Goal: Contribute content: Add original content to the website for others to see

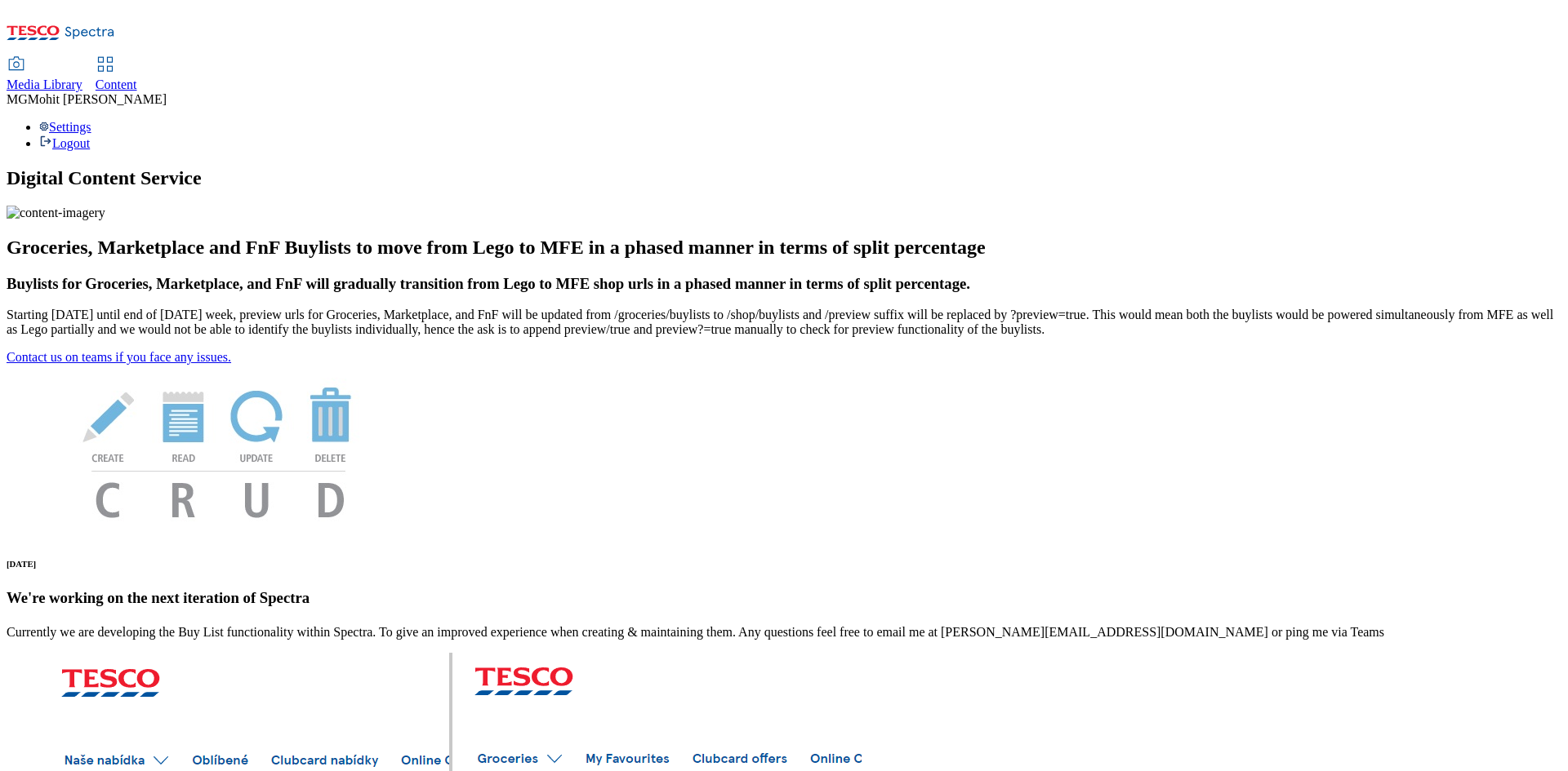
click at [137, 77] on span "Content" at bounding box center [115, 84] width 41 height 13
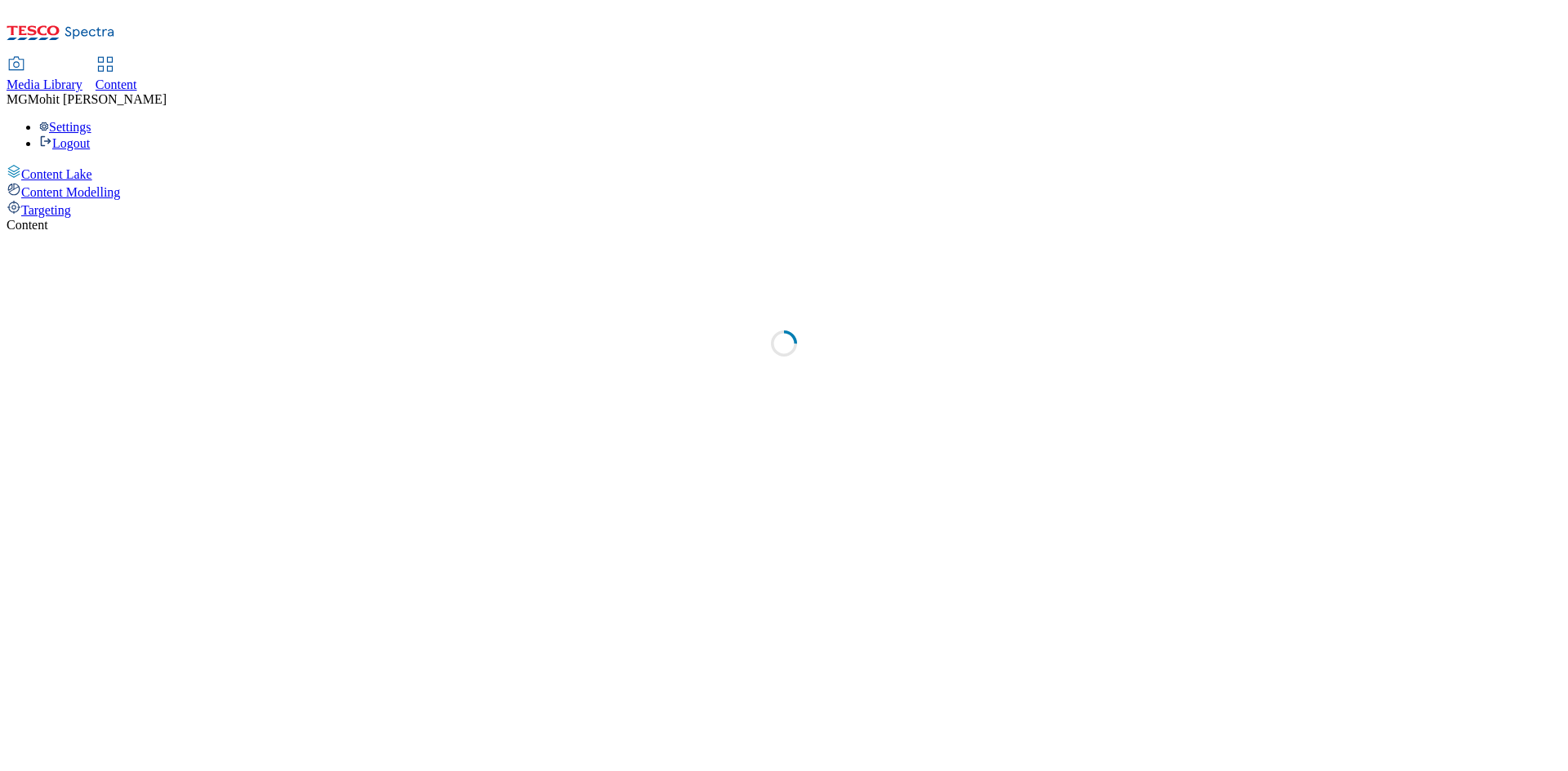
select select "ghs-uk"
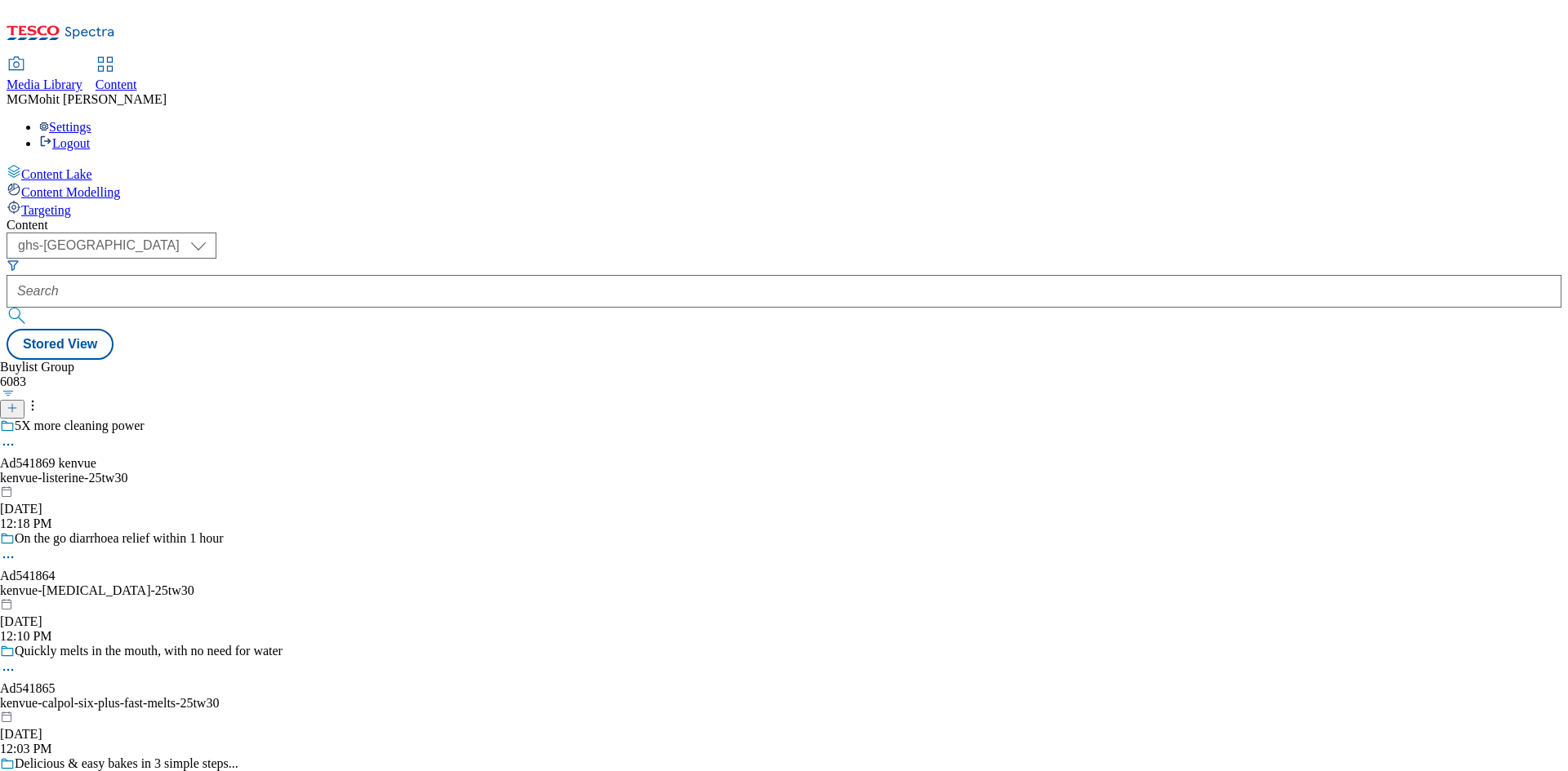
click at [24, 400] on button at bounding box center [12, 409] width 24 height 19
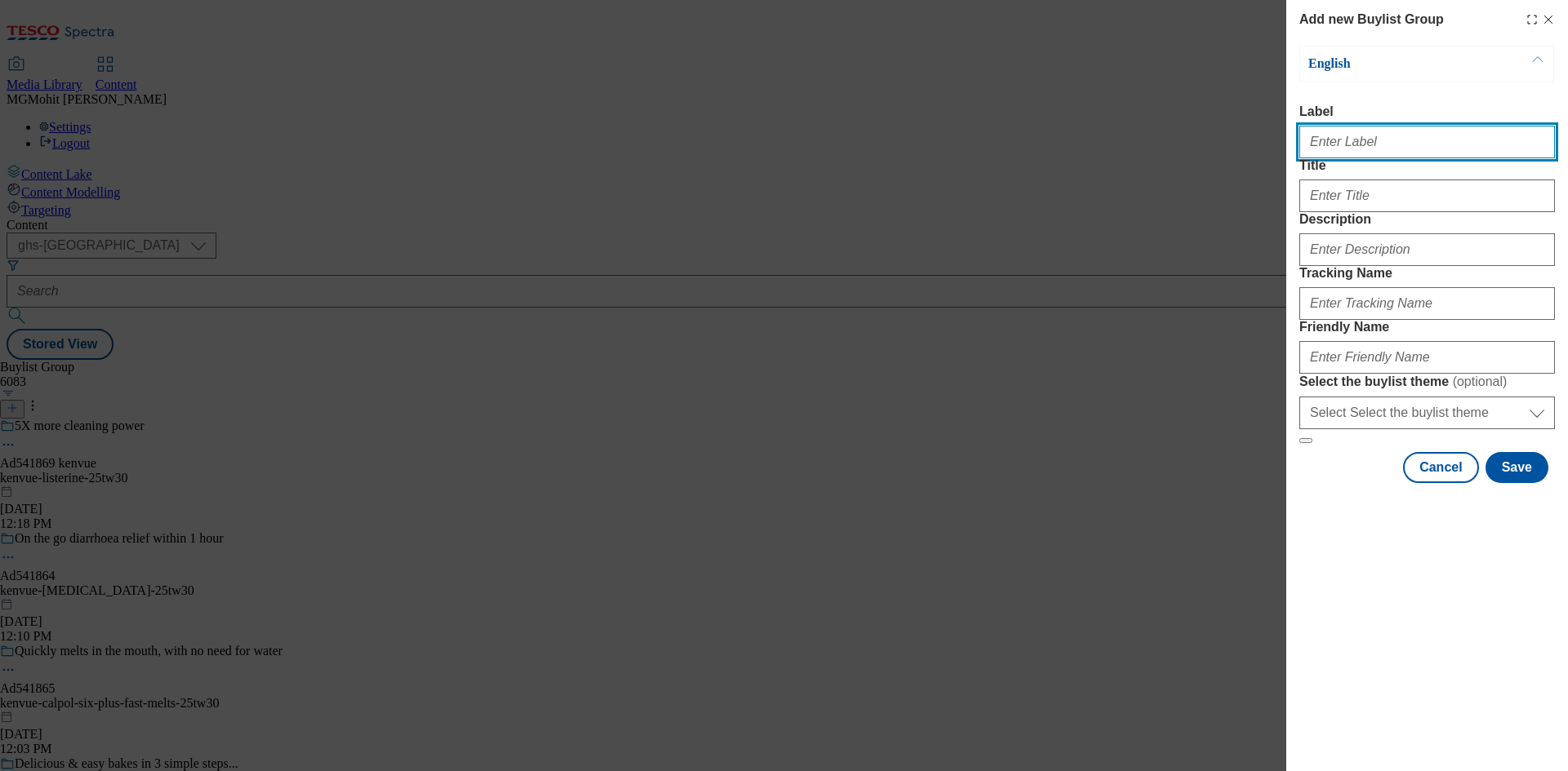
click at [1378, 157] on input "Label" at bounding box center [1427, 141] width 255 height 33
paste input "Ad541943 itsu"
type input "Ad541943 itsu"
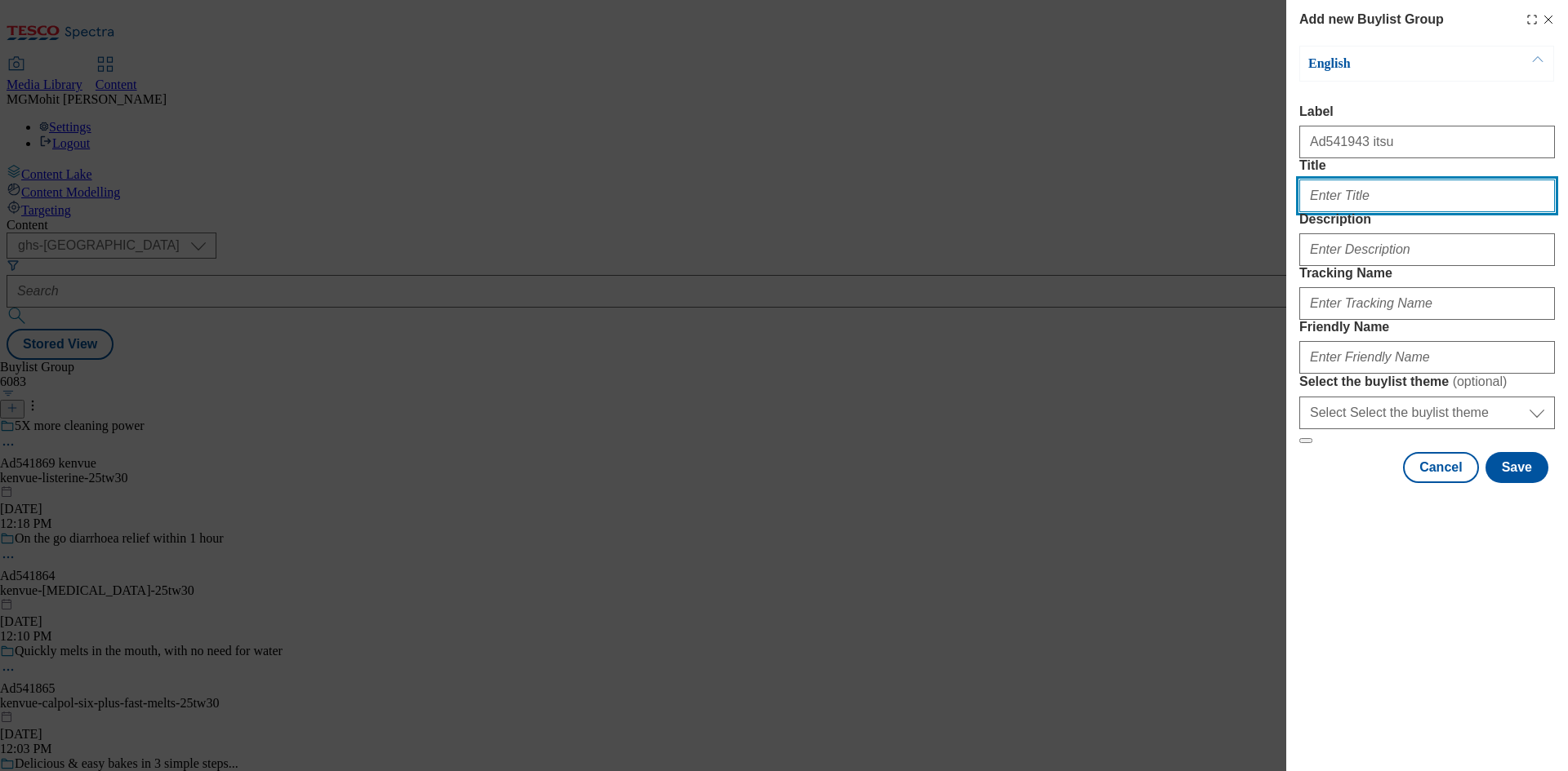
paste input "Lunch box legend"
type input "Lunch box legend"
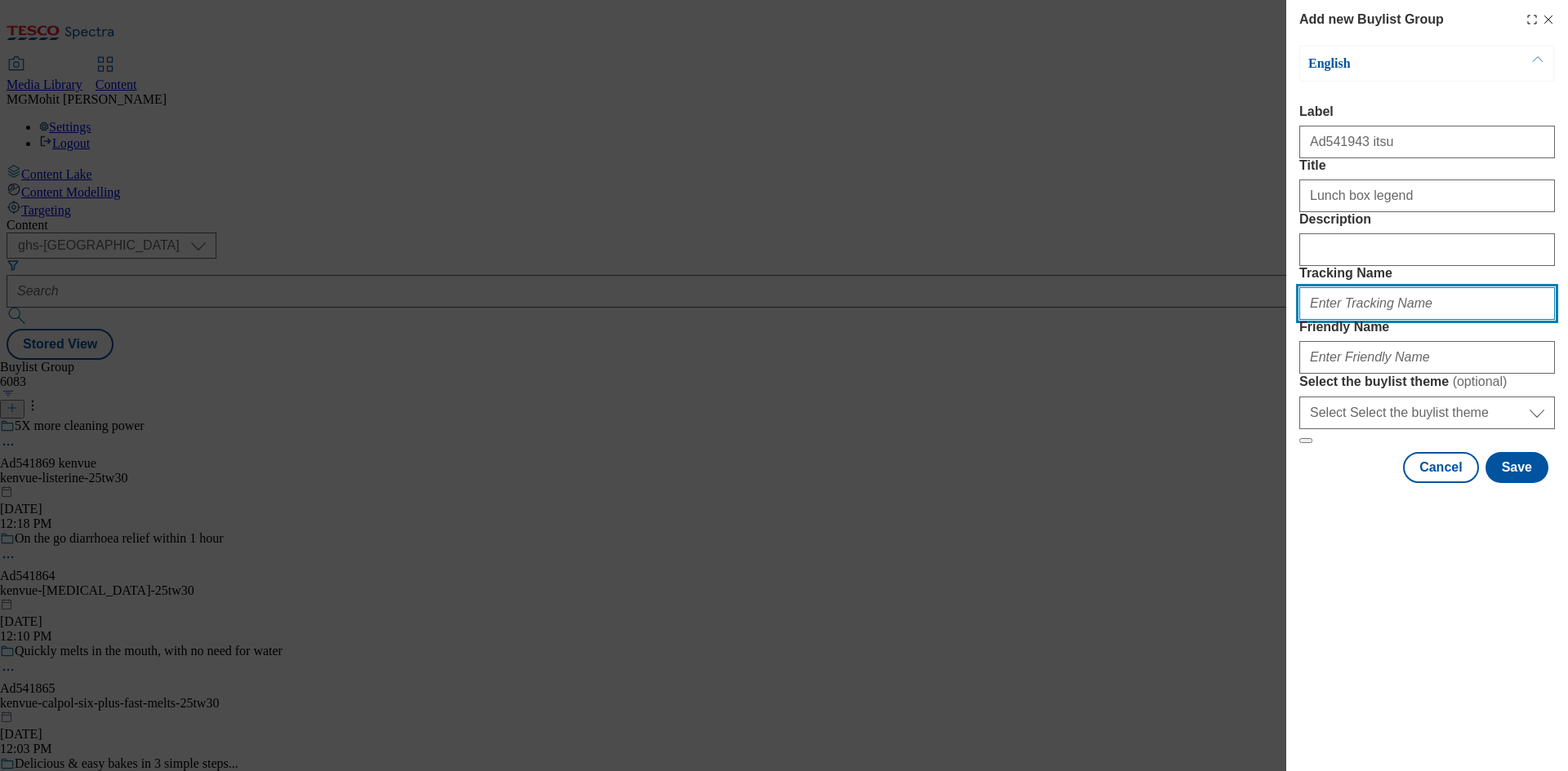
paste input "DH_AD541943"
type input "DH_AD541943"
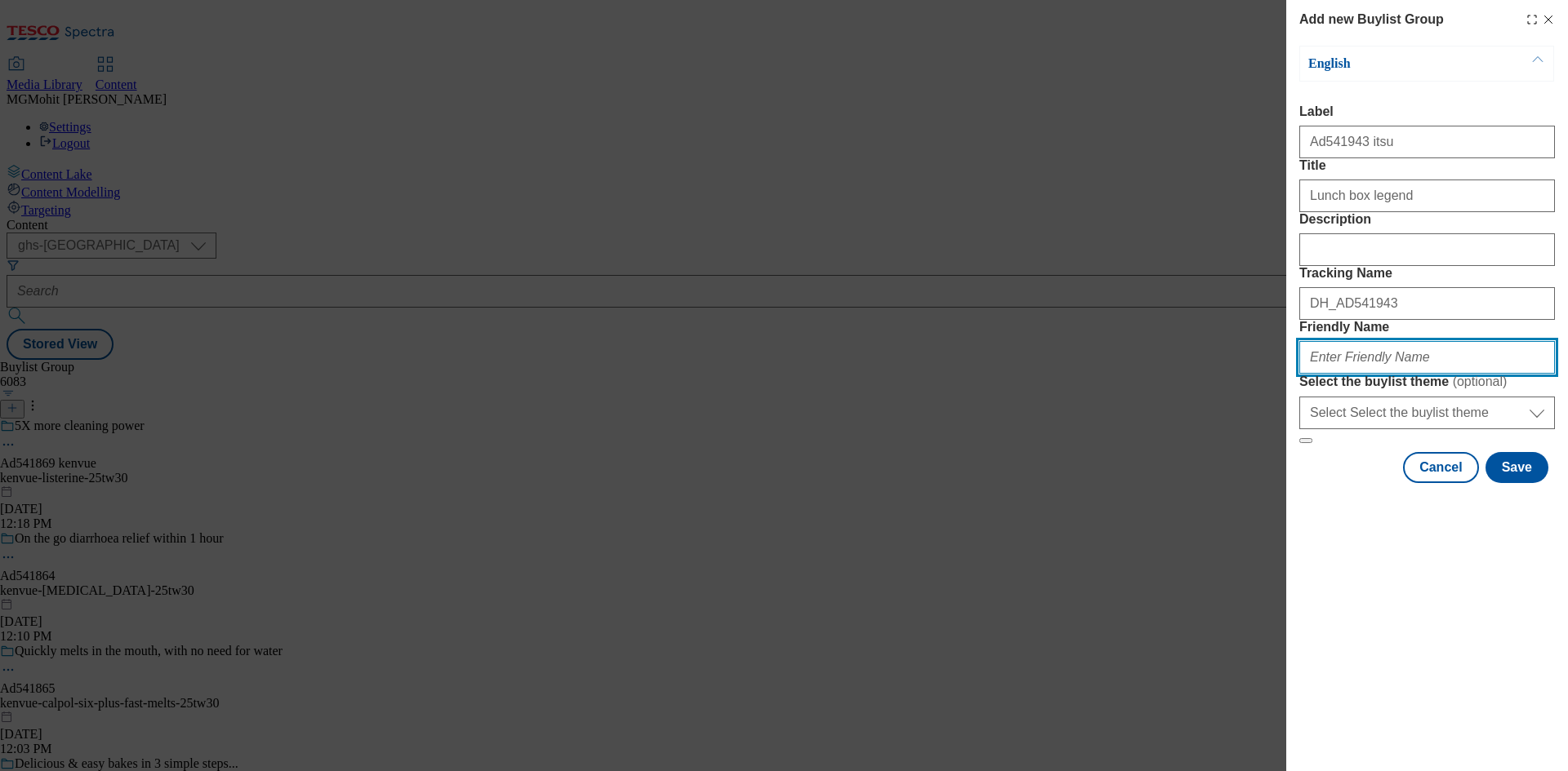
paste input "itsu-seaweed-thins-25tw28"
type input "itsu-seaweed-thins-25tw28"
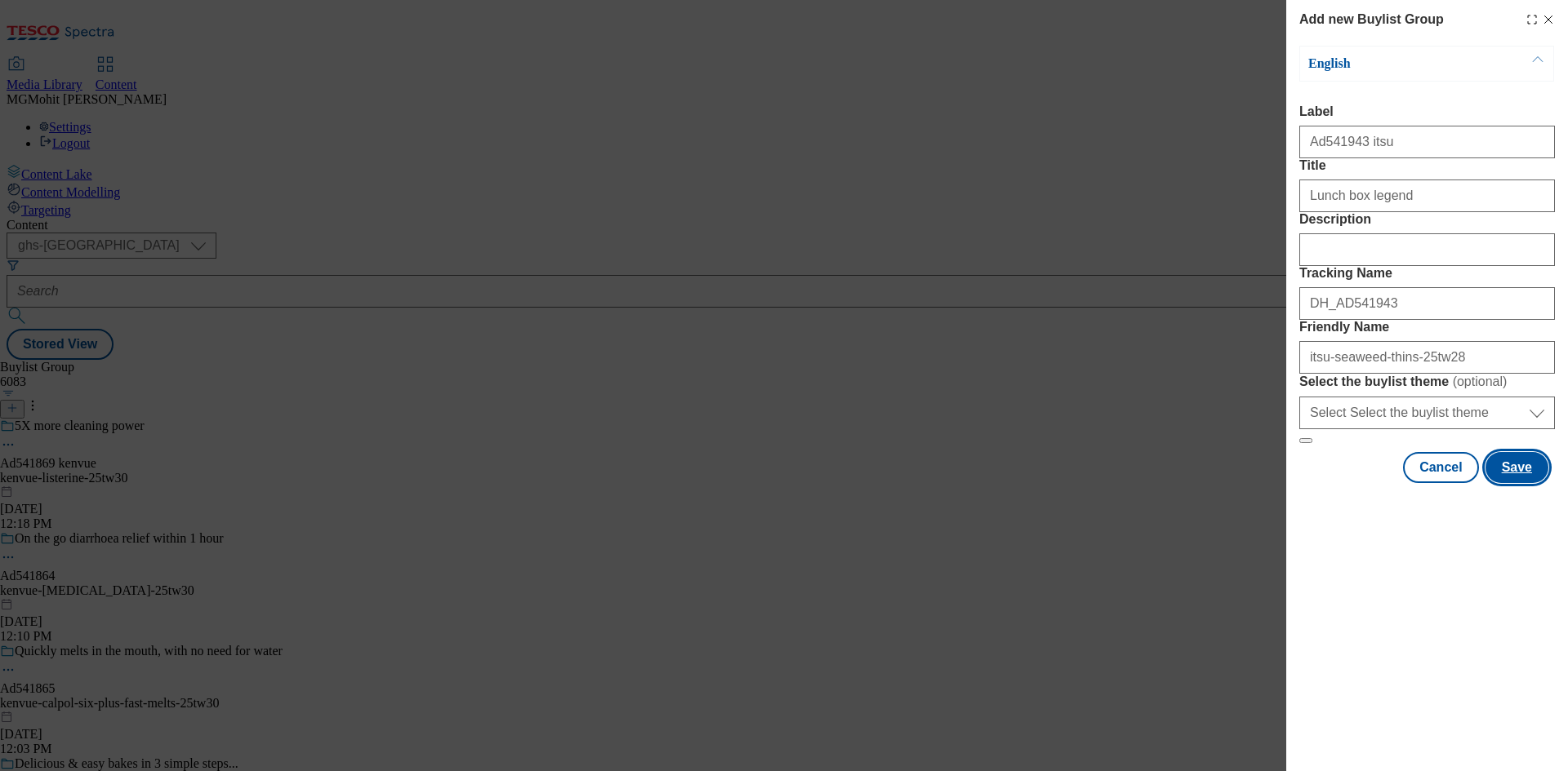
click at [1513, 483] on button "Save" at bounding box center [1517, 467] width 63 height 31
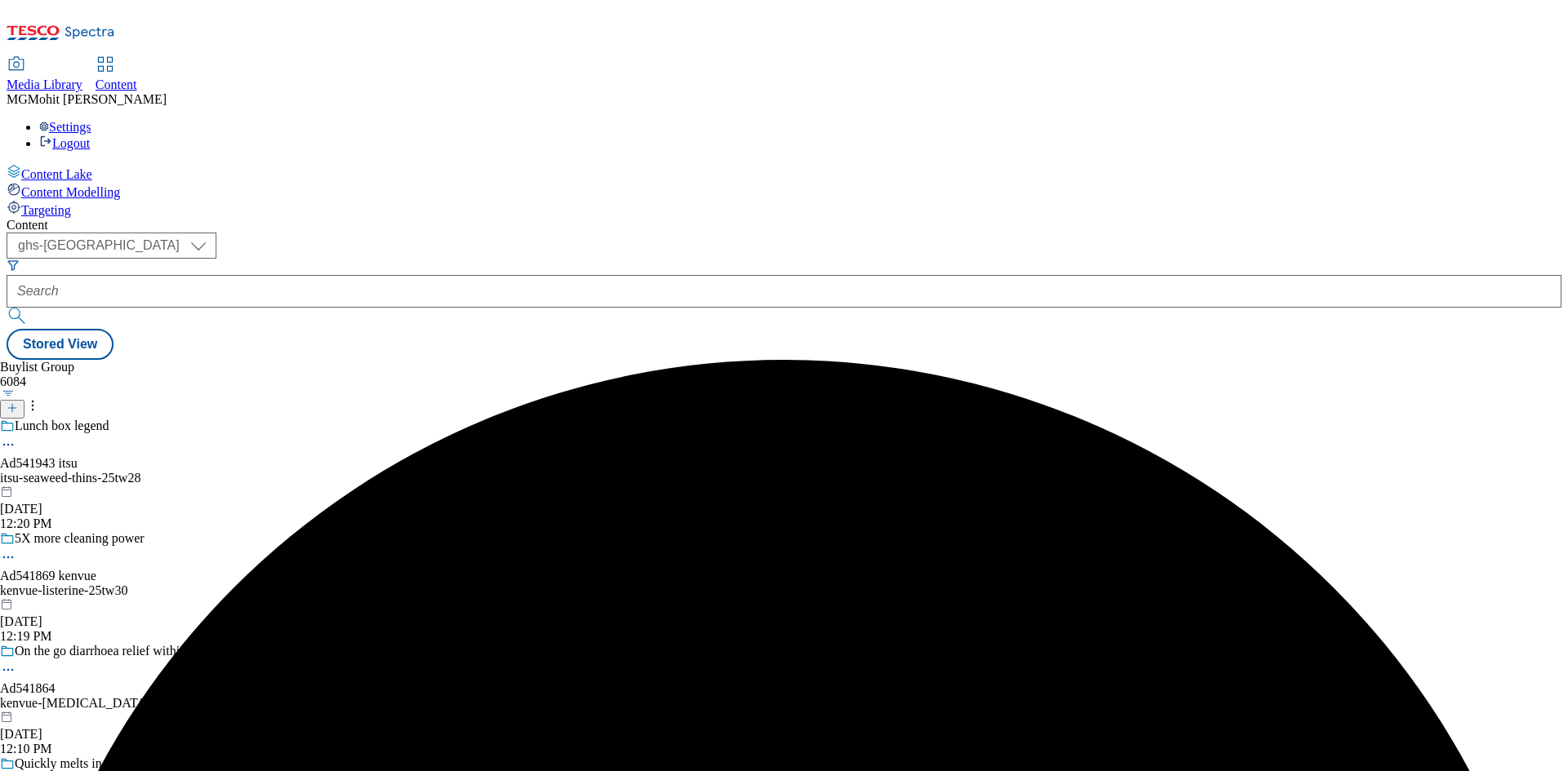
click at [282, 418] on div "Lunch box legend Ad541943 itsu itsu-seaweed-thins-25tw28 Aug 29, 2025 12:20 PM" at bounding box center [141, 475] width 282 height 113
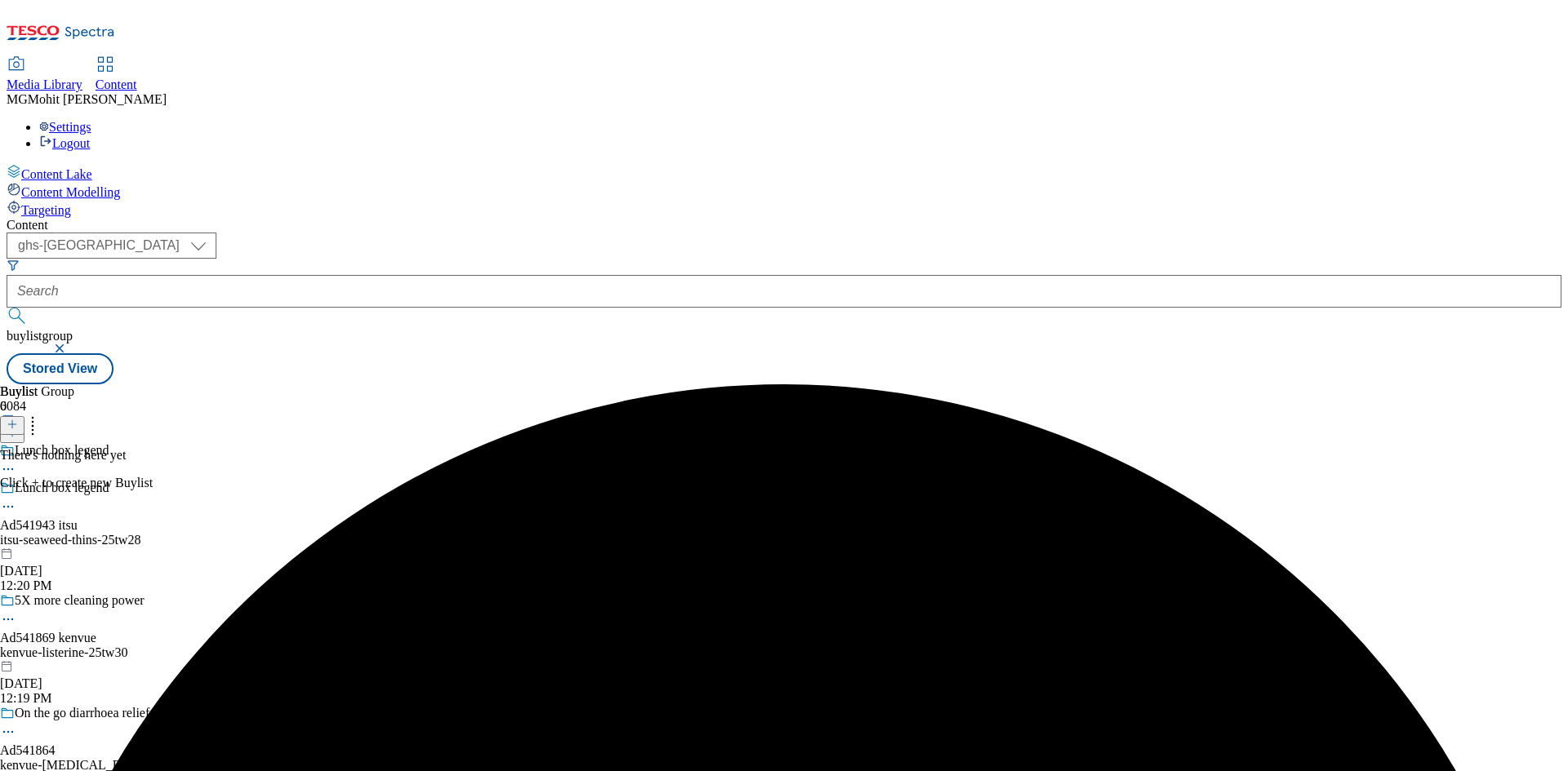
click at [282, 533] on div "itsu-seaweed-thins-25tw28" at bounding box center [141, 540] width 282 height 14
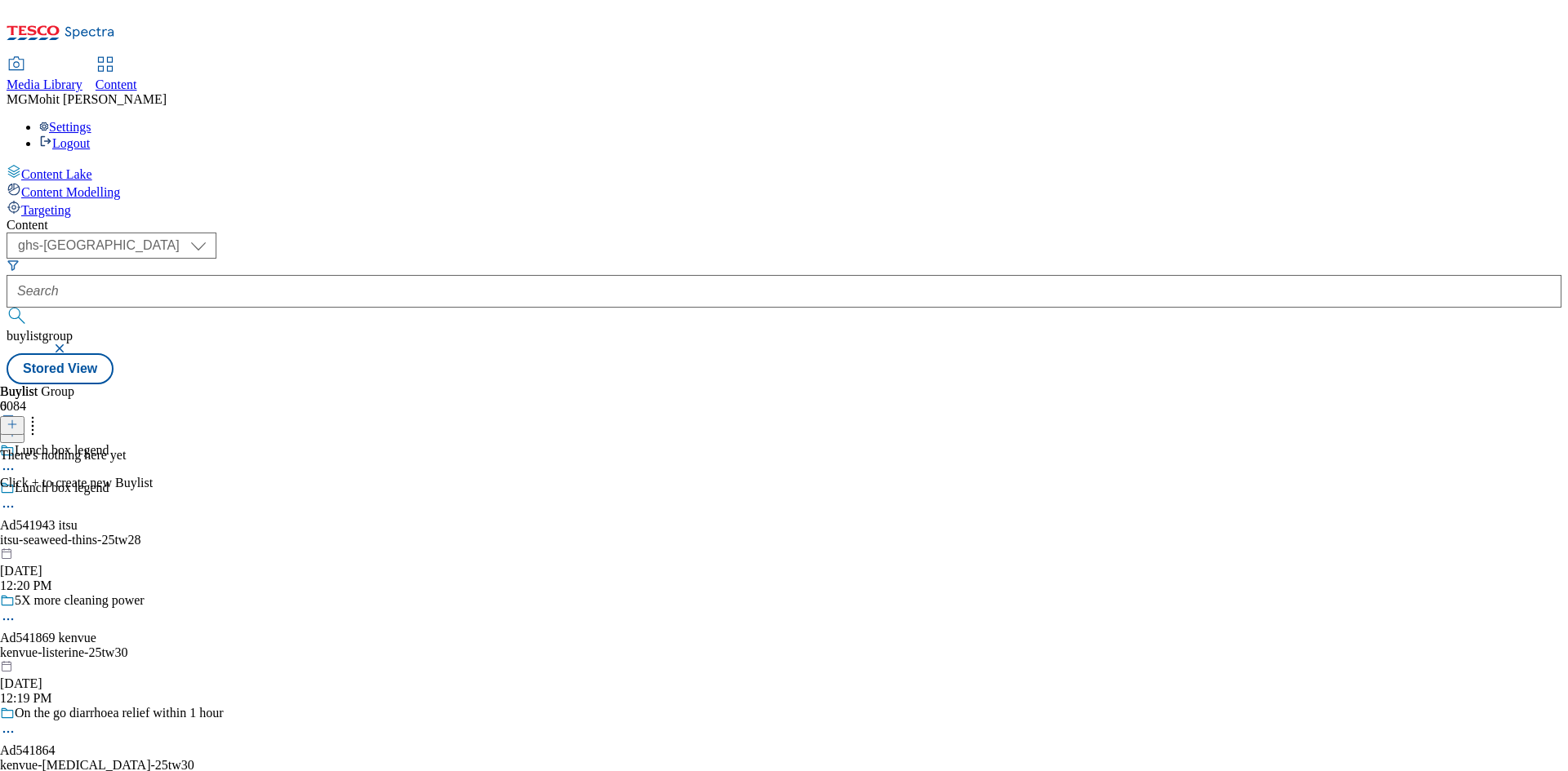
click at [18, 418] on icon at bounding box center [13, 424] width 12 height 12
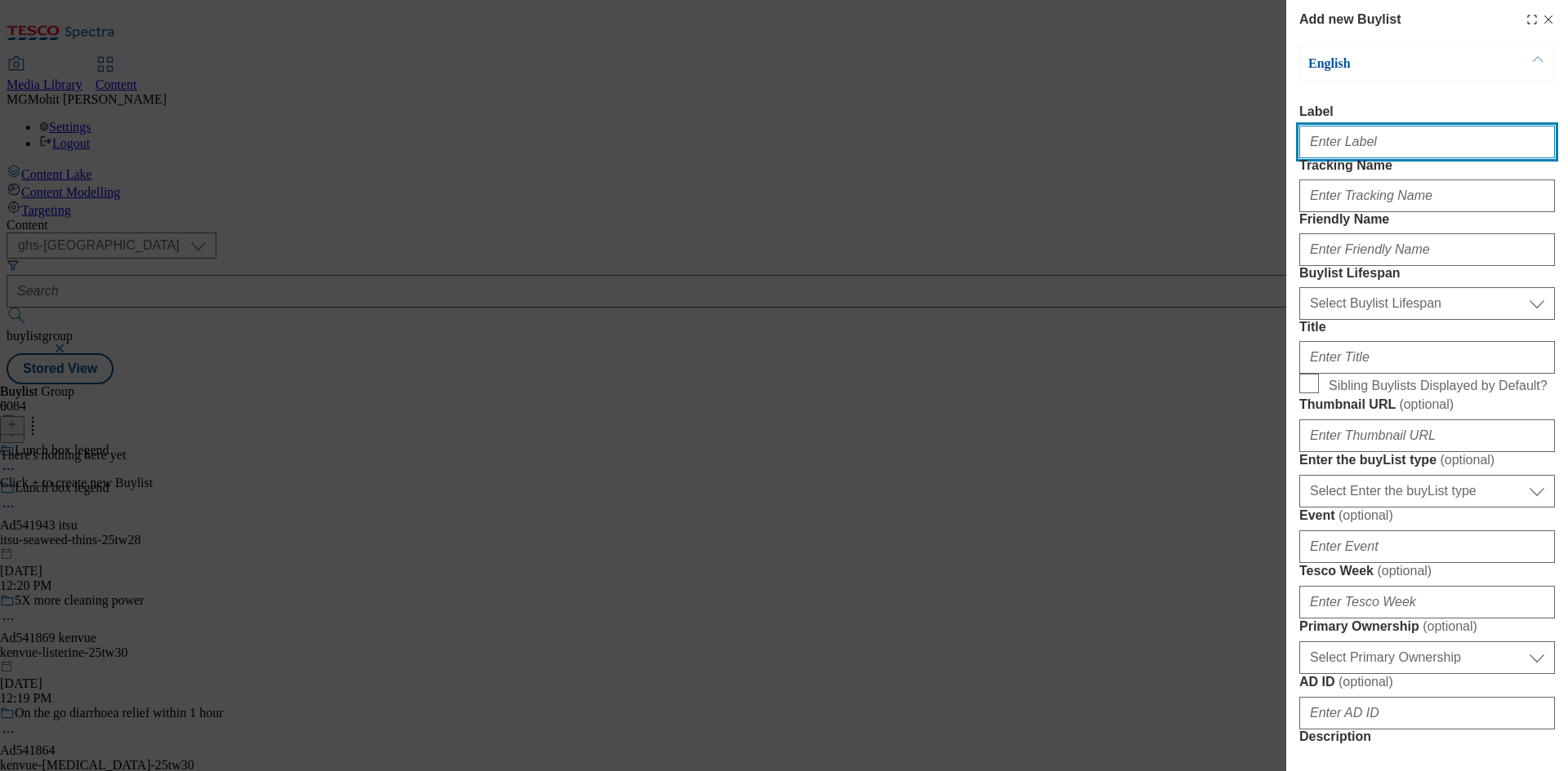
click at [1365, 148] on input "Label" at bounding box center [1427, 141] width 255 height 33
paste input "Ad541943"
type input "Ad541943"
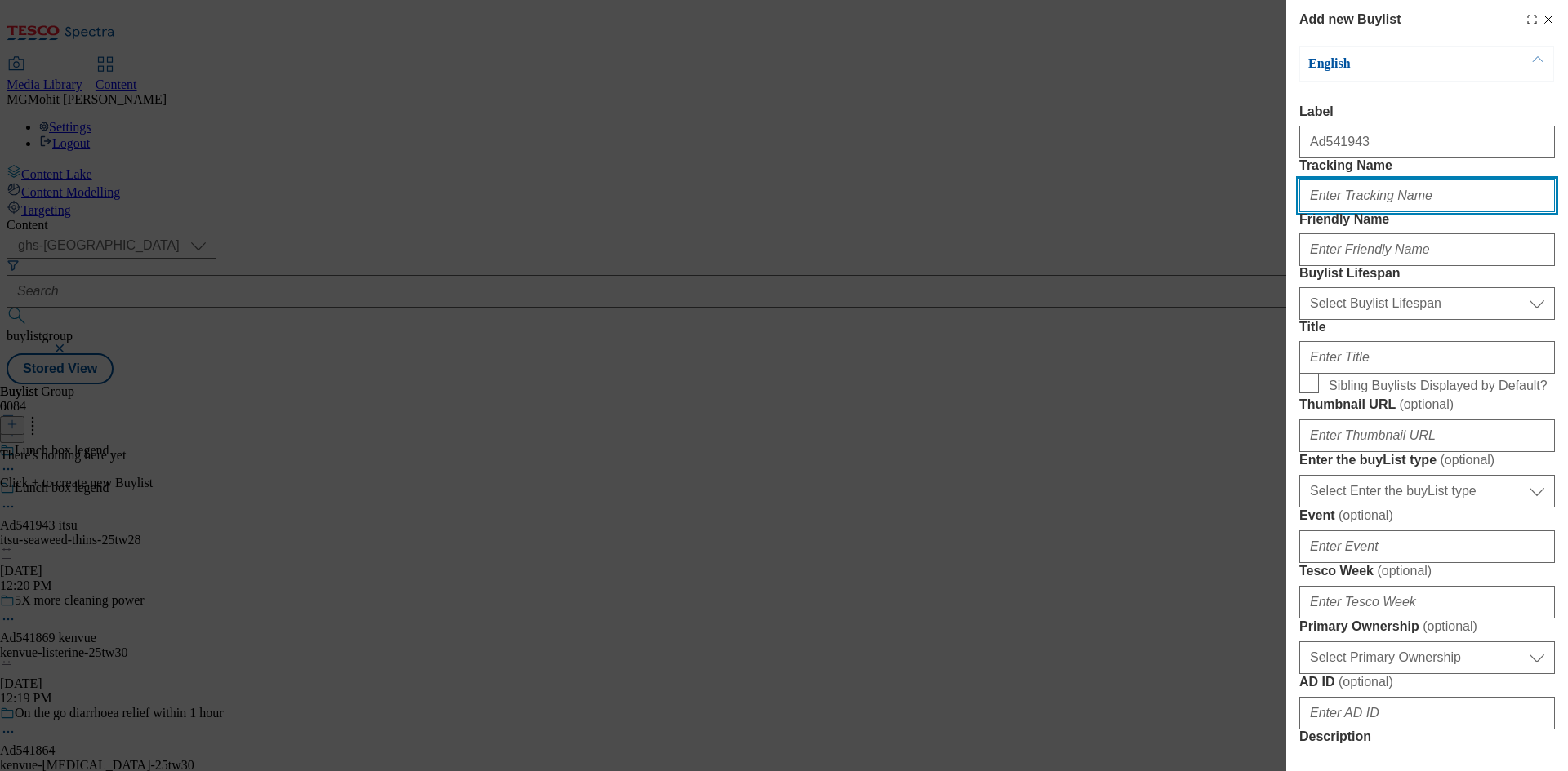
paste input "DH_AD541943"
type input "DH_AD541943"
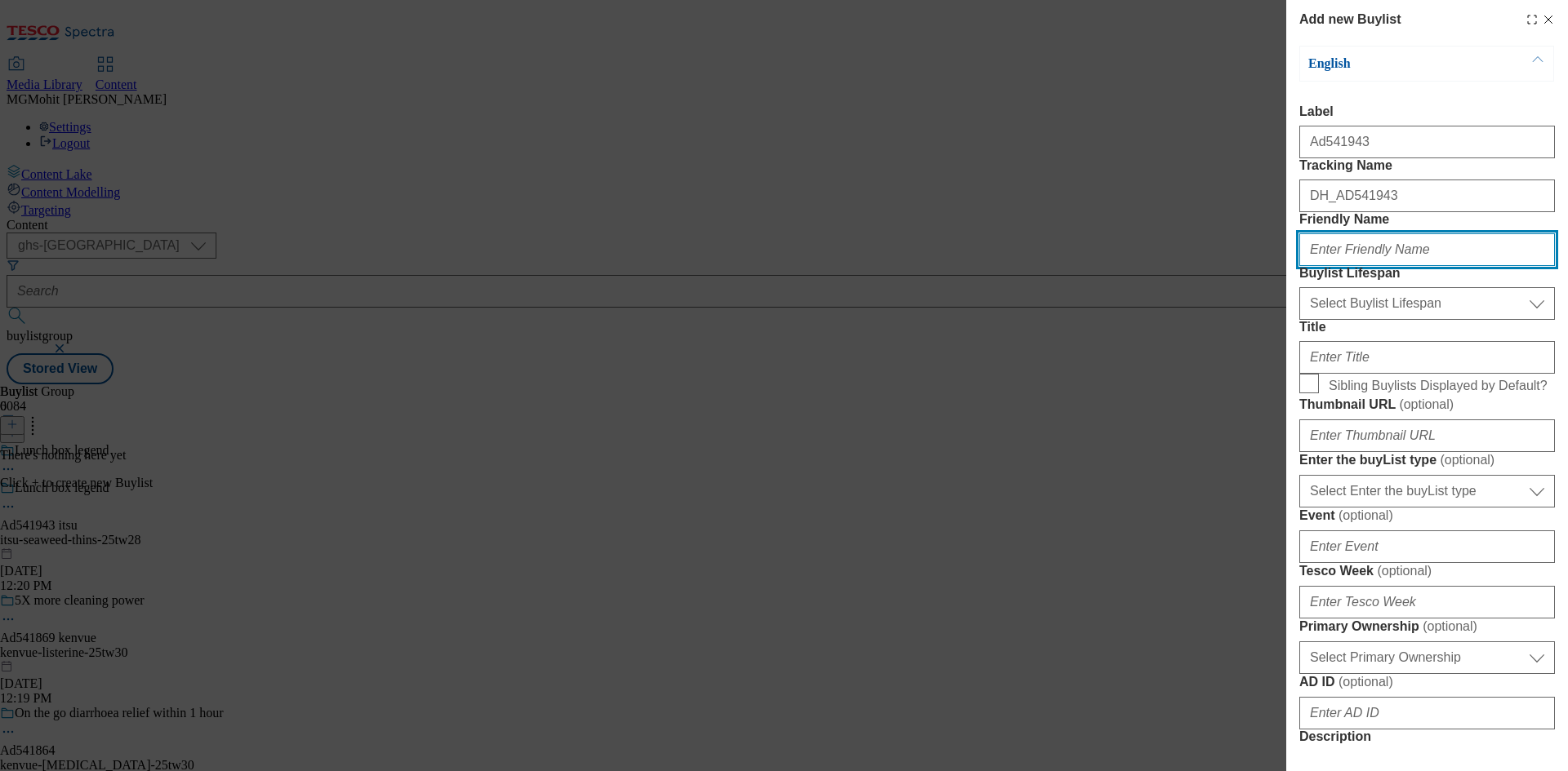
paste input "itsu"
type input "itsu"
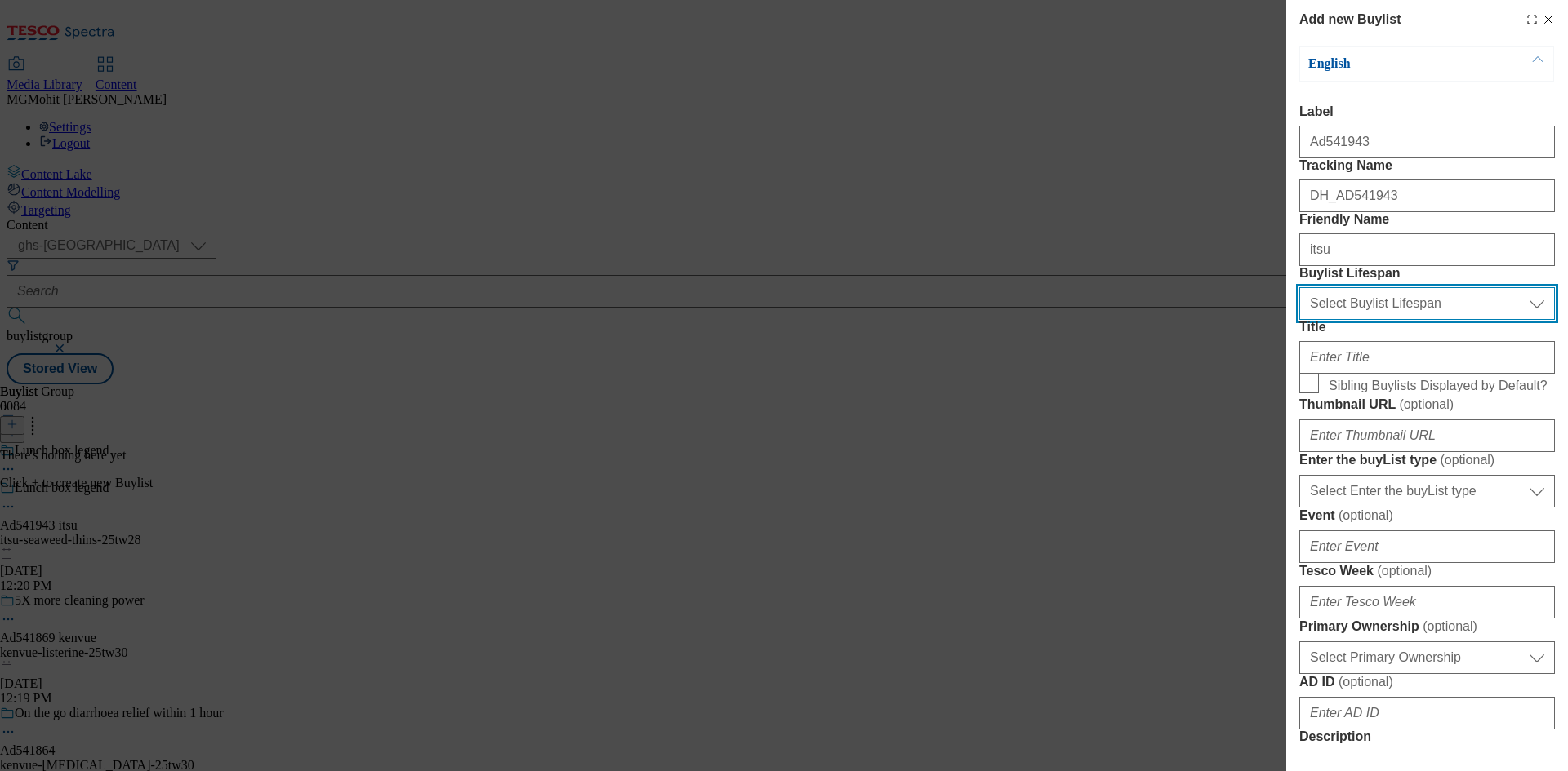
drag, startPoint x: 1351, startPoint y: 392, endPoint x: 1347, endPoint y: 407, distance: 15.5
click at [1351, 320] on select "Select Buylist Lifespan evergreen seasonal tactical" at bounding box center [1427, 303] width 255 height 33
select select "tactical"
click at [1299, 320] on select "Select Buylist Lifespan evergreen seasonal tactical" at bounding box center [1427, 303] width 255 height 33
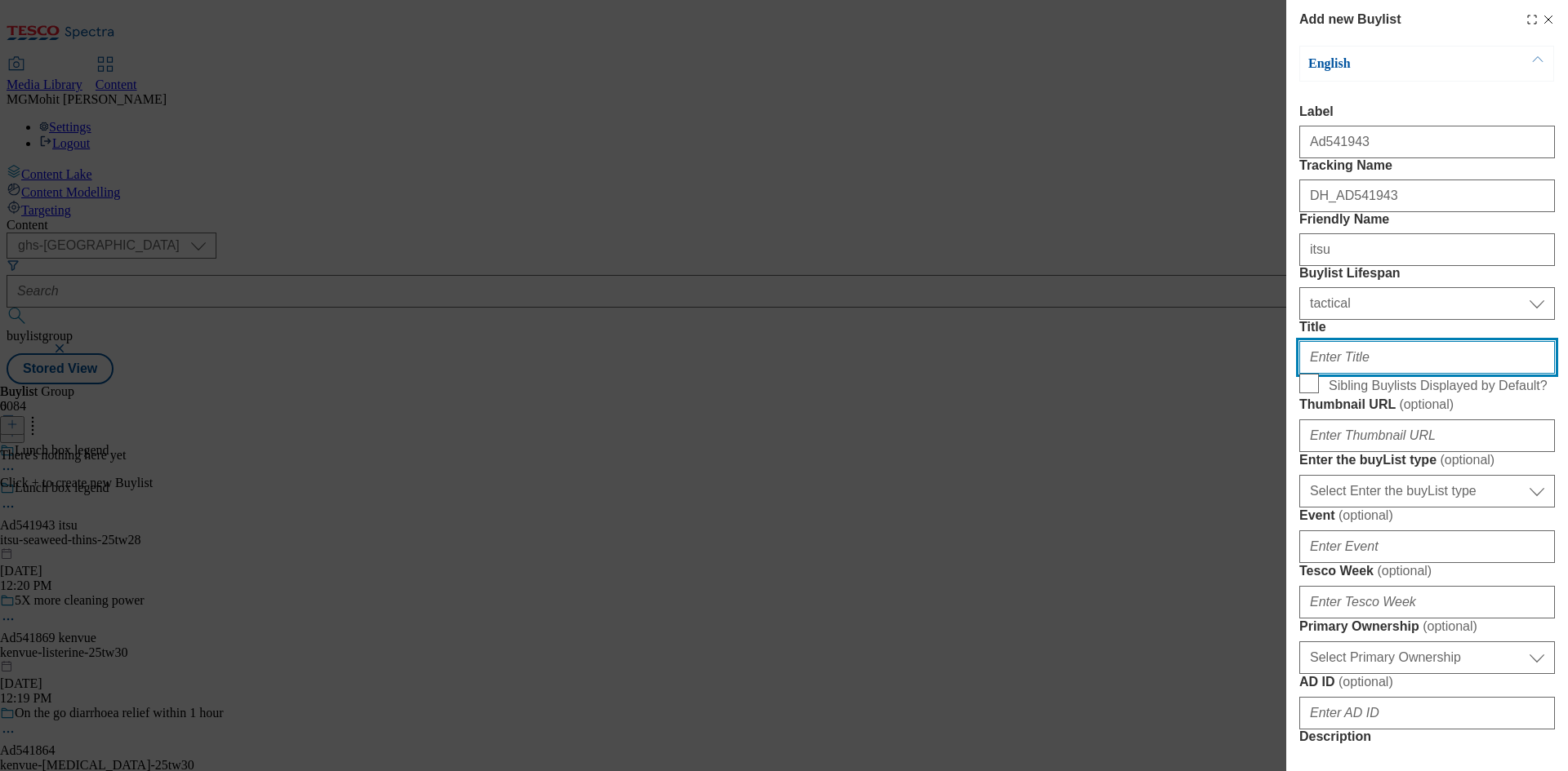
click at [1337, 374] on input "Title" at bounding box center [1427, 357] width 255 height 33
paste input "The toasted [not fried] snack for all snacker"
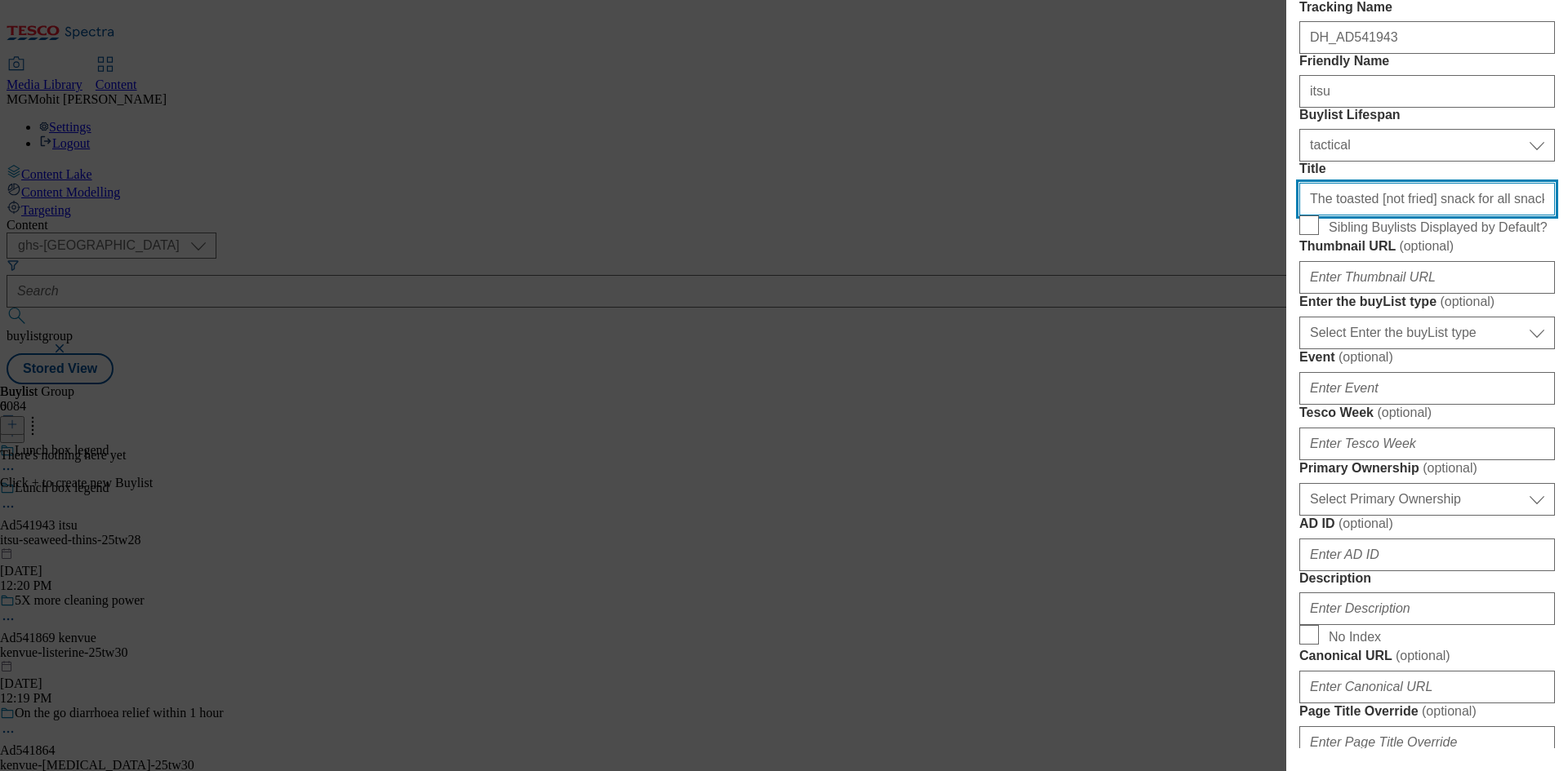
scroll to position [163, 0]
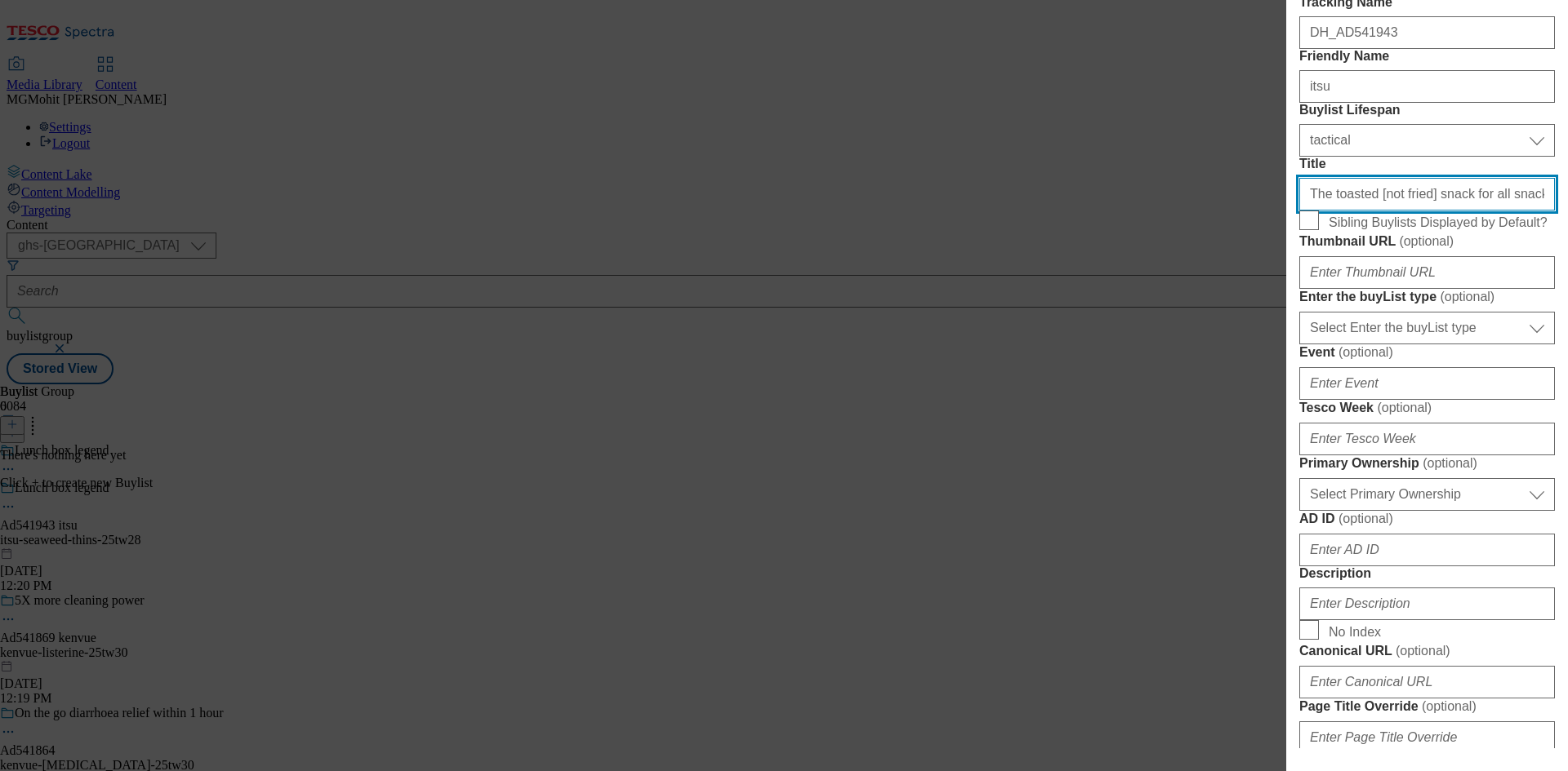
type input "The toasted [not fried] snack for all snacker"
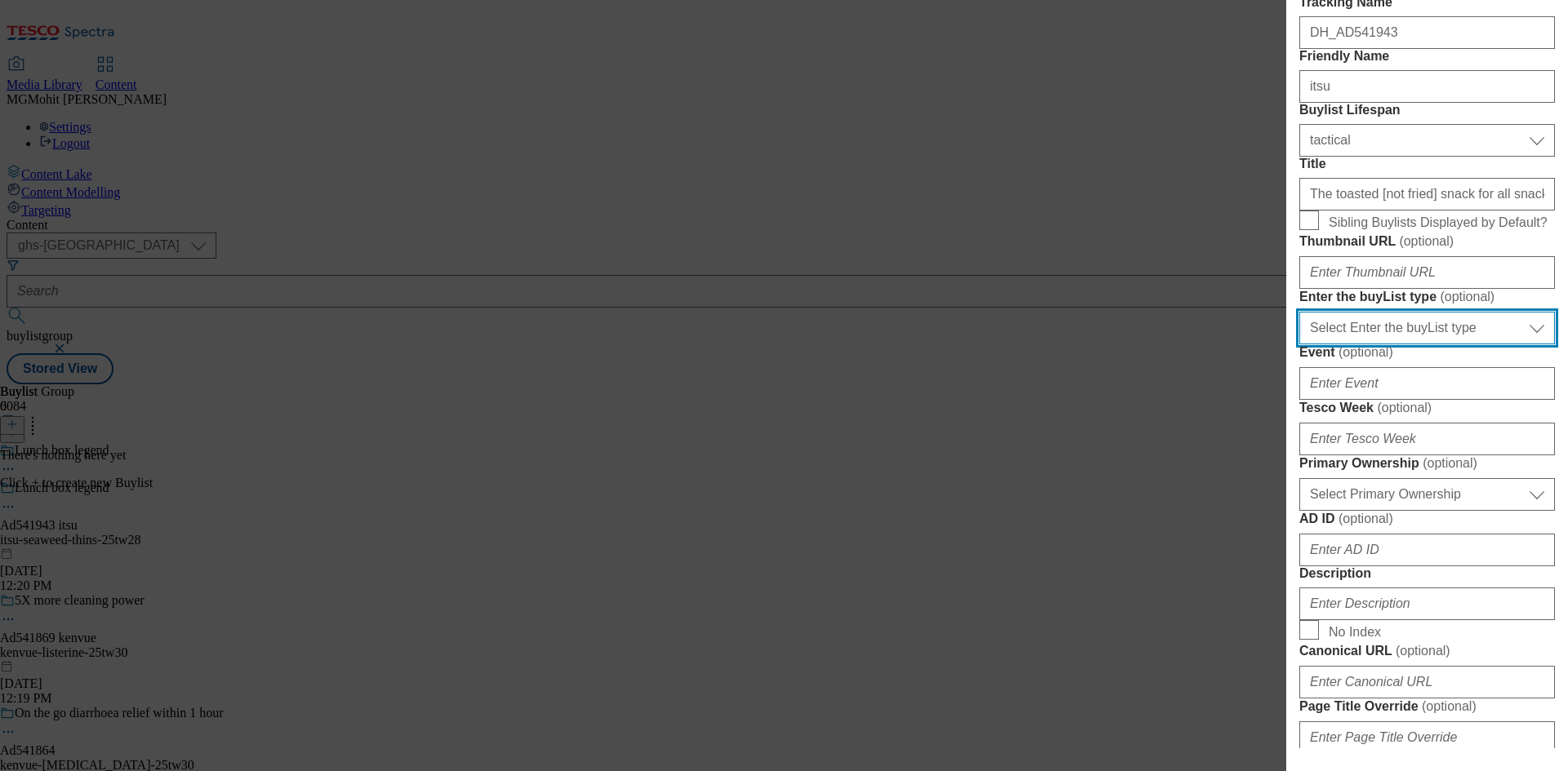
click at [1371, 344] on select "Select Enter the buyList type event supplier funded long term >4 weeks supplier…" at bounding box center [1427, 327] width 255 height 33
select select "supplier funded short term 1-3 weeks"
click at [1299, 344] on select "Select Enter the buyList type event supplier funded long term >4 weeks supplier…" at bounding box center [1427, 327] width 255 height 33
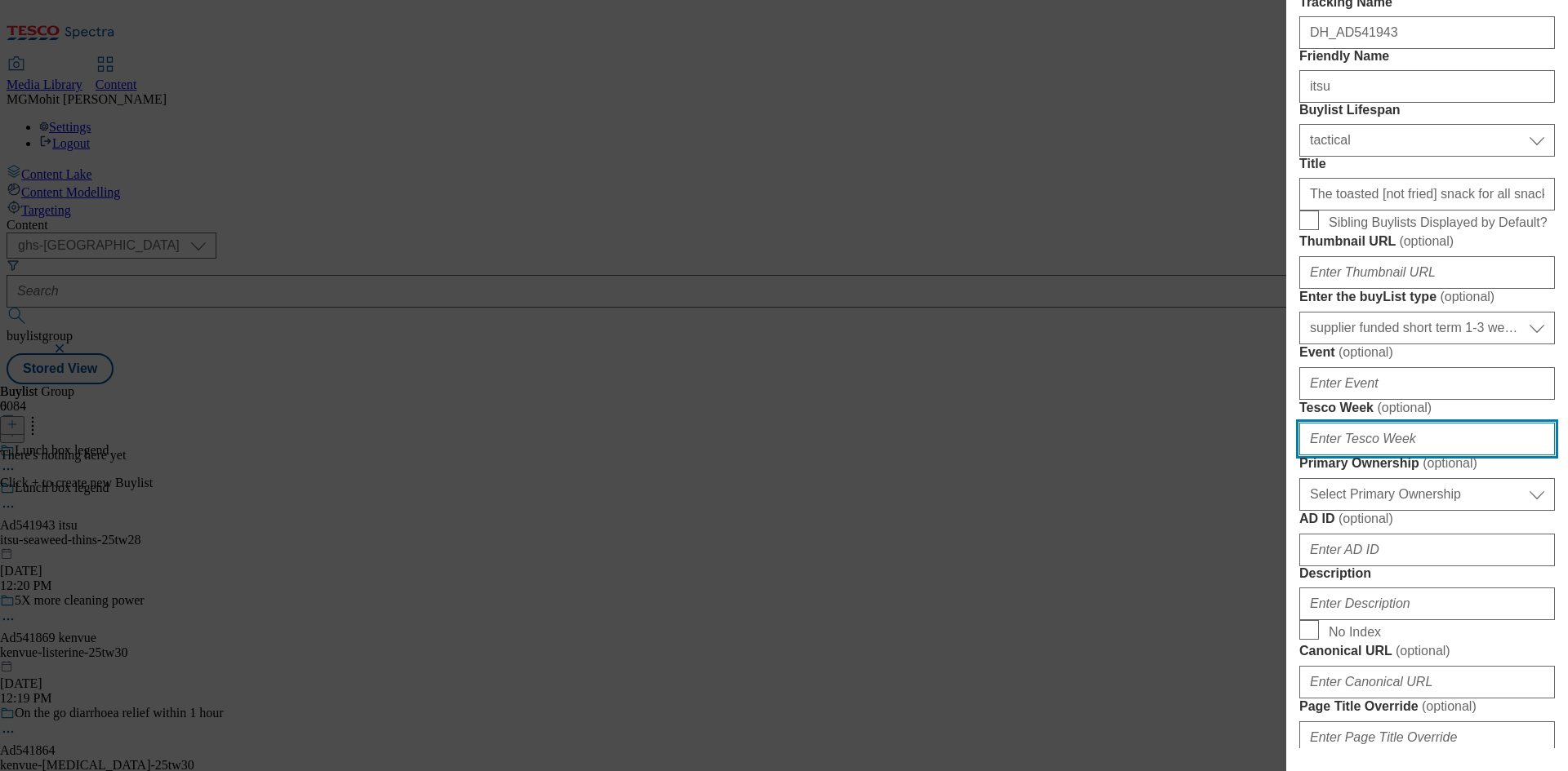
click at [1340, 455] on input "Tesco Week ( optional )" at bounding box center [1427, 439] width 255 height 33
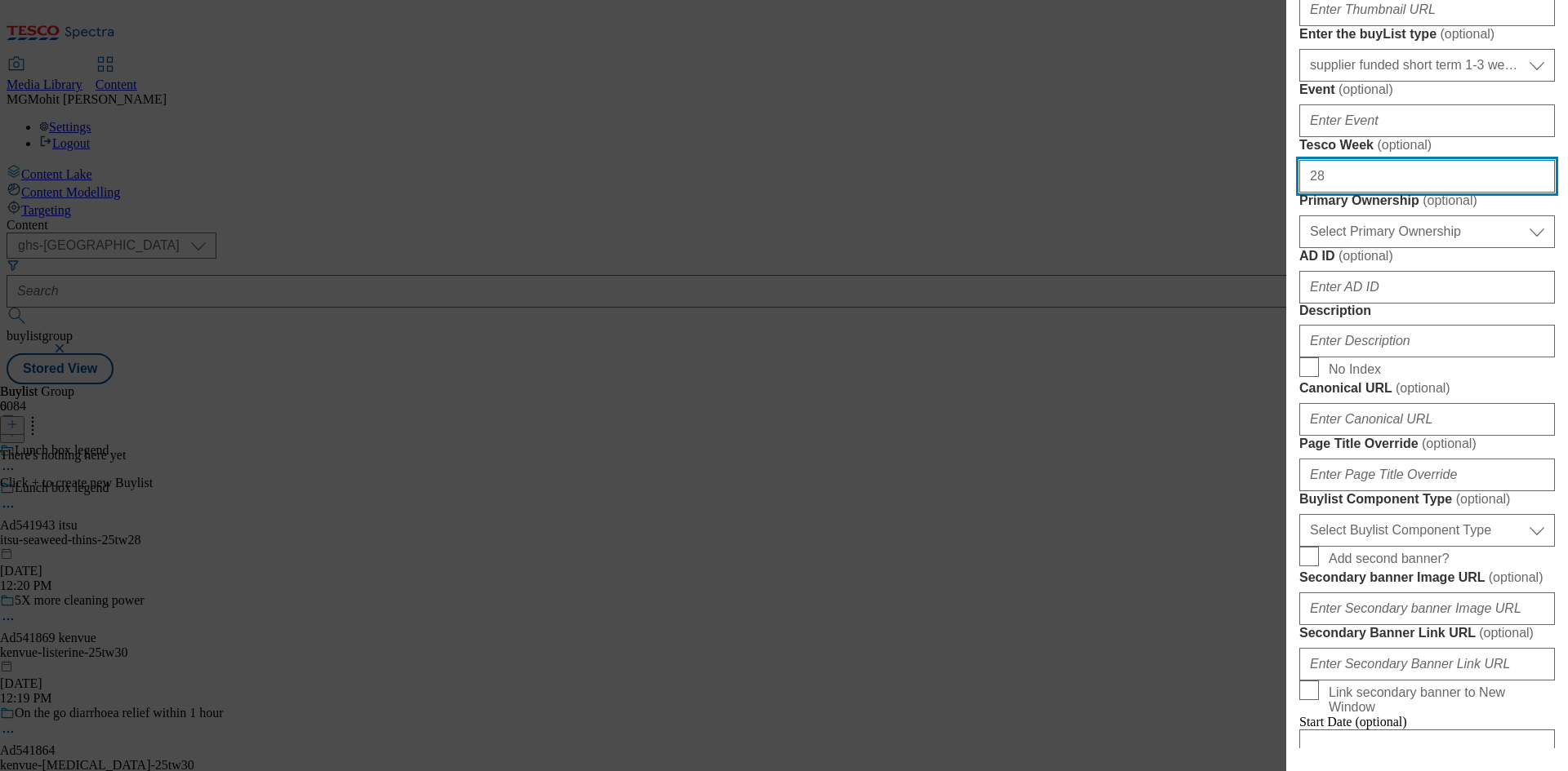
scroll to position [490, 0]
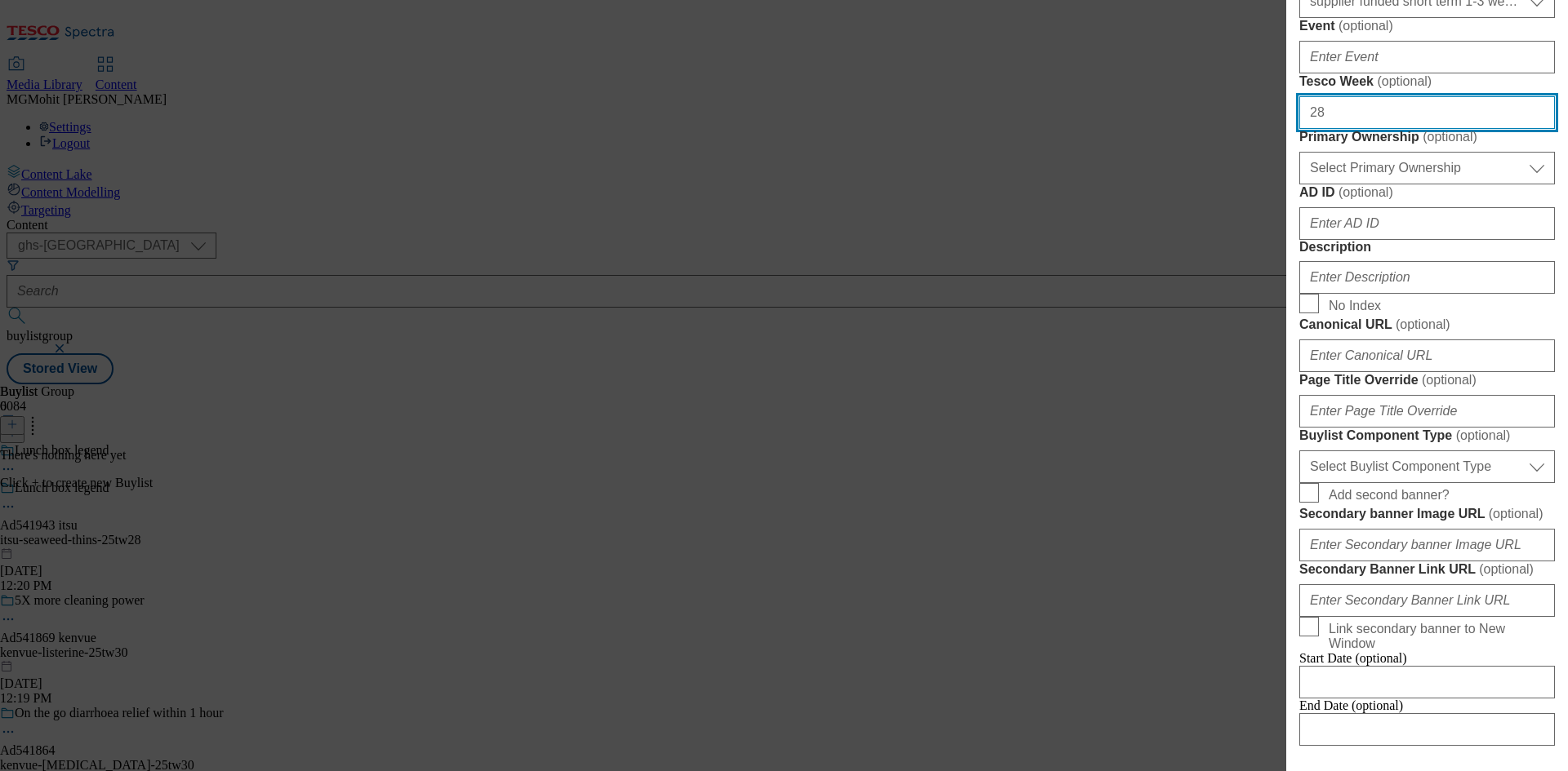
type input "28"
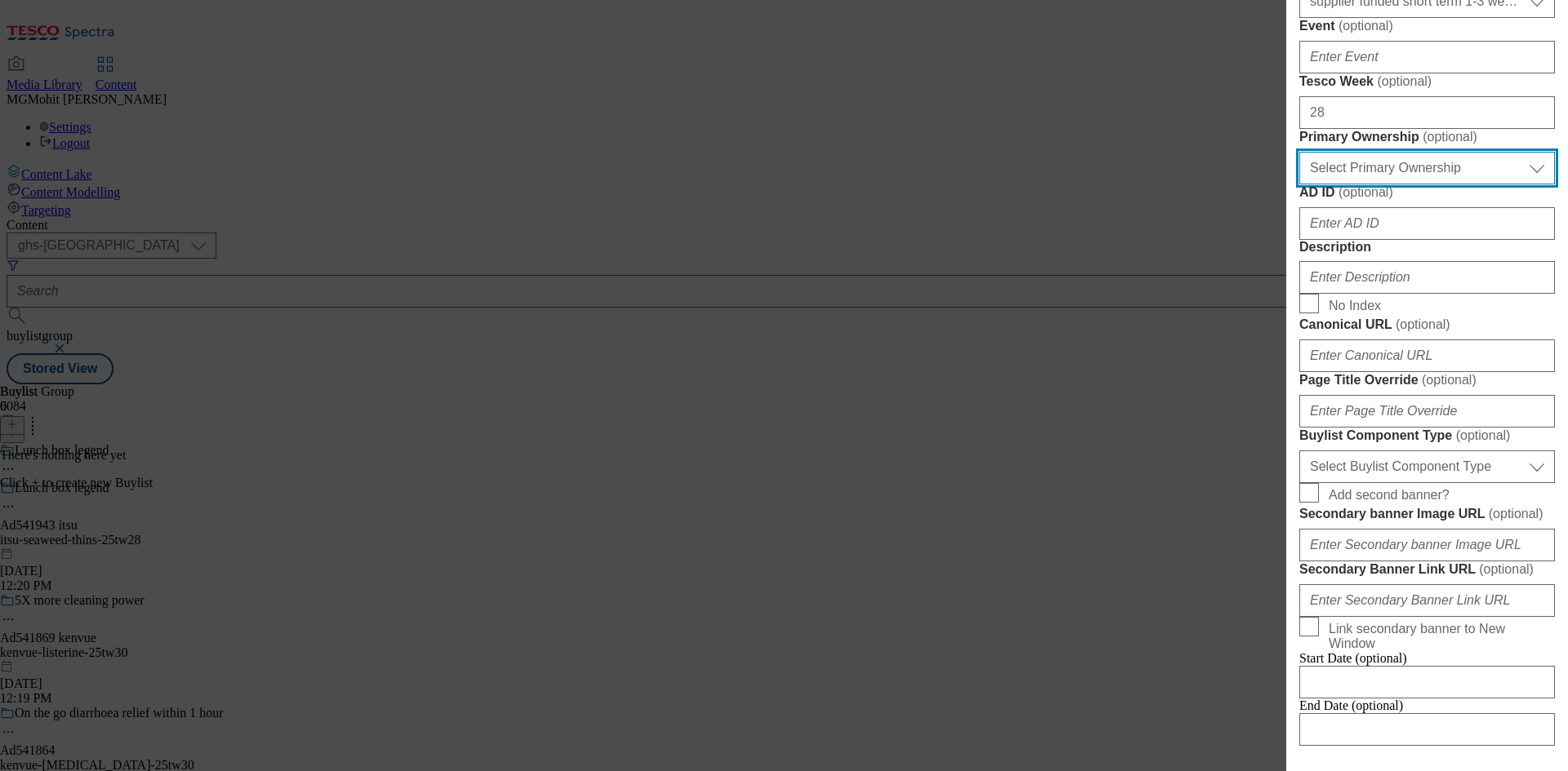
click at [1384, 184] on select "Select Primary Ownership tesco dunnhumby" at bounding box center [1427, 167] width 255 height 33
select select "dunnhumby"
click at [1299, 184] on select "Select Primary Ownership tesco dunnhumby" at bounding box center [1427, 167] width 255 height 33
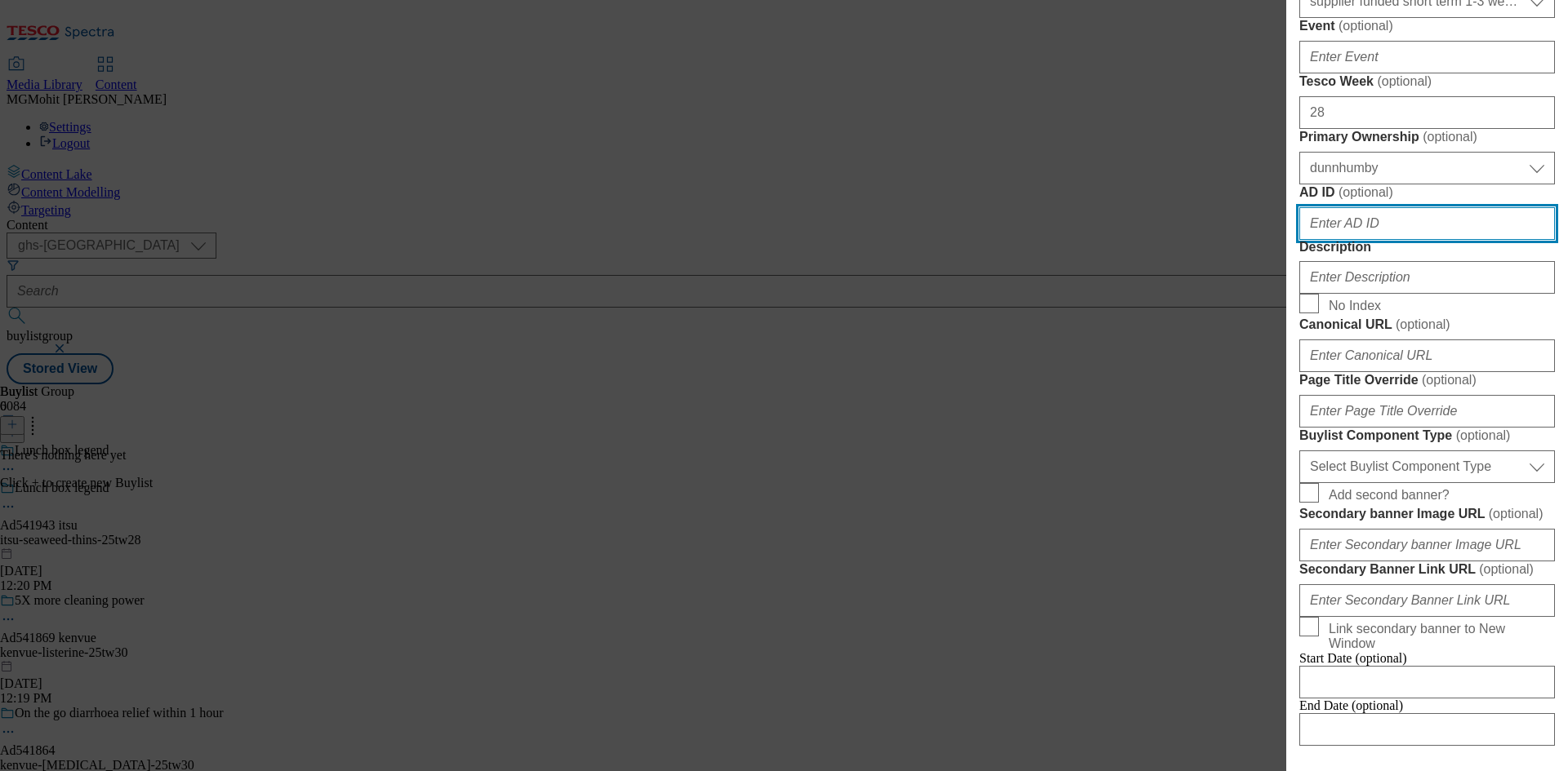
click at [1345, 240] on input "AD ID ( optional )" at bounding box center [1427, 223] width 255 height 33
paste input "541943"
type input "541943"
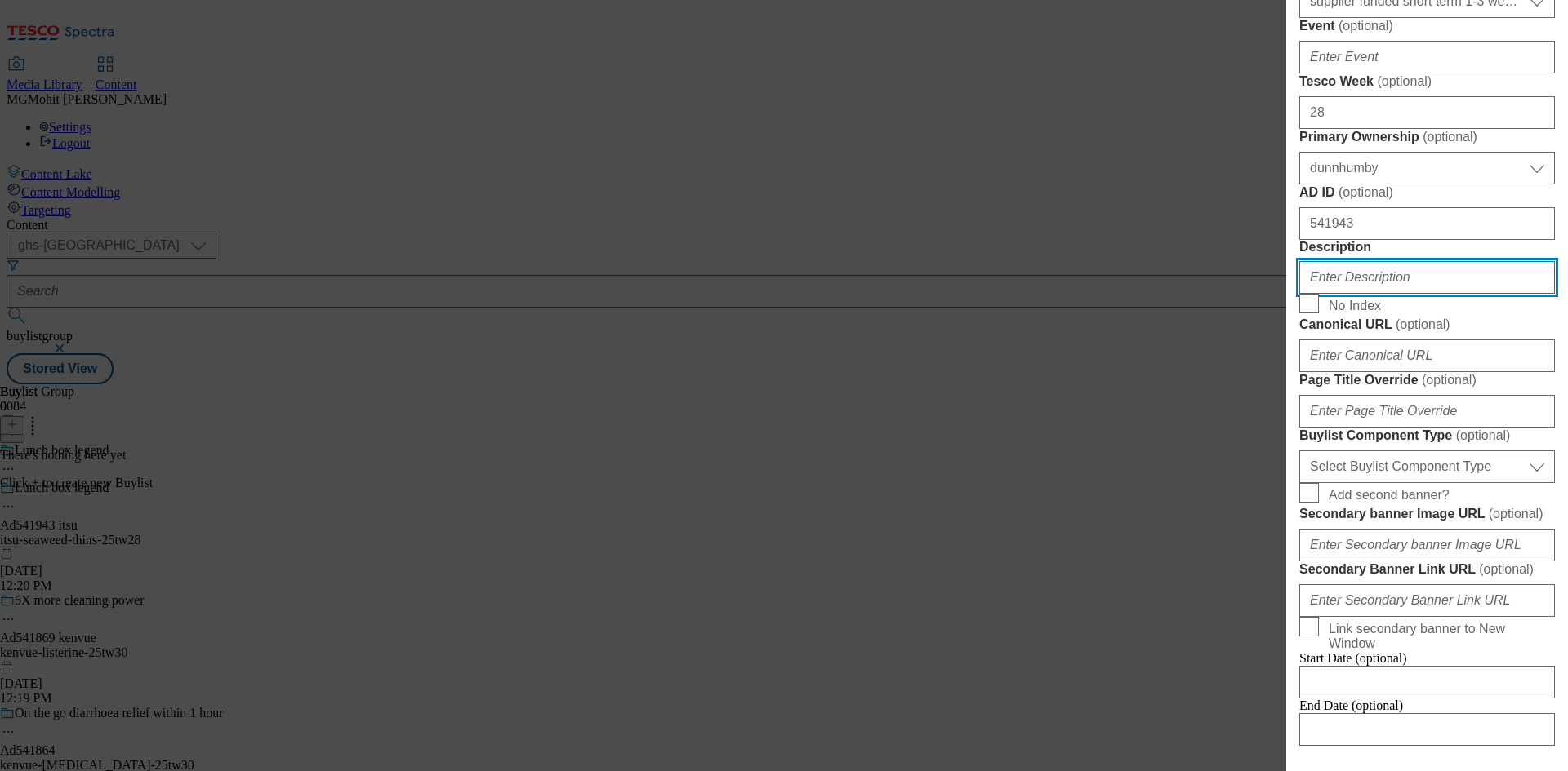
click at [1357, 294] on input "Description" at bounding box center [1427, 277] width 255 height 33
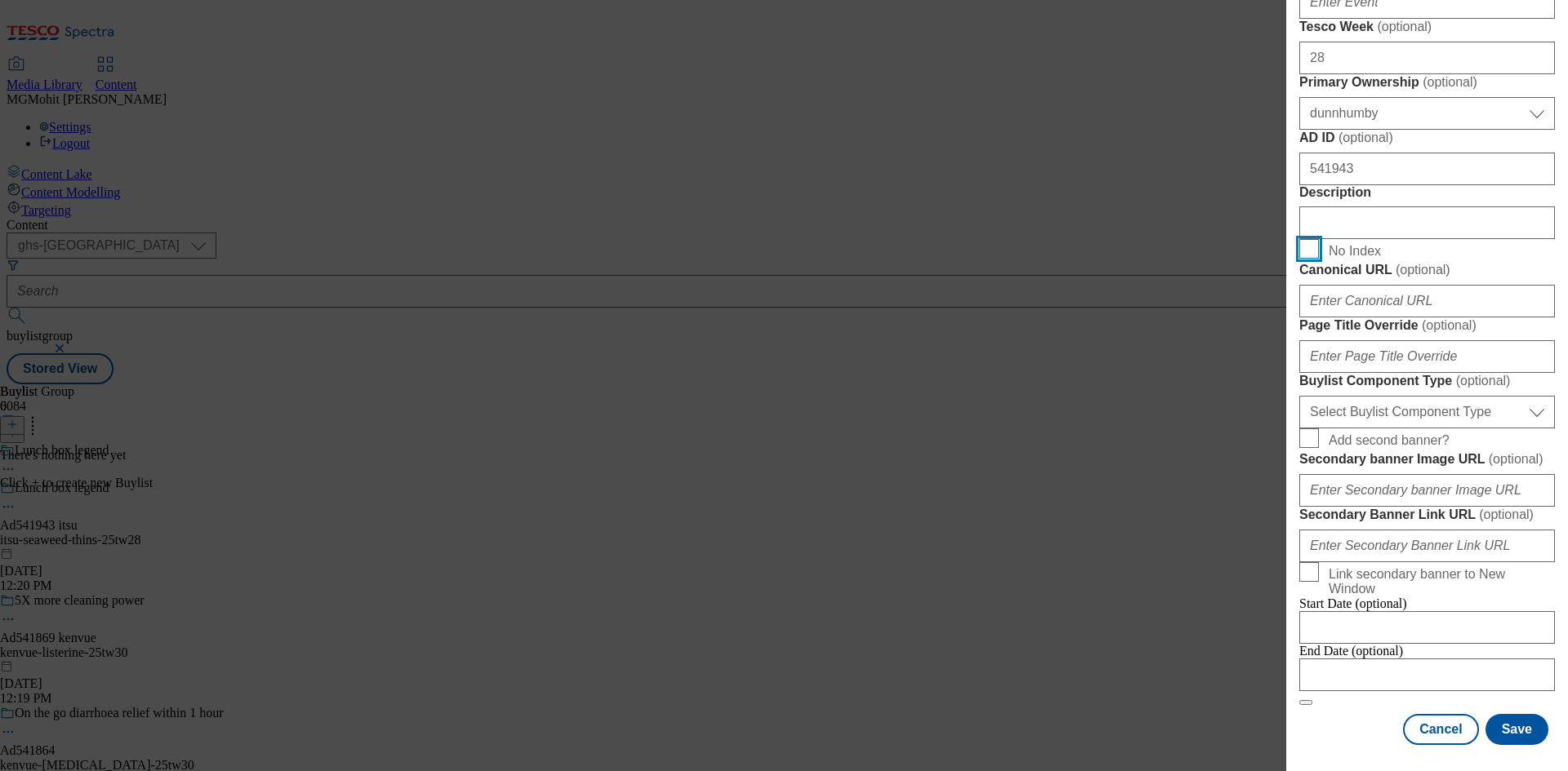
scroll to position [816, 0]
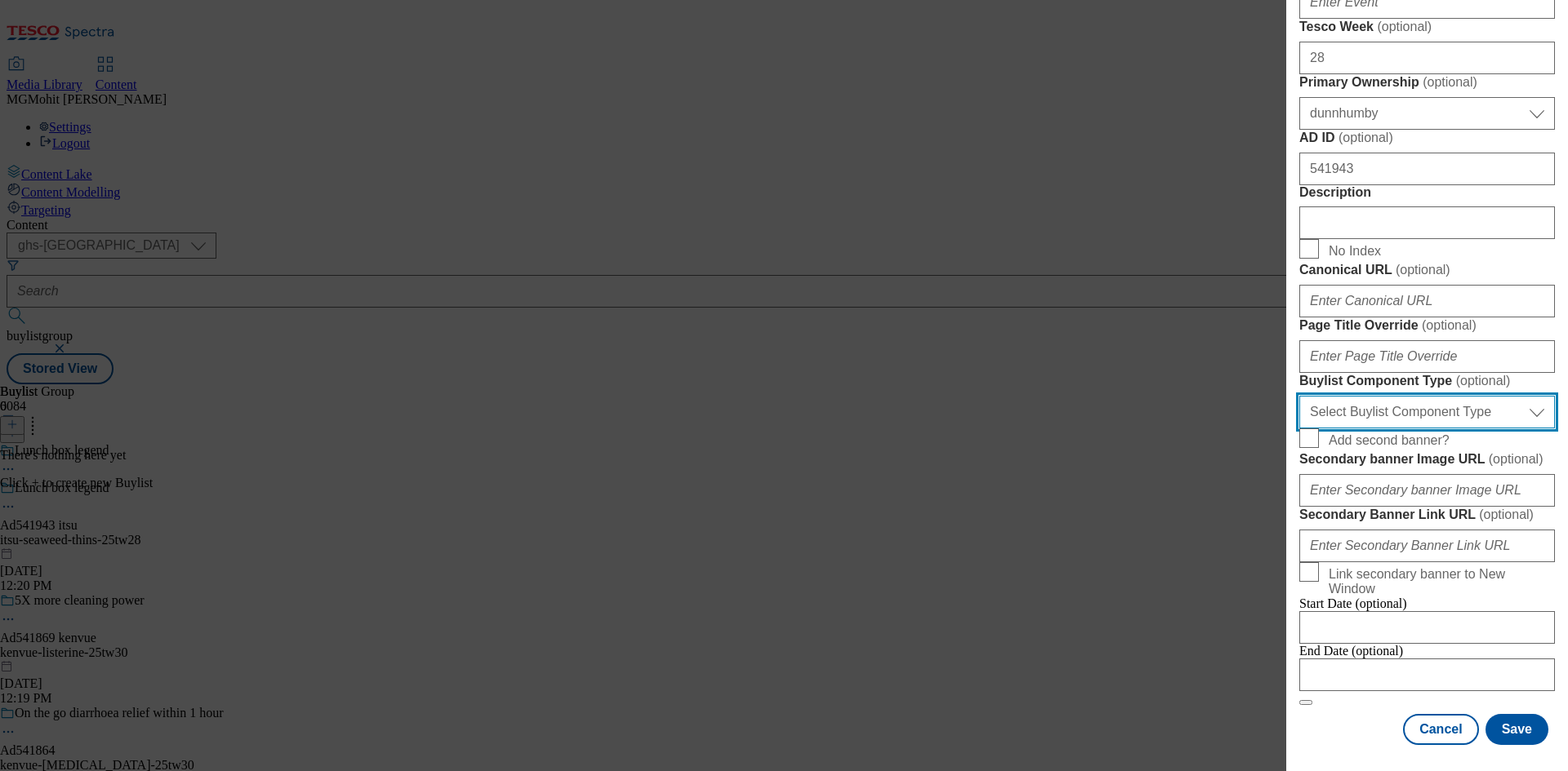
drag, startPoint x: 1380, startPoint y: 563, endPoint x: 1369, endPoint y: 570, distance: 13.0
click at [1380, 428] on select "Select Buylist Component Type Banner Competition Header Meal" at bounding box center [1427, 412] width 255 height 33
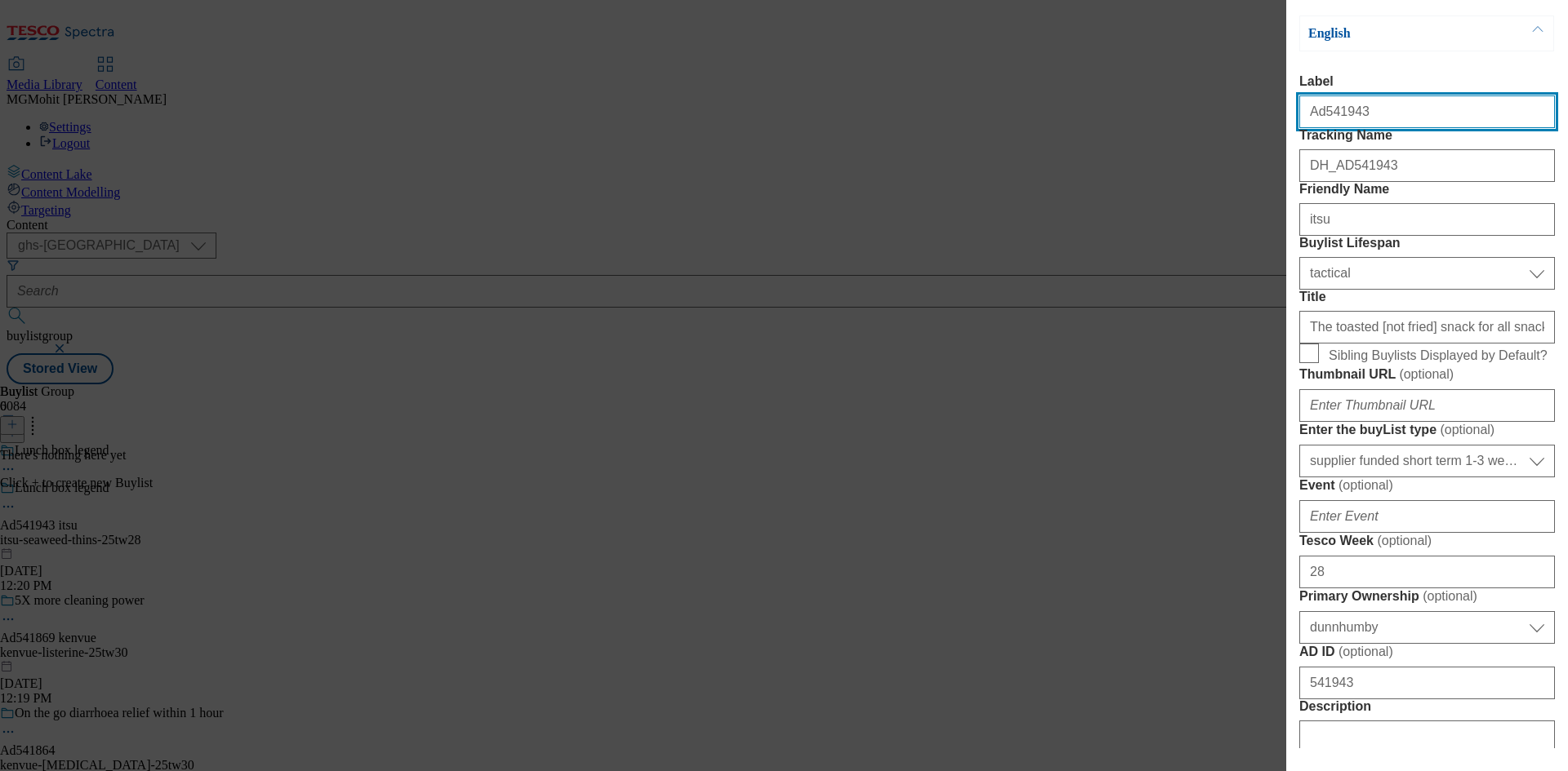
select select "Banner"
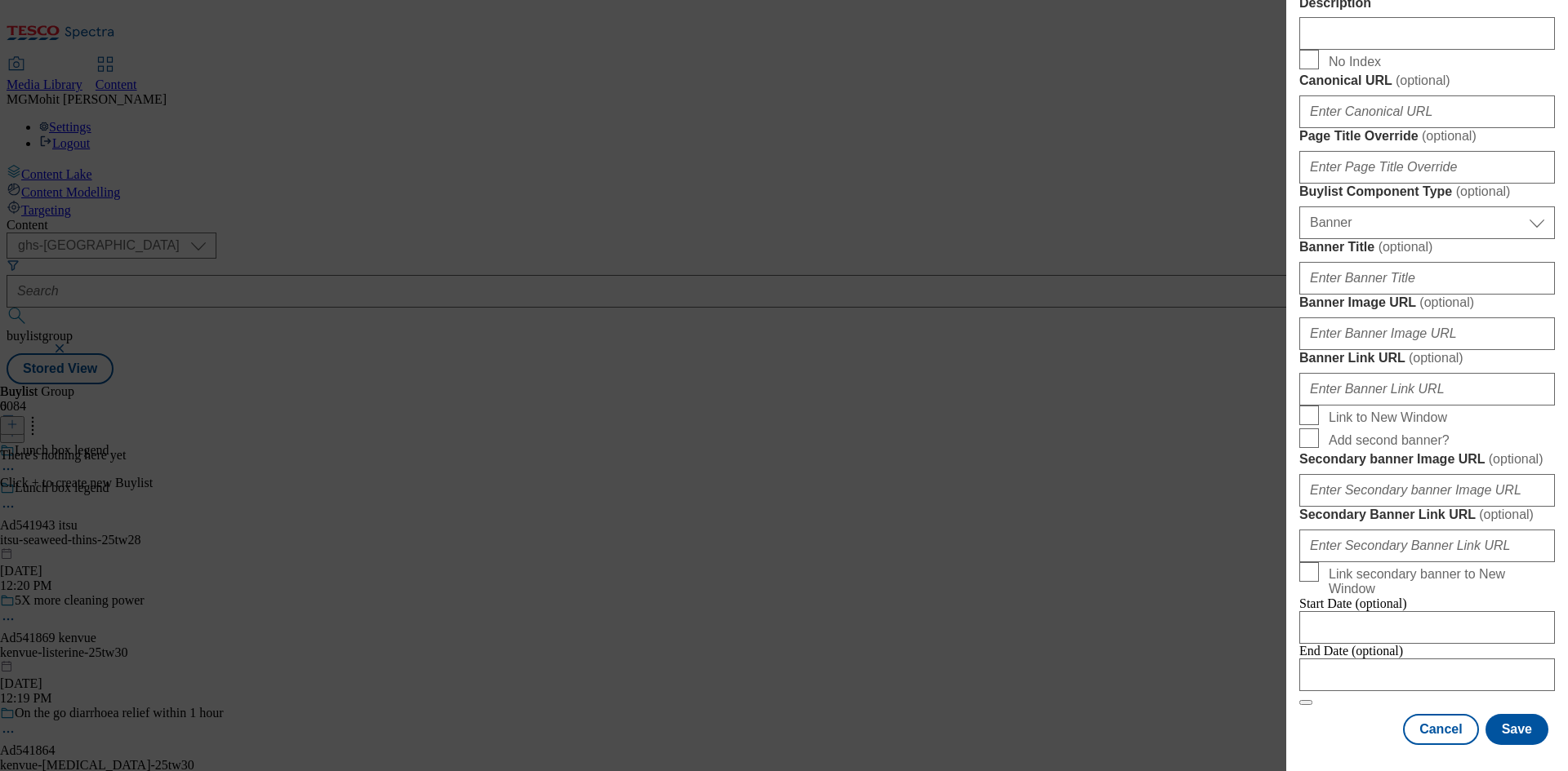
scroll to position [1431, 0]
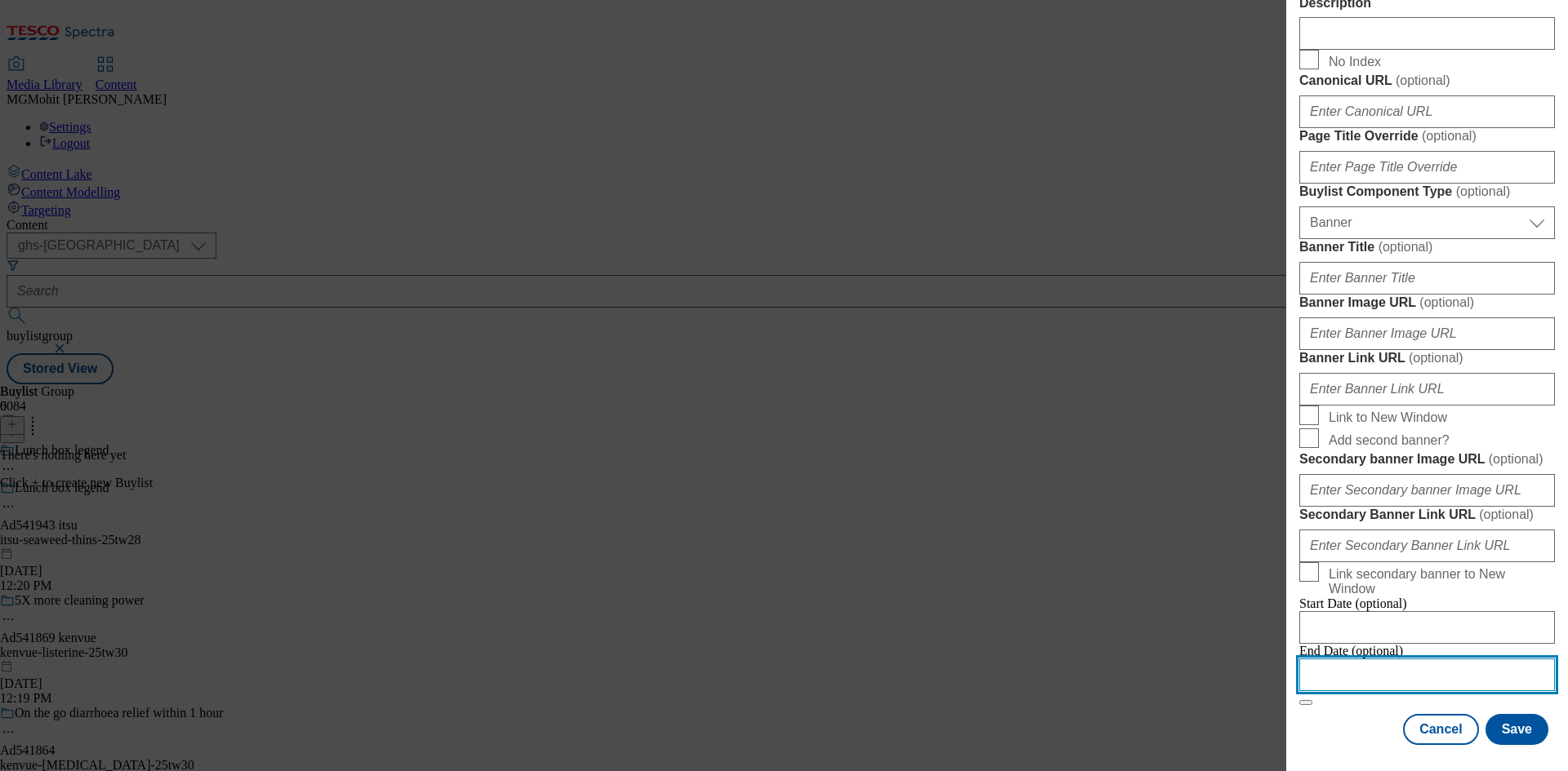
click at [1387, 662] on input "Modal" at bounding box center [1427, 674] width 255 height 33
select select "2025"
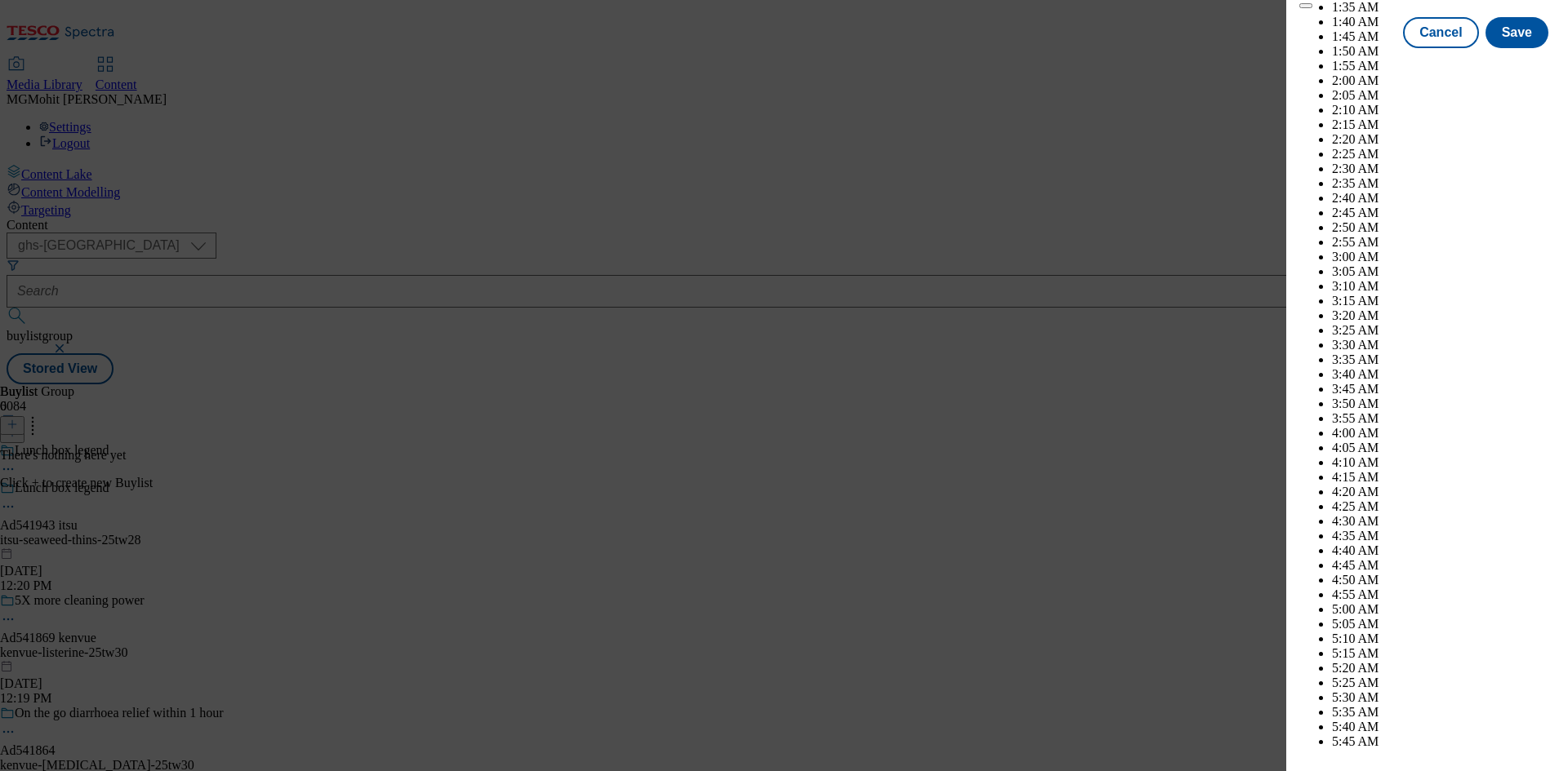
scroll to position [4454, 0]
select select "November"
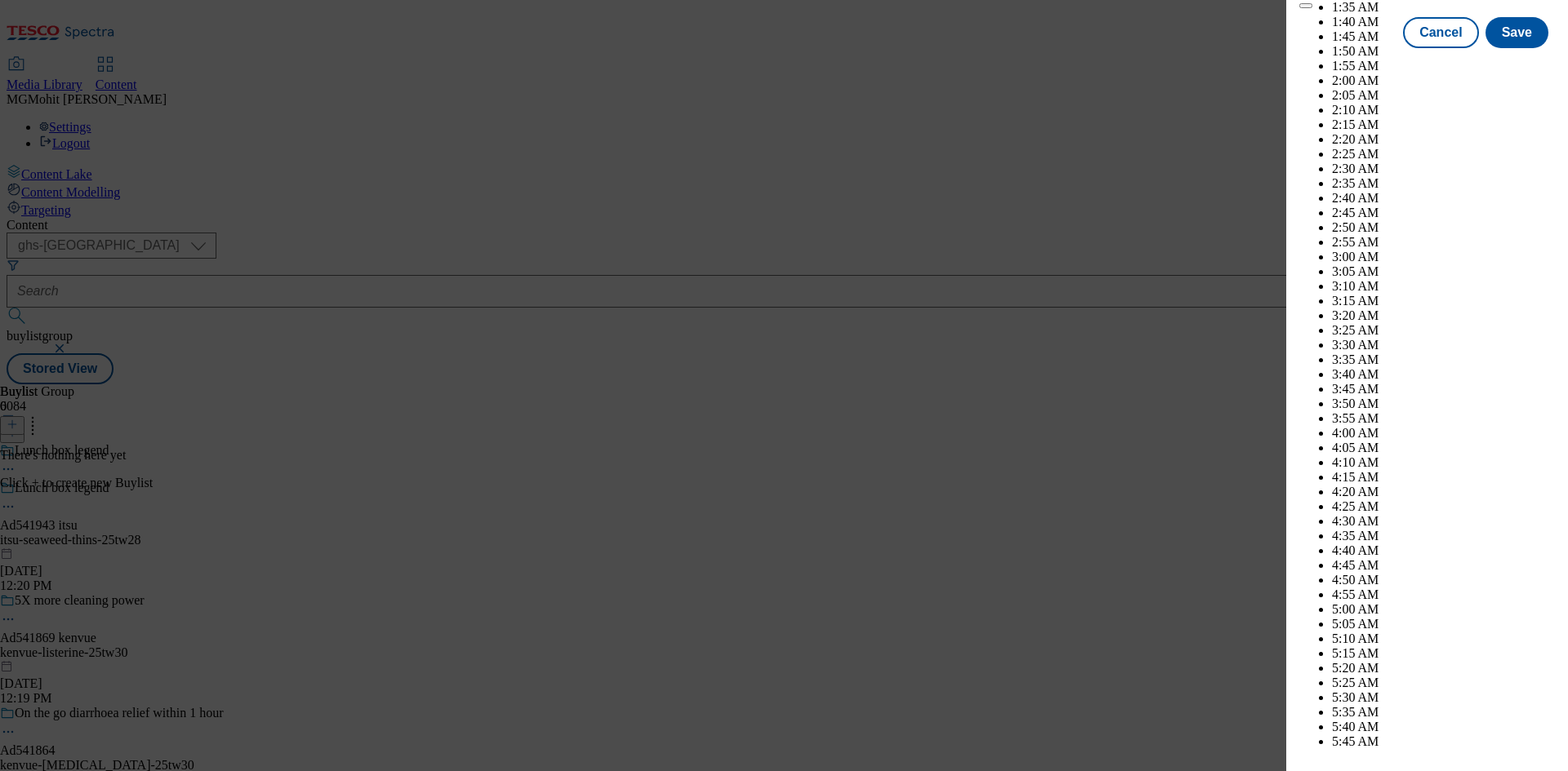
click at [1514, 63] on button "Save" at bounding box center [1517, 47] width 63 height 31
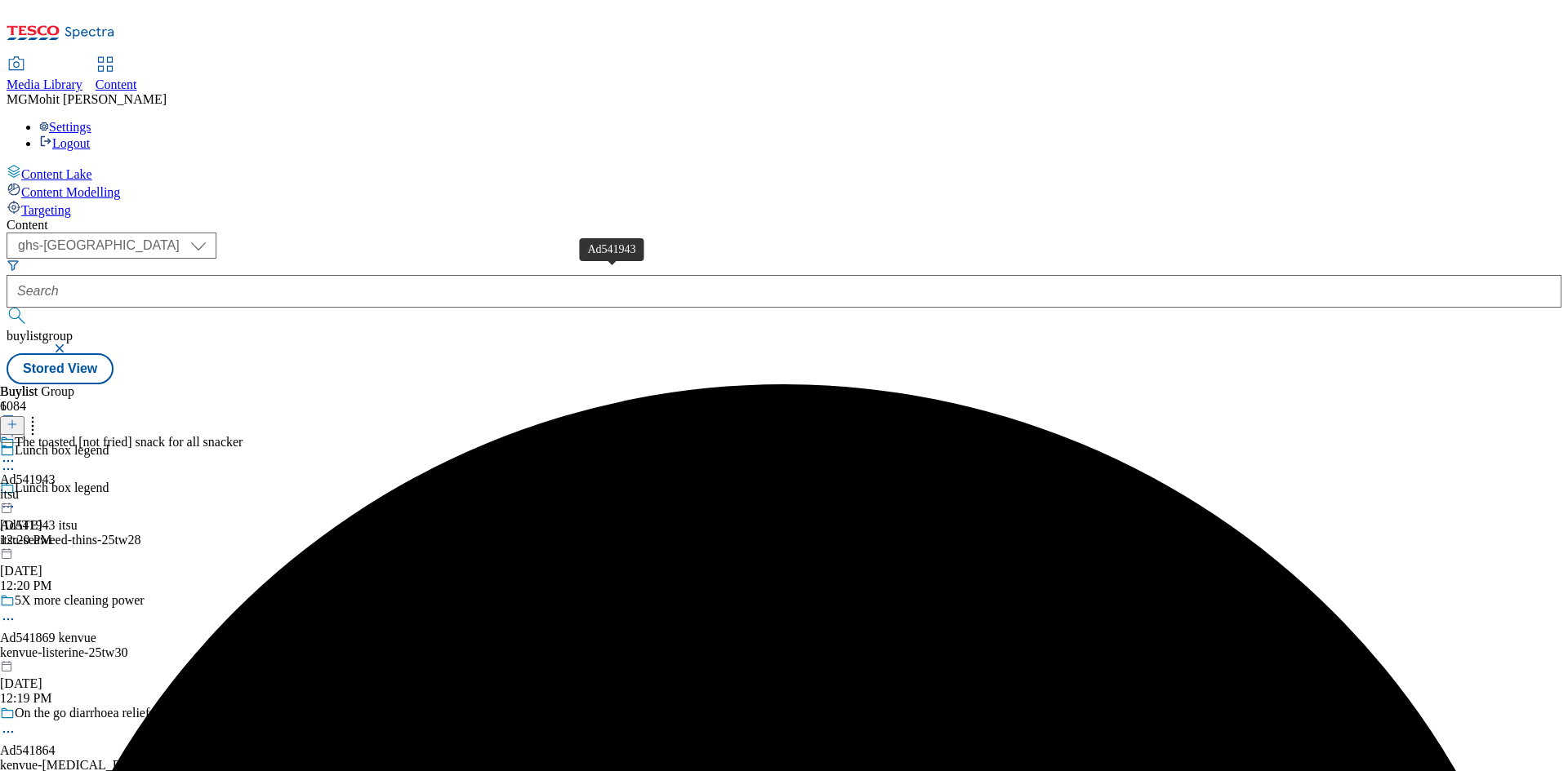
click at [56, 472] on span "Ad541943" at bounding box center [28, 479] width 56 height 14
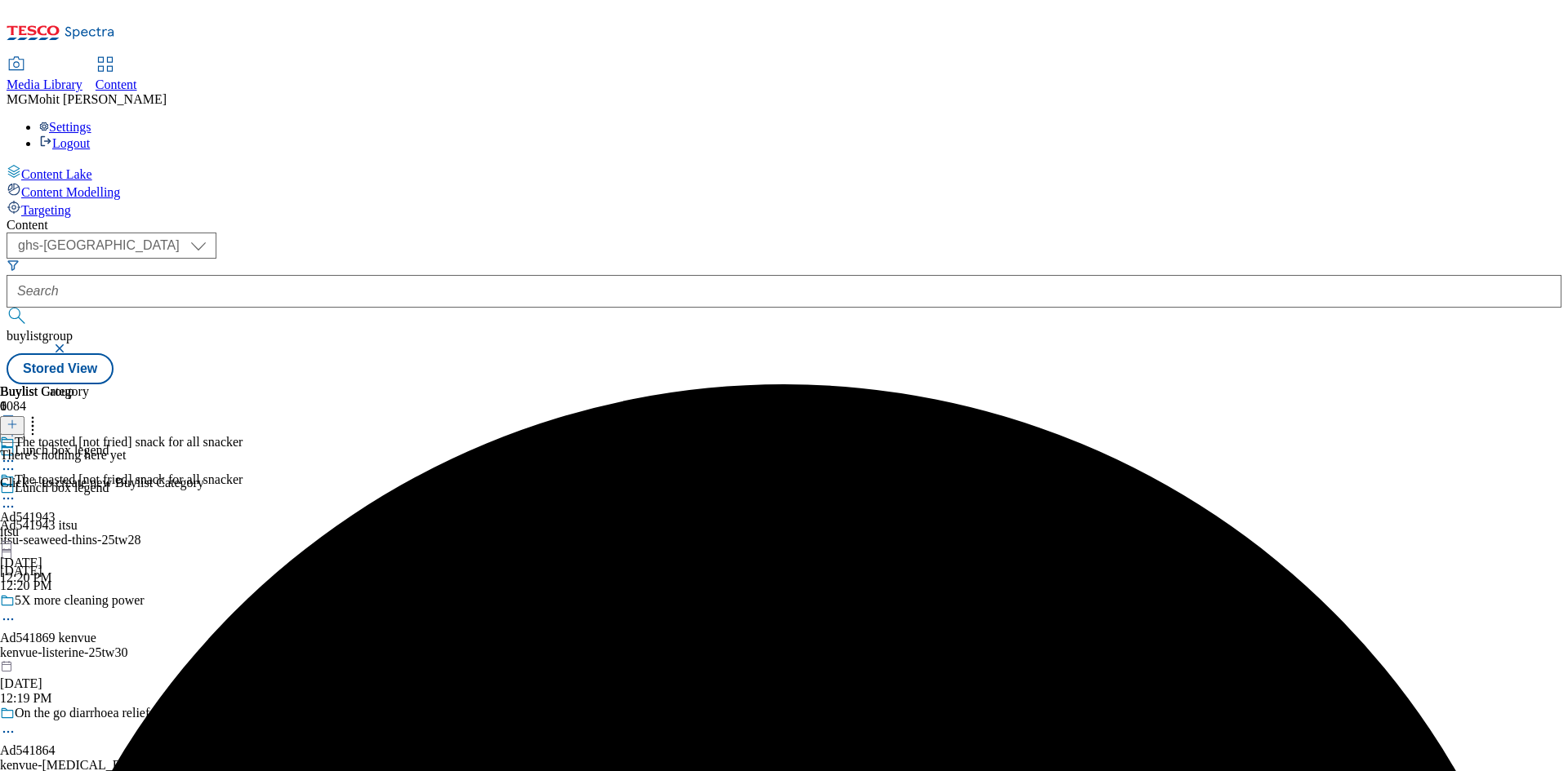
click at [18, 418] on icon at bounding box center [13, 424] width 12 height 12
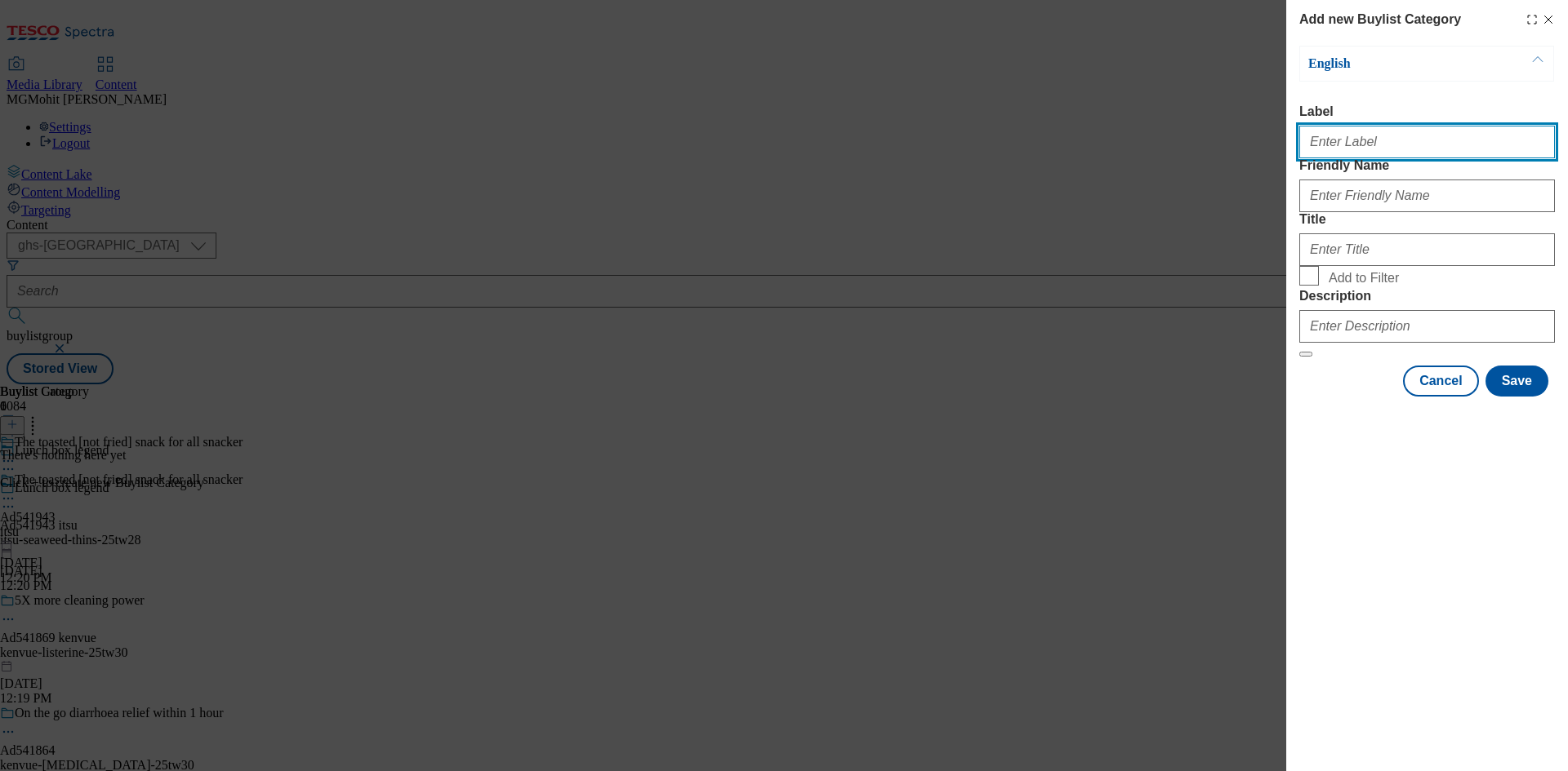
click at [1341, 140] on input "Label" at bounding box center [1427, 141] width 255 height 33
paste input "Ad541943"
type input "Ad541943"
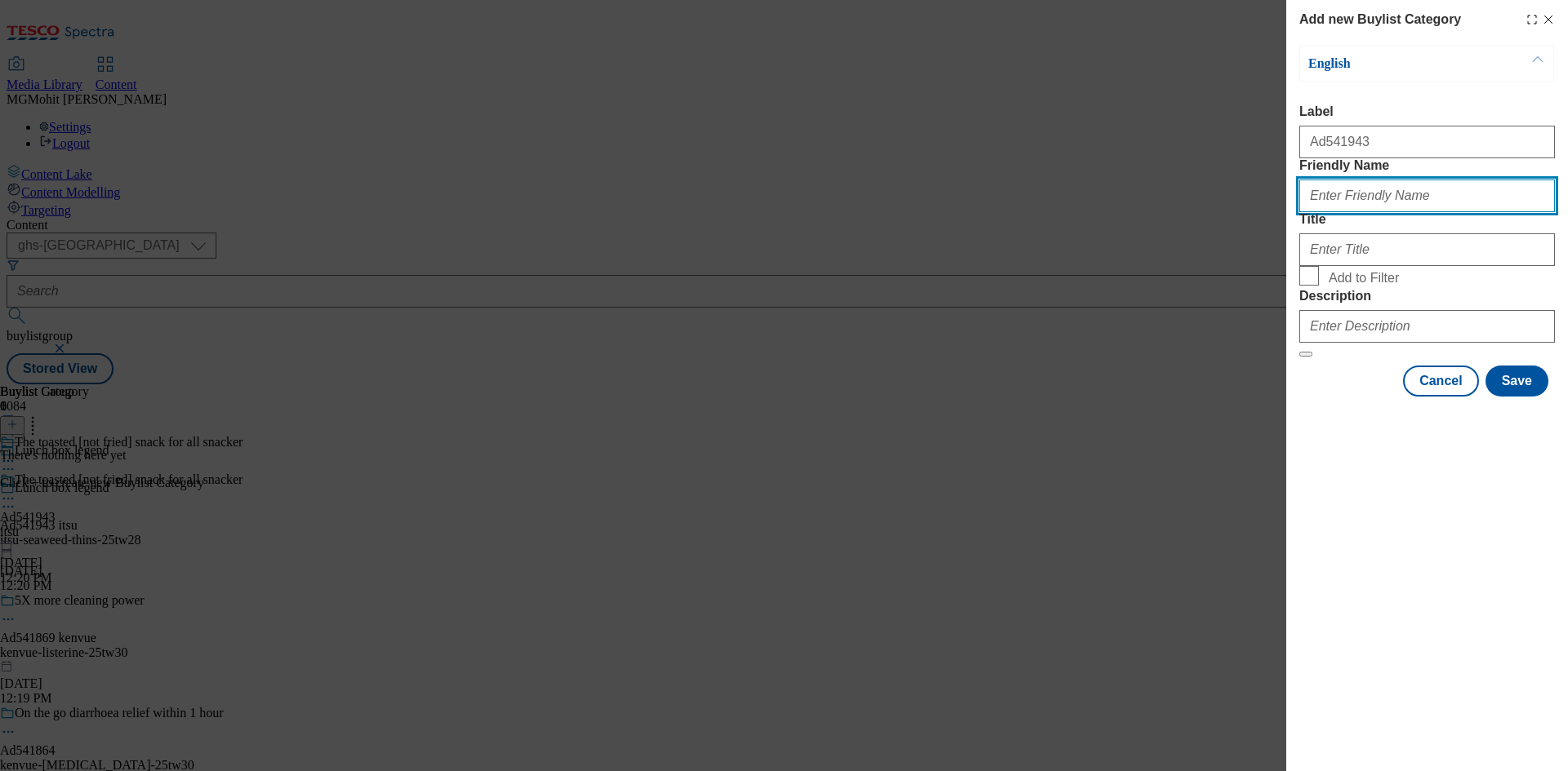
paste input "itsu-seaweed-thins"
type input "itsu-seaweed-thins"
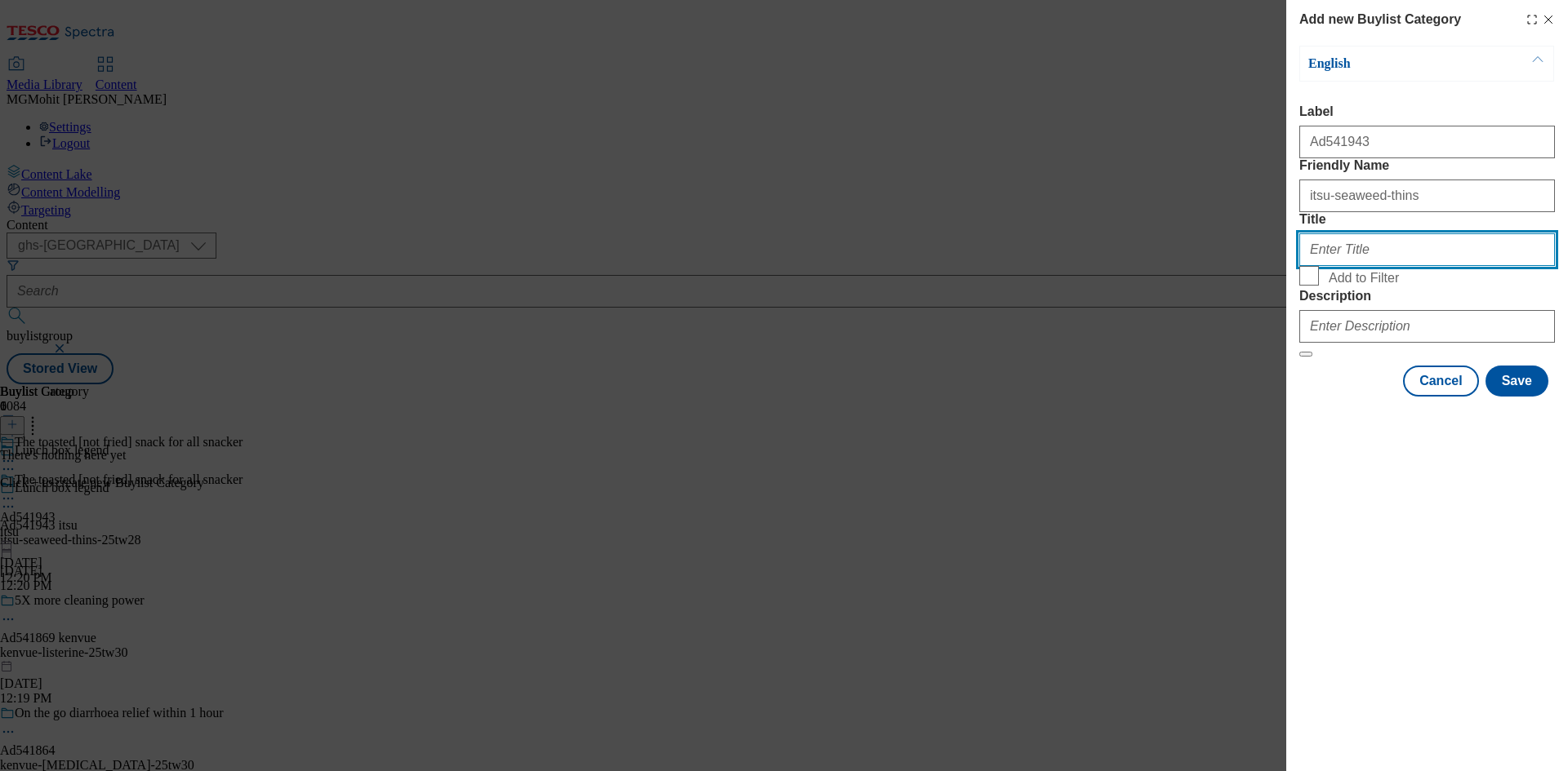
paste input "Itsu"
type input "Itsu"
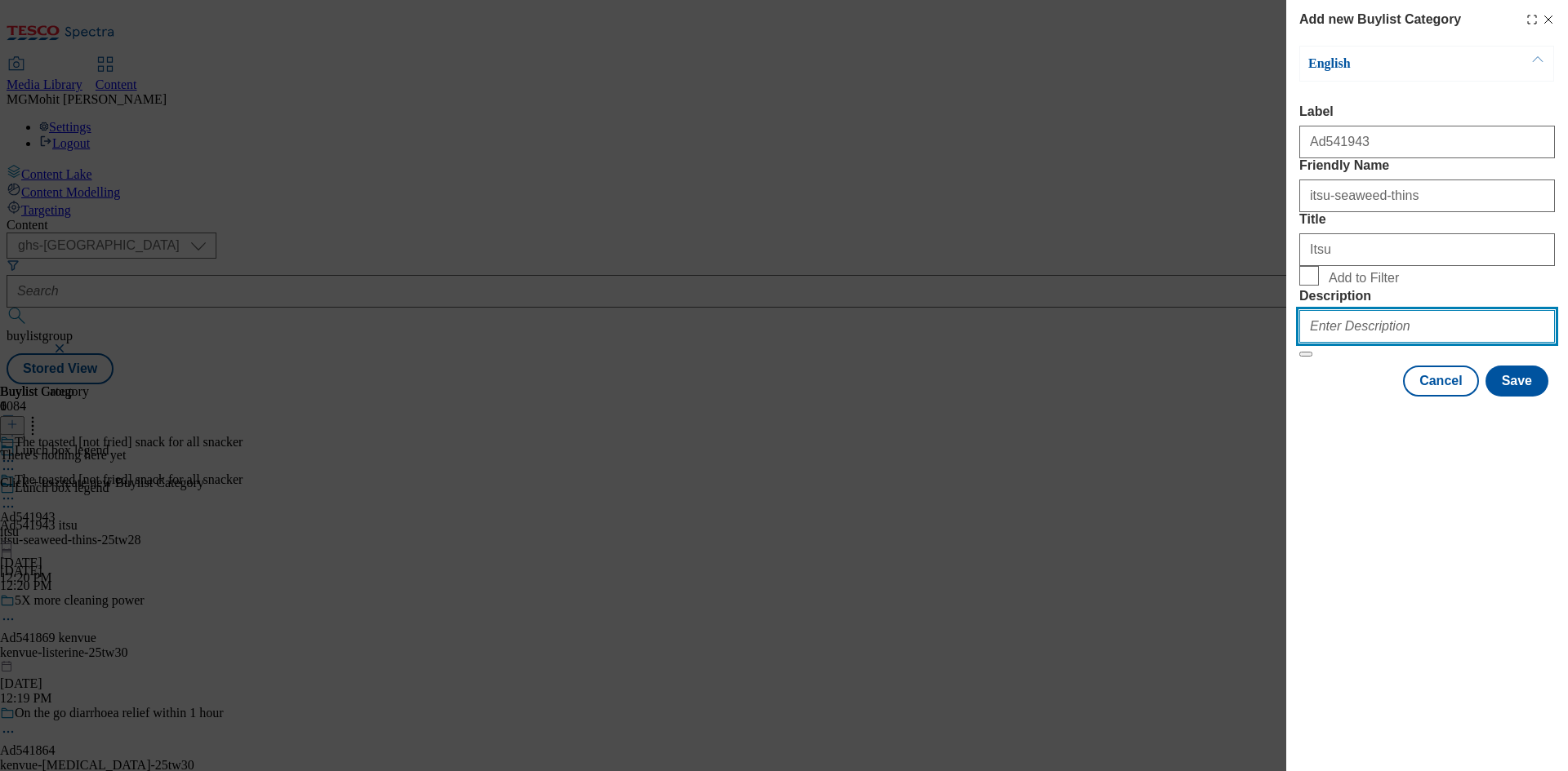
click at [1347, 343] on input "Description" at bounding box center [1427, 326] width 255 height 33
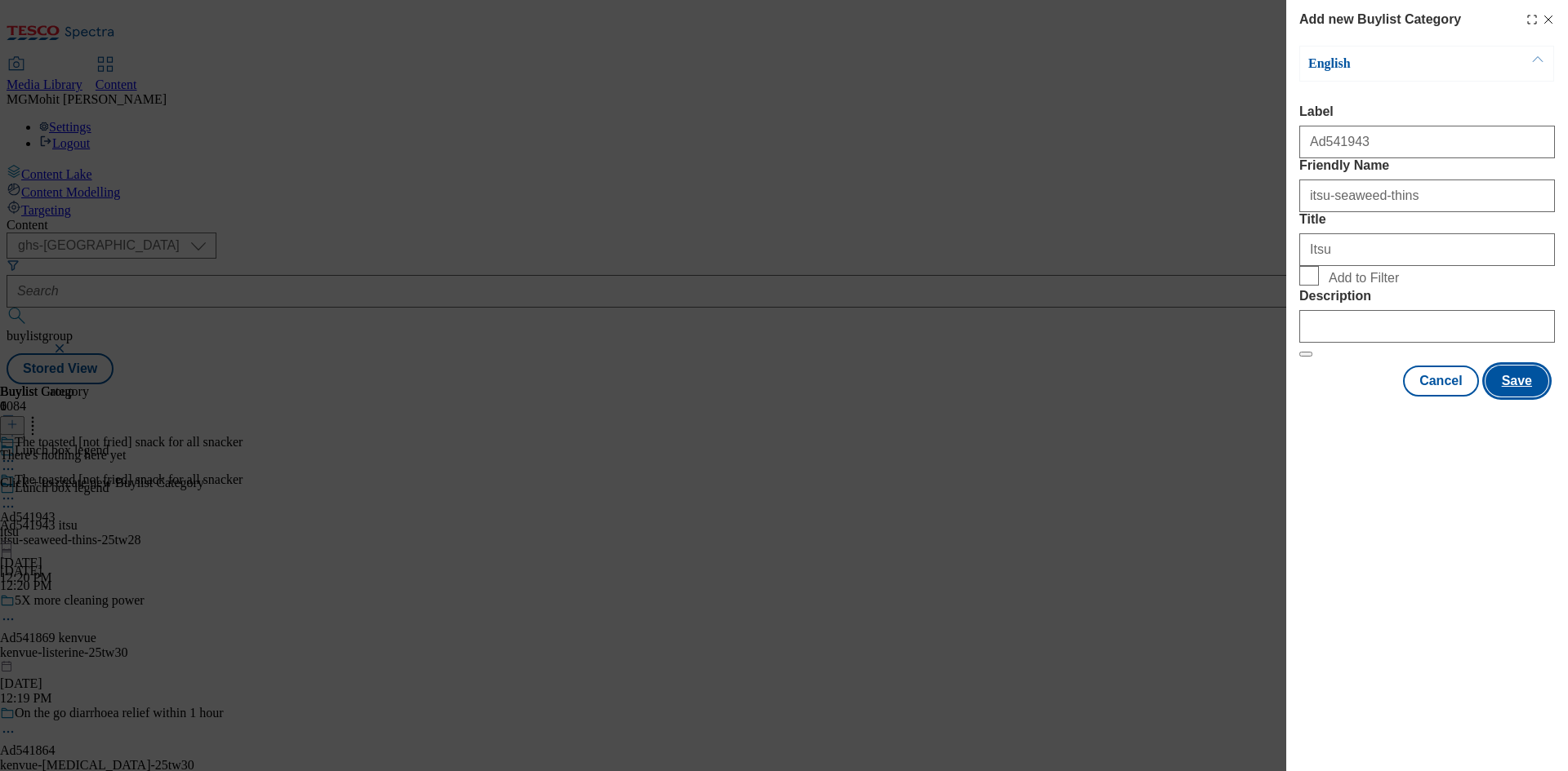
click at [1509, 396] on button "Save" at bounding box center [1517, 380] width 63 height 31
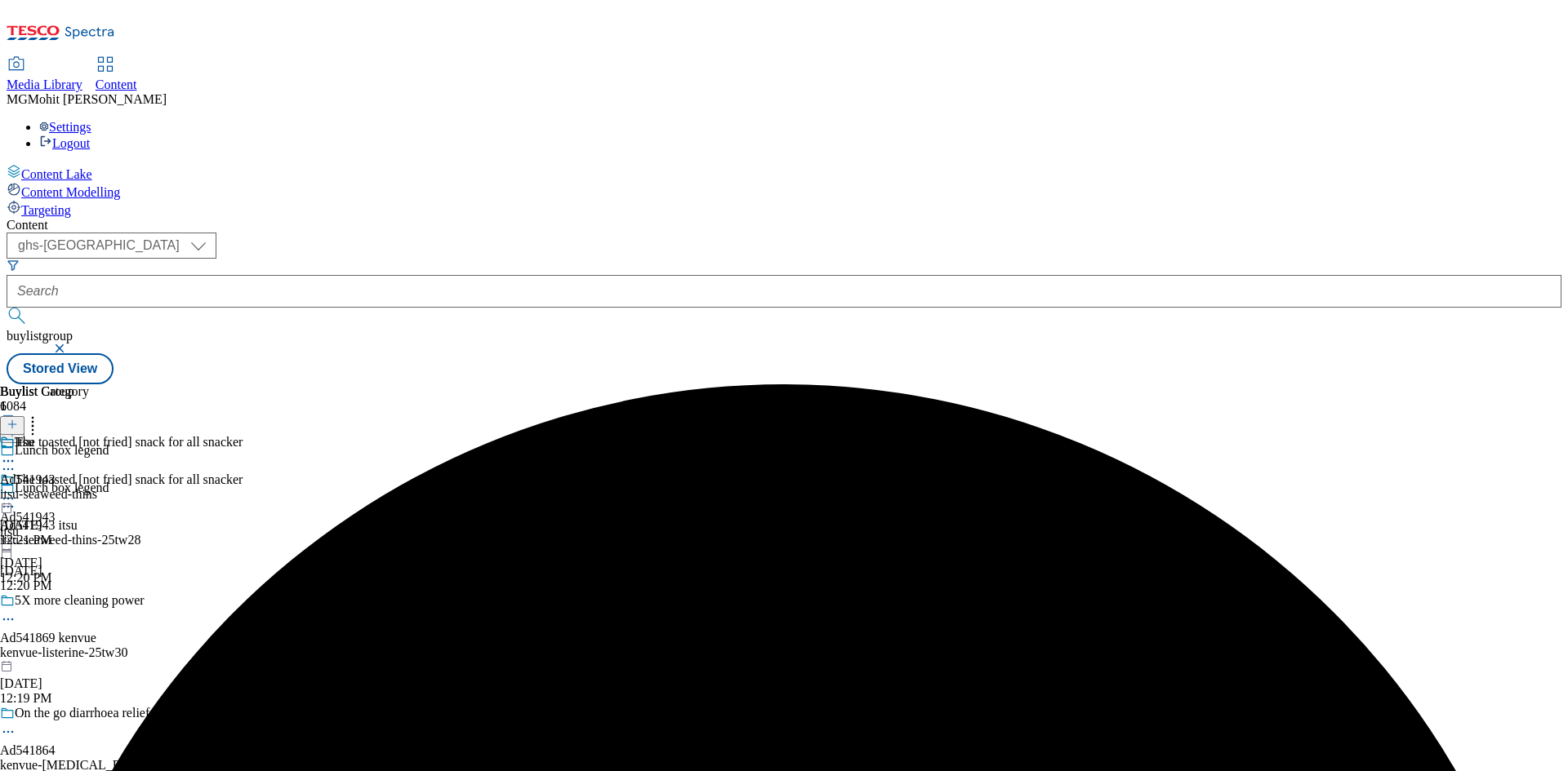
click at [97, 487] on div "itsu-seaweed-thins" at bounding box center [48, 494] width 97 height 14
click at [18, 418] on icon at bounding box center [13, 424] width 12 height 12
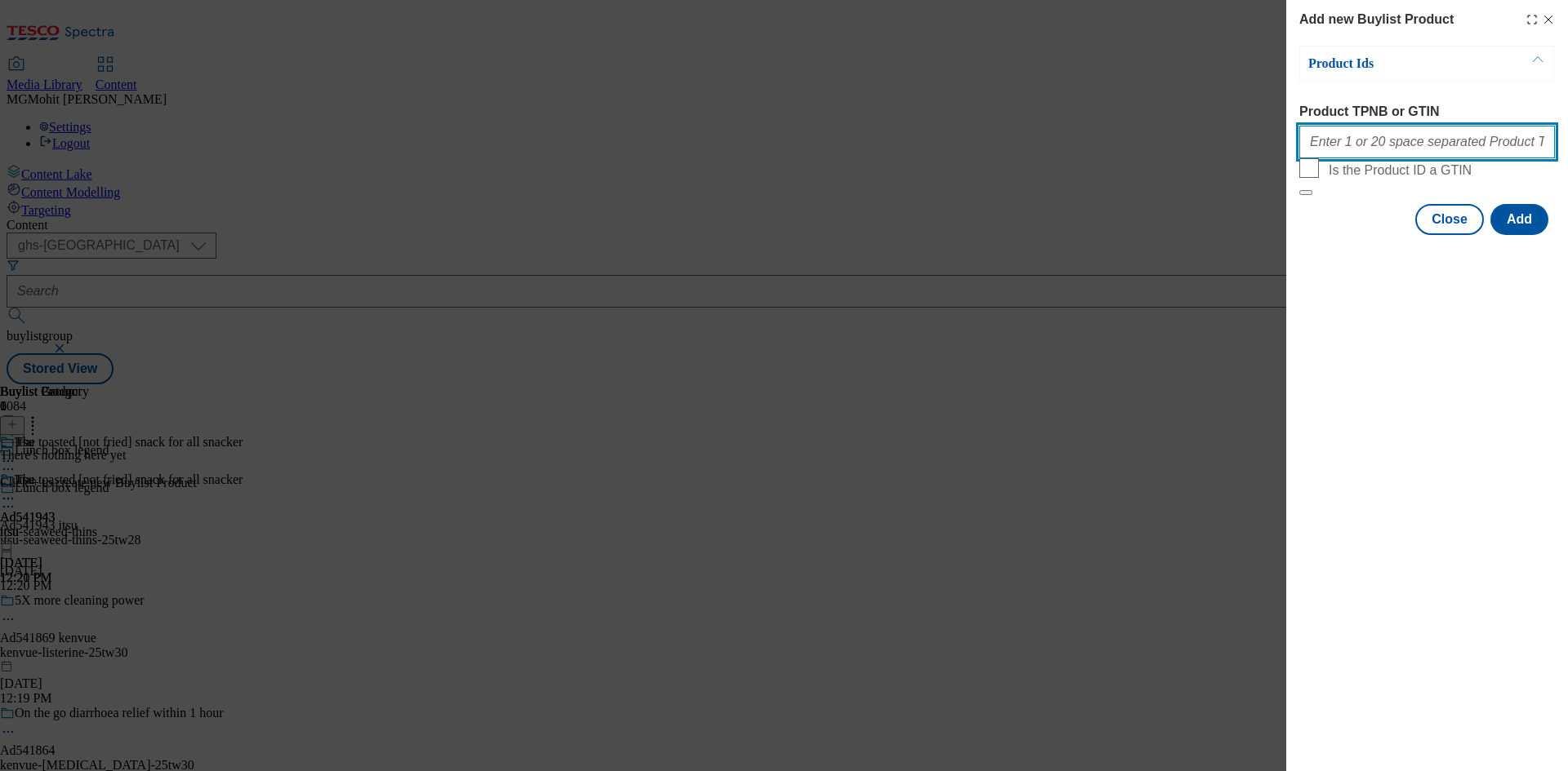
click at [1390, 153] on input "Product TPNB or GTIN" at bounding box center [1427, 141] width 255 height 33
paste input "91568514 91706571 92382893"
type input "91568514 91706571 92382893"
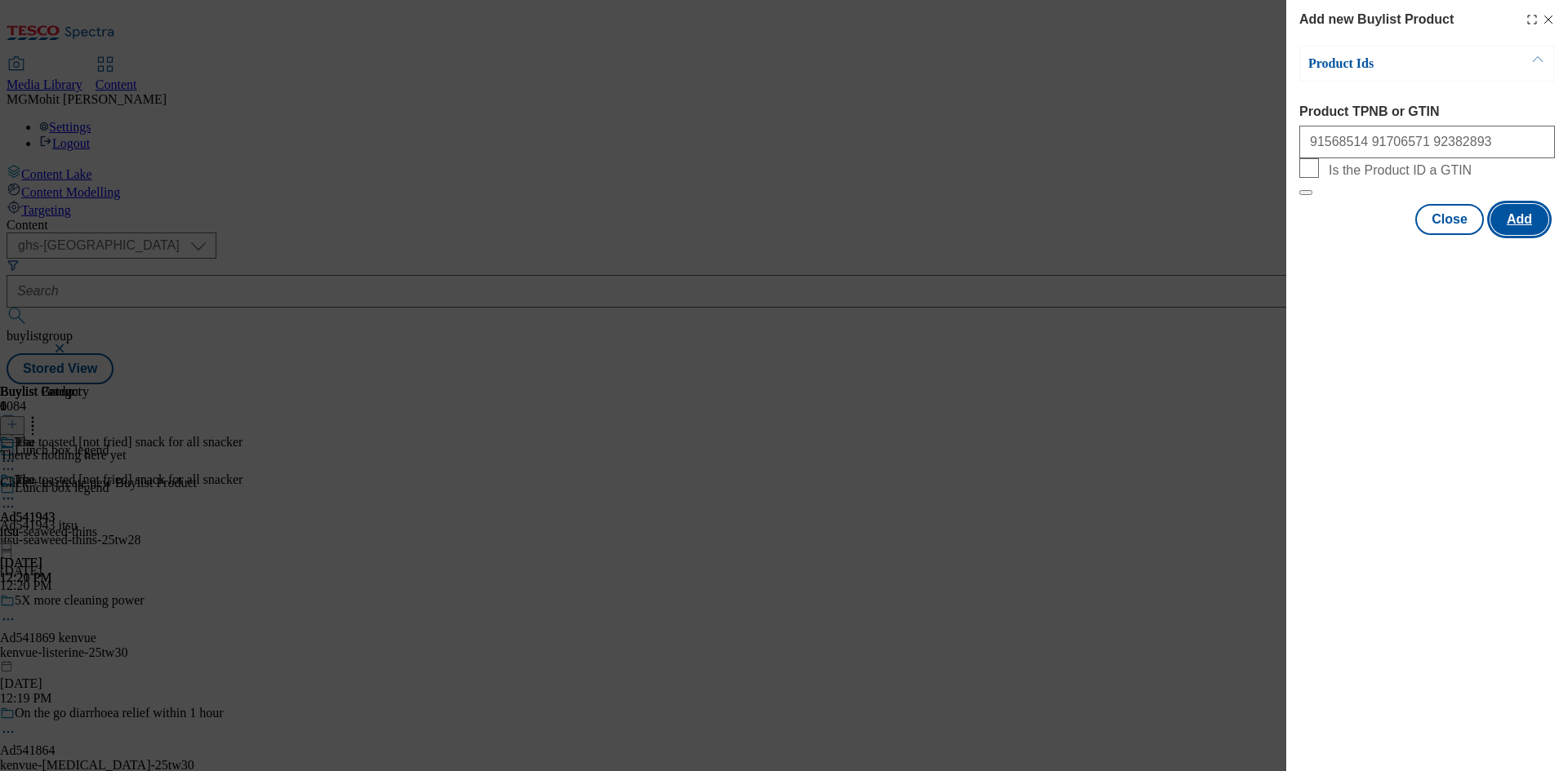
click at [1517, 235] on button "Add" at bounding box center [1519, 219] width 58 height 31
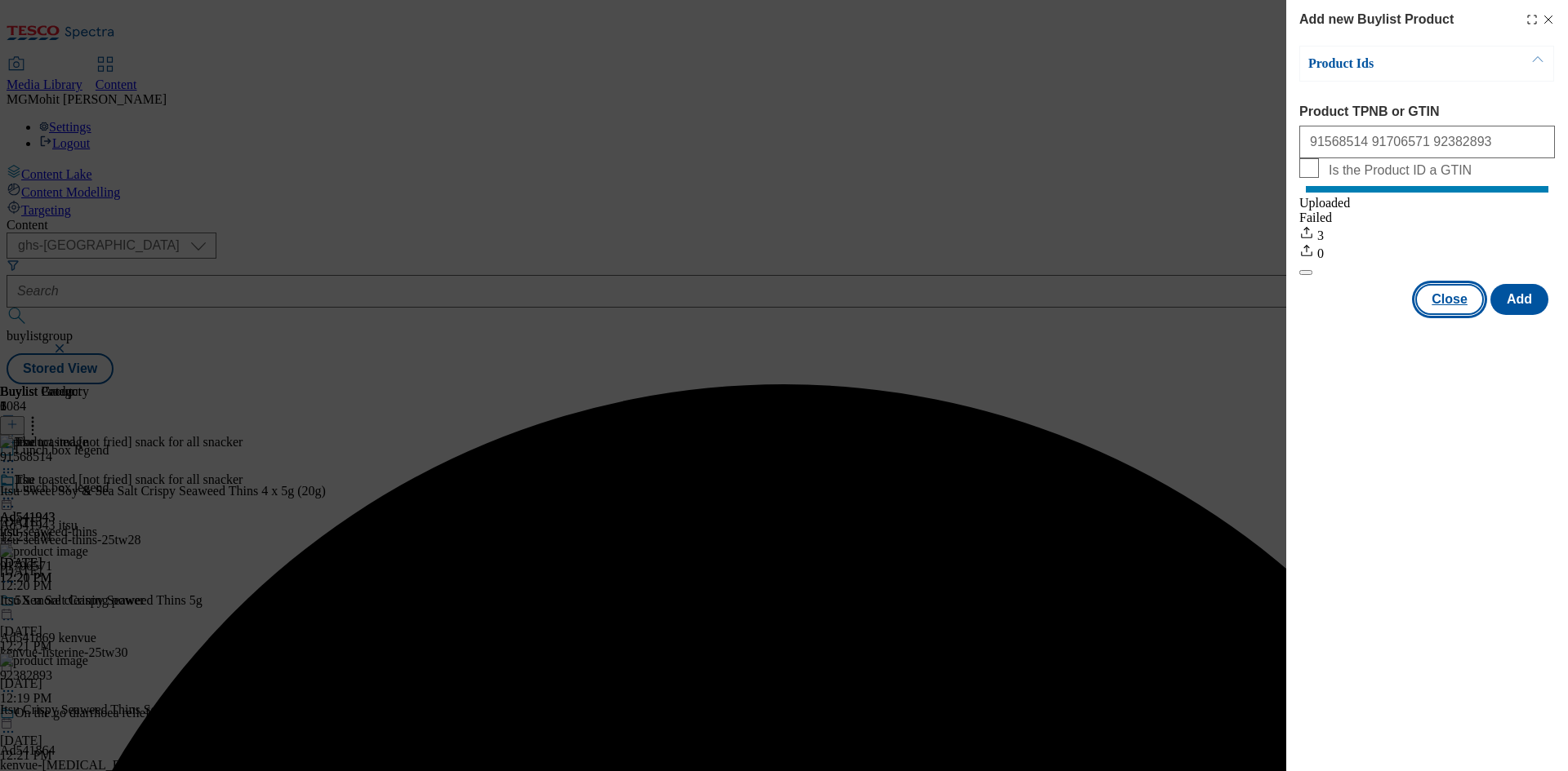
click at [1443, 315] on button "Close" at bounding box center [1448, 299] width 68 height 31
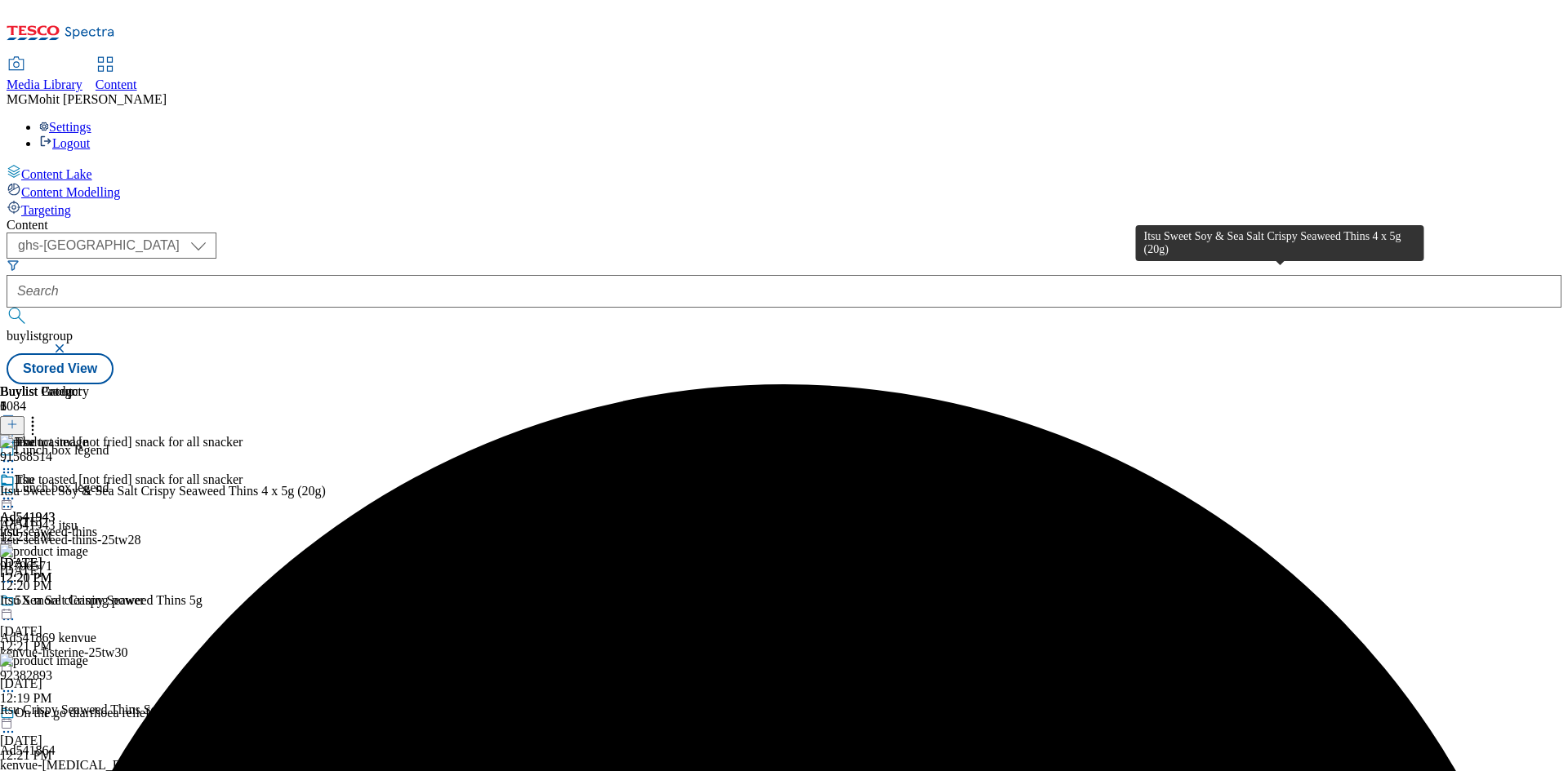
click at [326, 484] on div "Itsu Sweet Soy & Sea Salt Crispy Seaweed Thins 4 x 5g (20g)" at bounding box center [163, 491] width 326 height 14
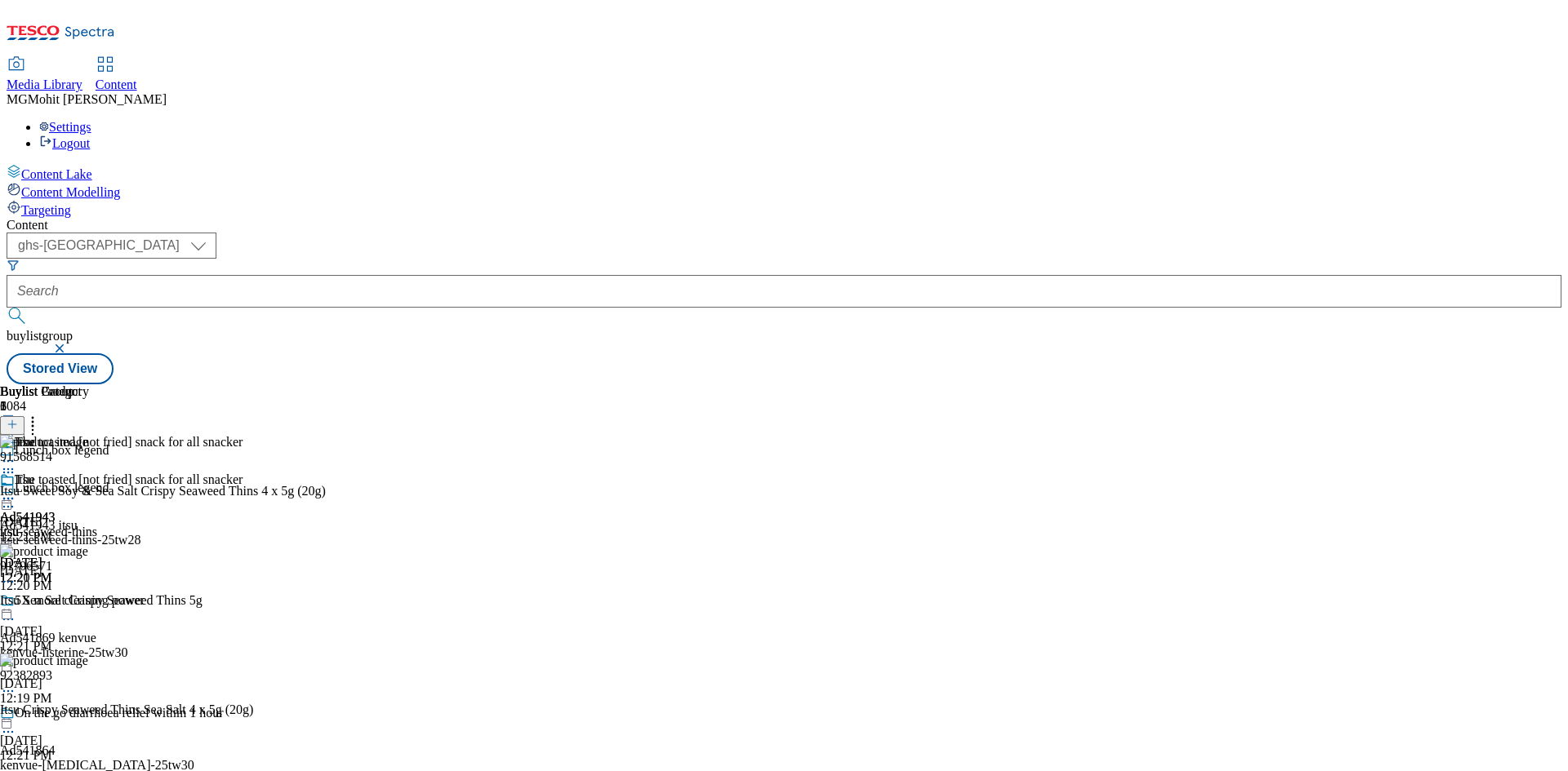
click at [16, 491] on icon at bounding box center [8, 498] width 16 height 16
click at [69, 527] on span "Edit" at bounding box center [60, 533] width 19 height 13
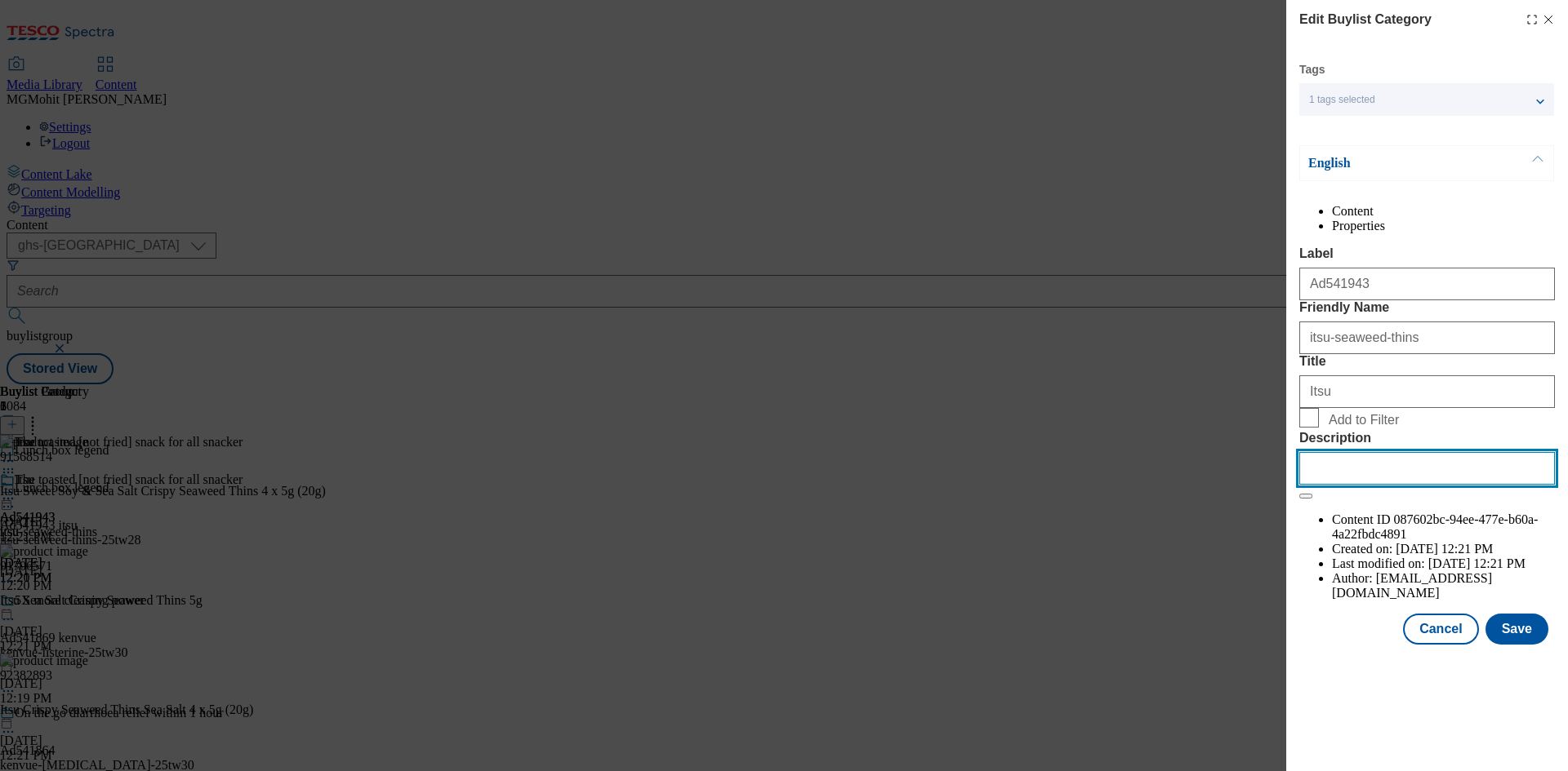
click at [1373, 485] on input "Description" at bounding box center [1427, 468] width 255 height 33
paste input "Itsu Sweet Soy & Sea Salt Crispy Seaweed Thins 4 x 5g (20g)"
type input "Itsu Sweet Soy & Sea Salt Crispy Seaweed Thins 4 x 5g (20g)"
click at [1509, 645] on button "Save" at bounding box center [1517, 629] width 63 height 31
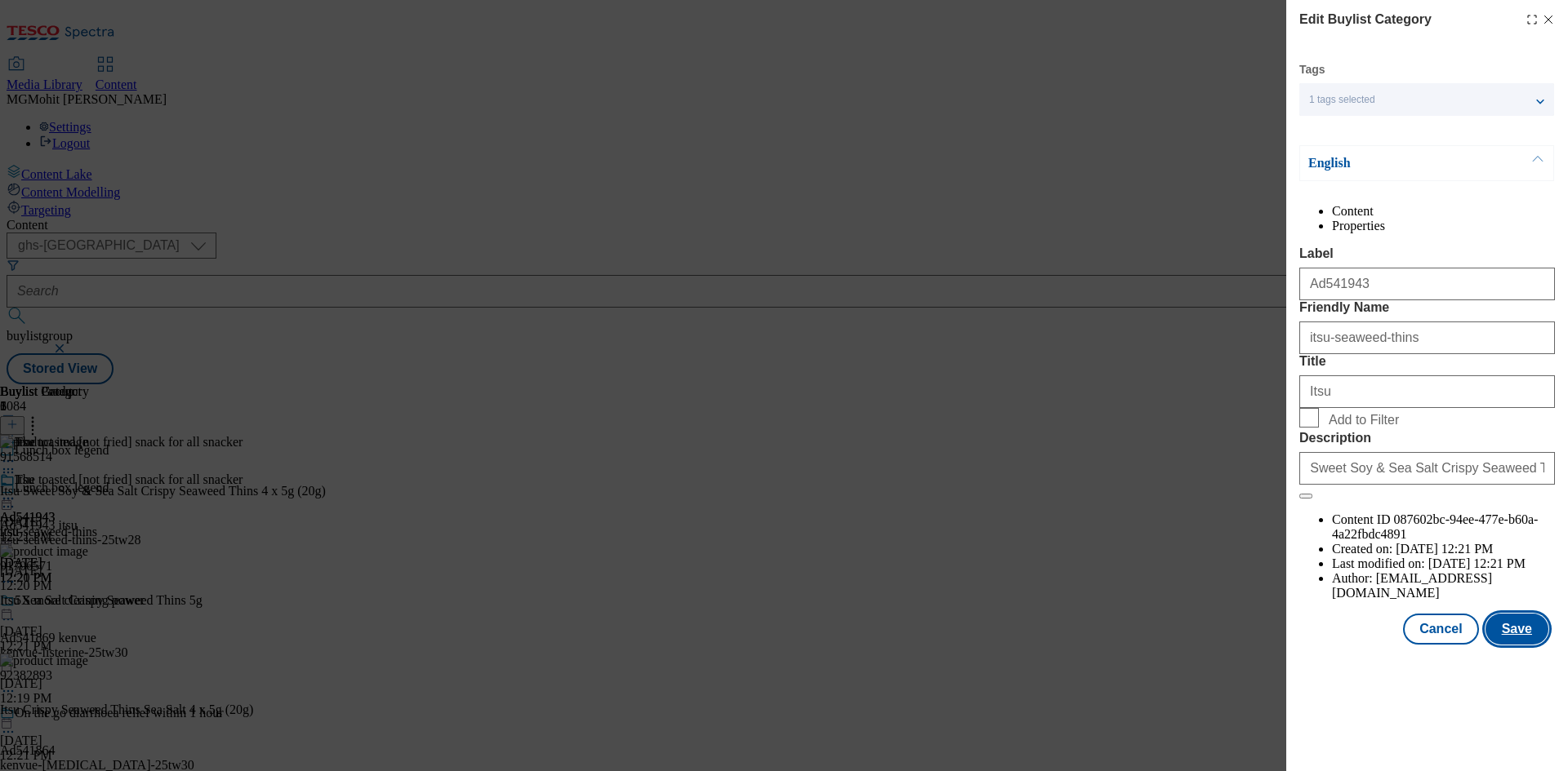
scroll to position [0, 0]
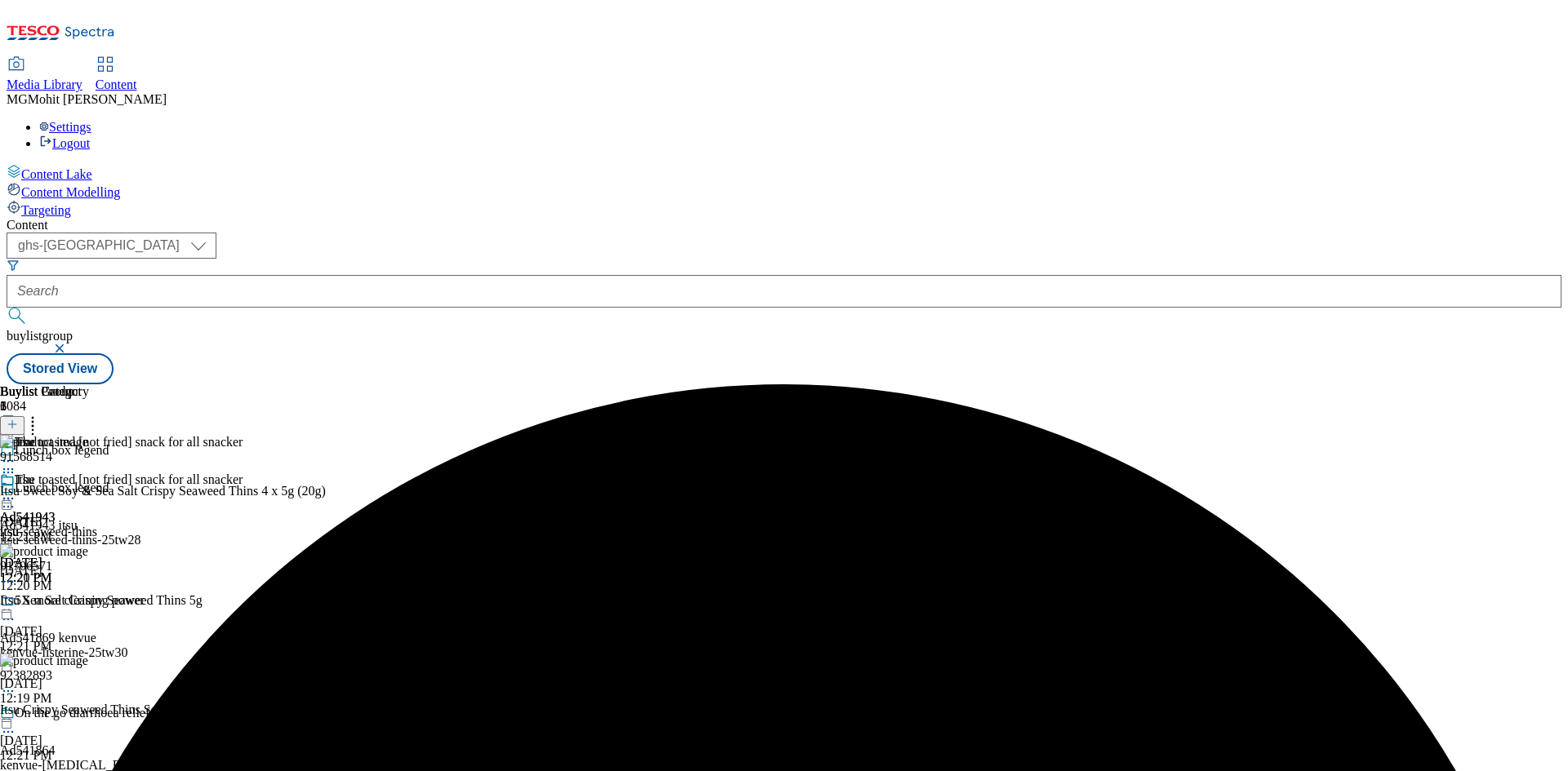
click at [16, 491] on icon at bounding box center [8, 498] width 16 height 16
click at [69, 527] on span "Edit" at bounding box center [60, 533] width 19 height 13
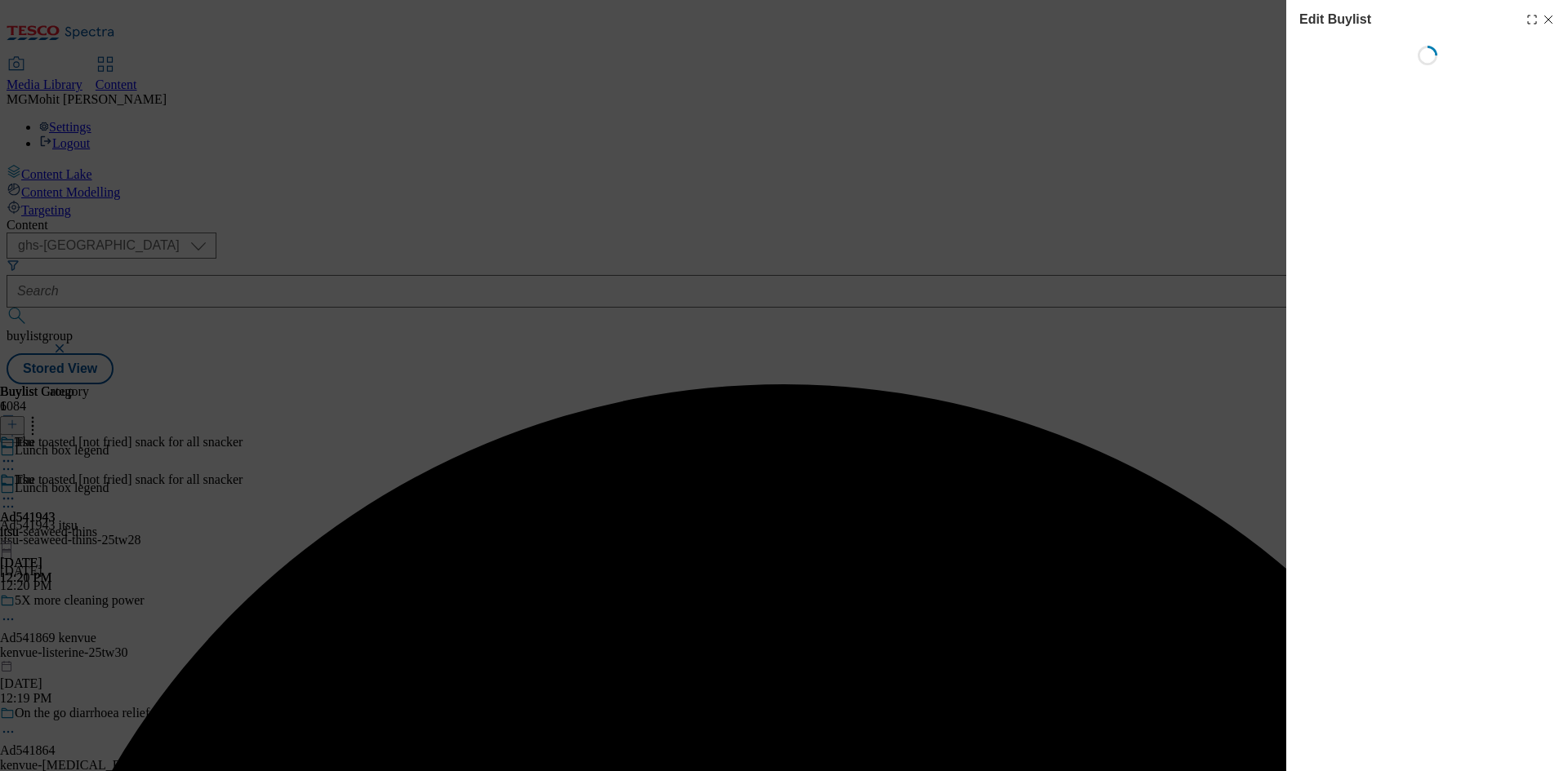
select select "tactical"
select select "supplier funded short term 1-3 weeks"
select select "dunnhumby"
select select "Banner"
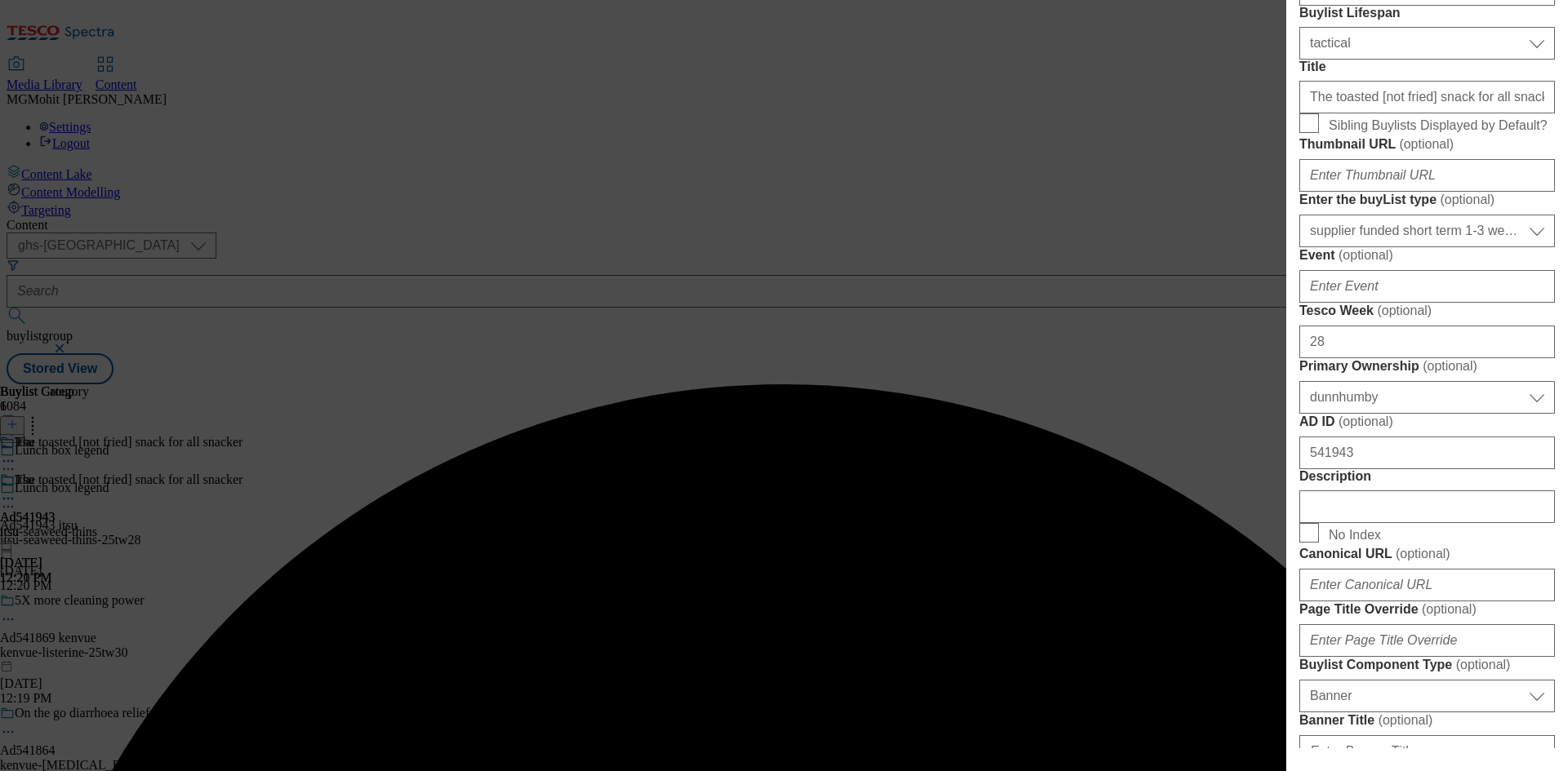
scroll to position [572, 0]
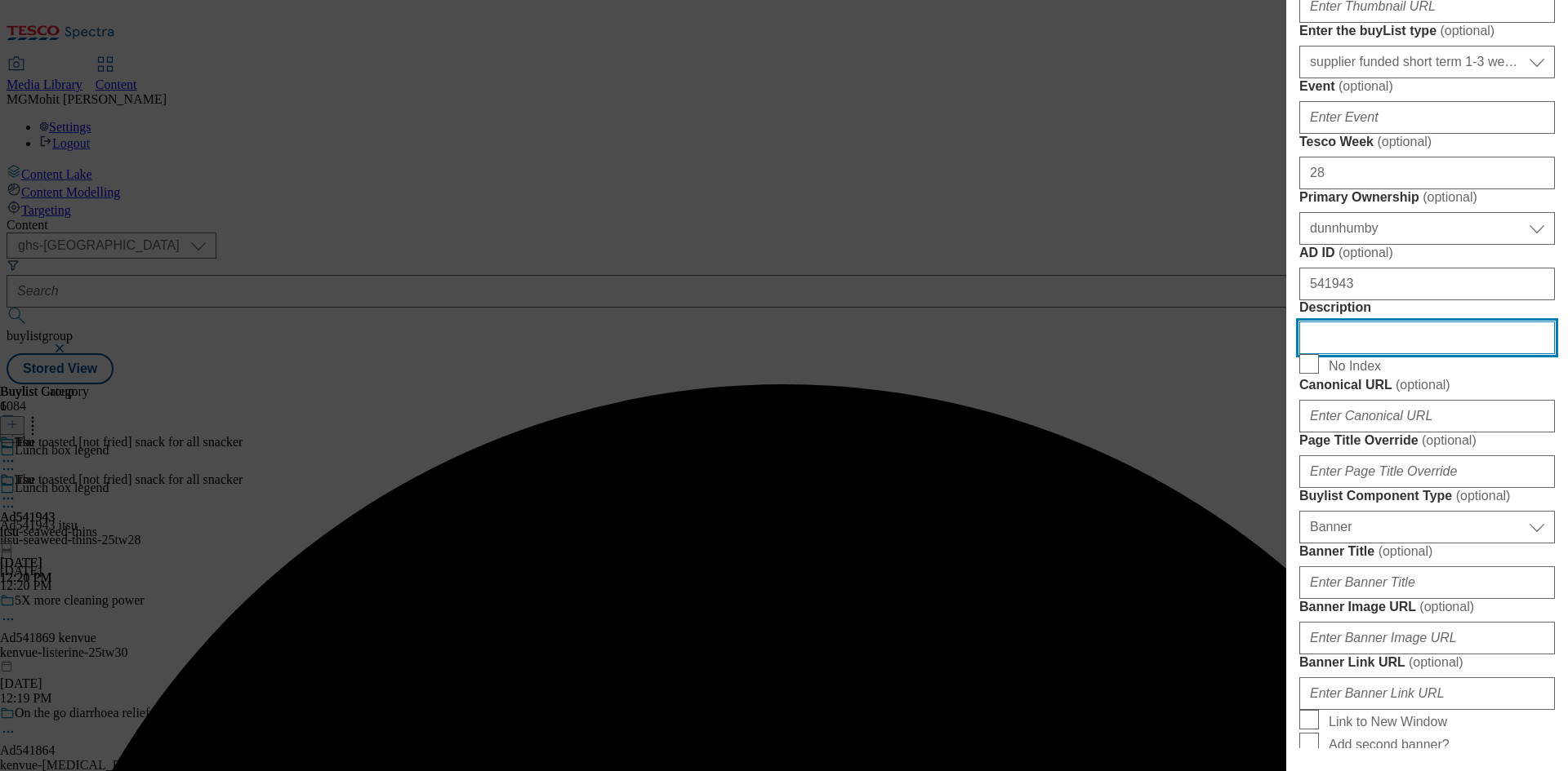
click at [1341, 354] on input "Description" at bounding box center [1427, 338] width 255 height 33
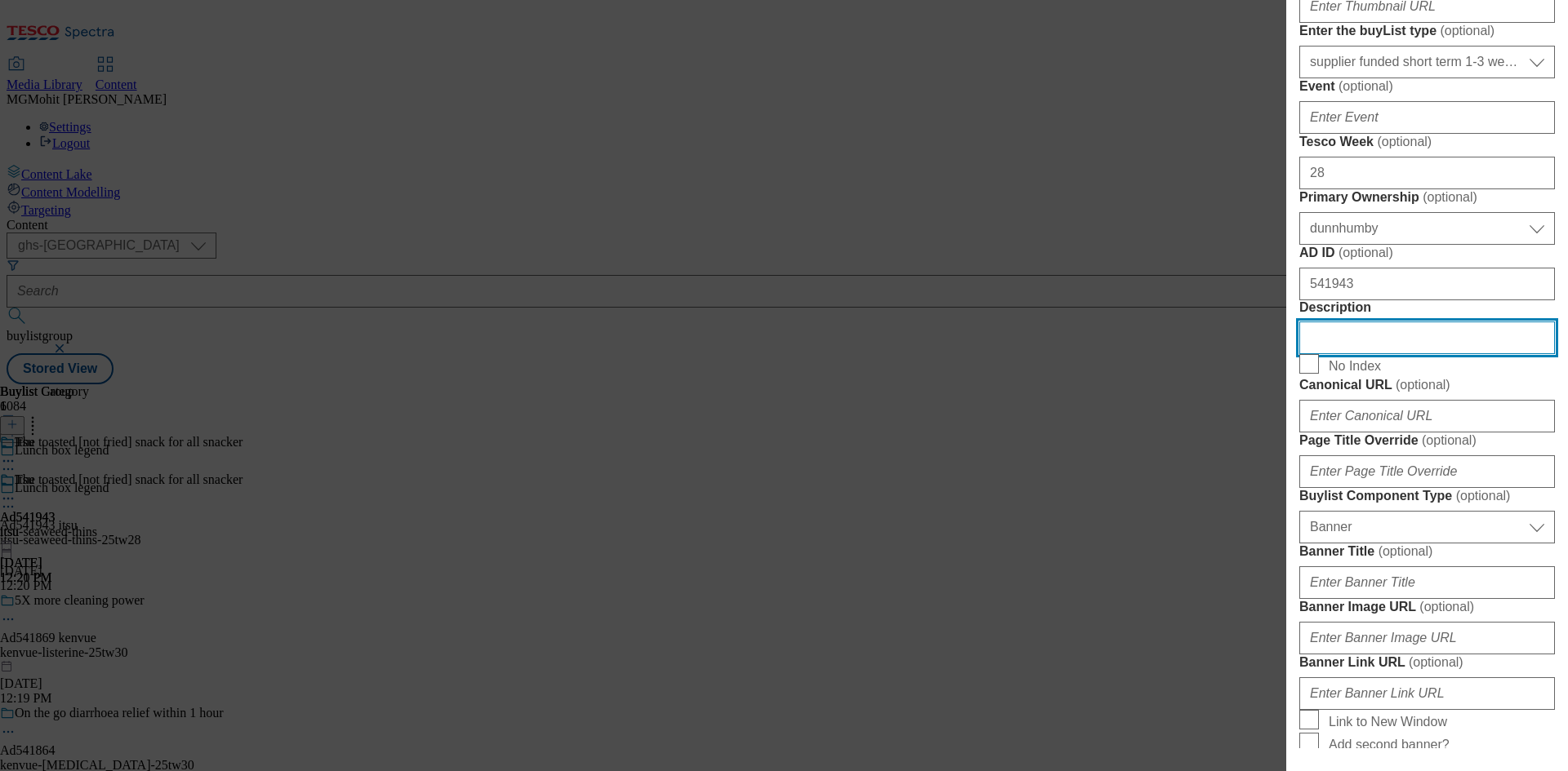
paste input "Itsu Sweet Soy & Sea Salt Crispy Seaweed Thins 4 x 5g (20g)"
paste input "Modal"
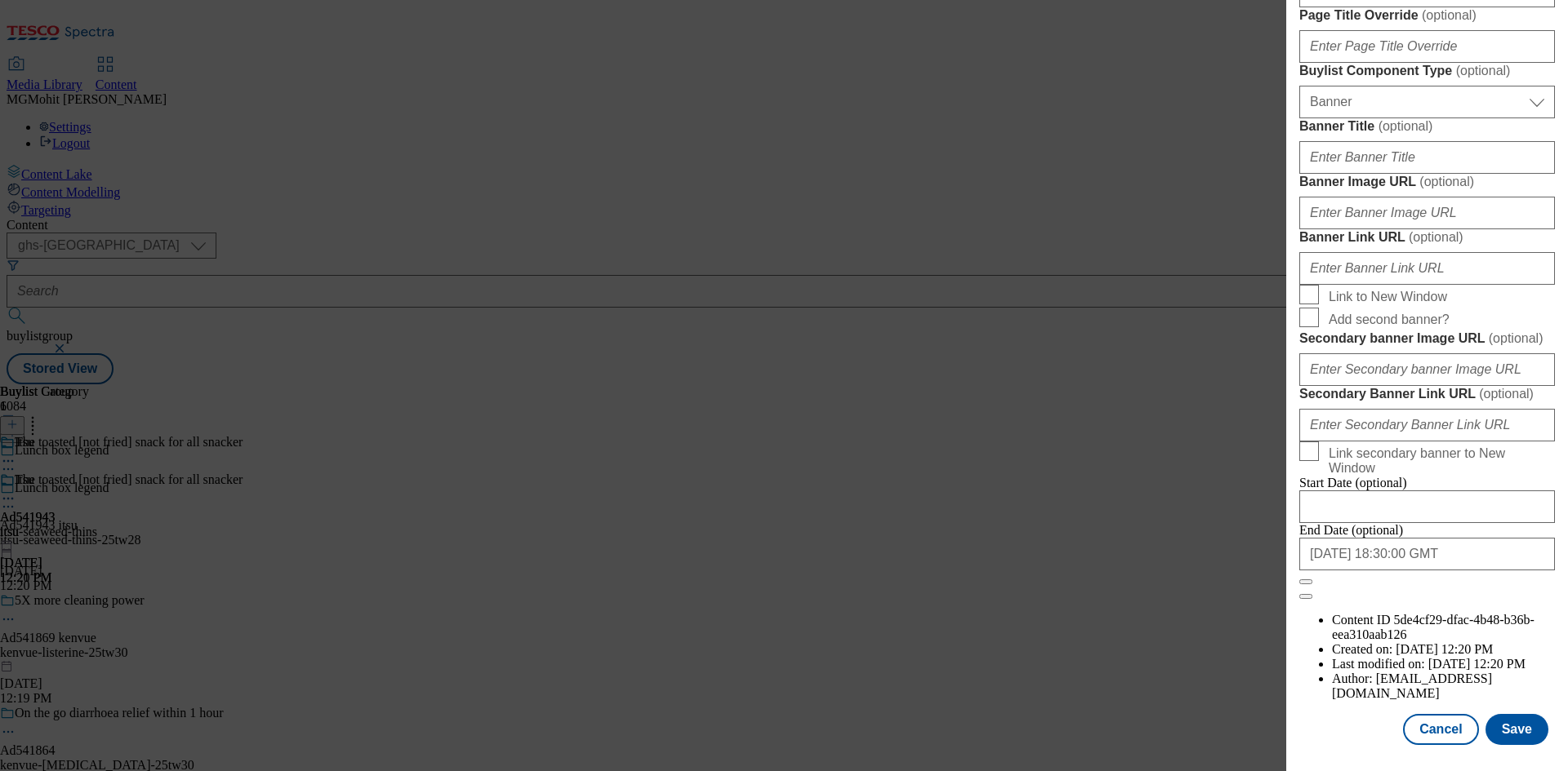
scroll to position [1603, 0]
type input "Itsu Sweet Soy & Sea Salt Crispy Seaweed Thins 4 x 5g (20g)"
click at [1498, 717] on button "Save" at bounding box center [1517, 729] width 63 height 31
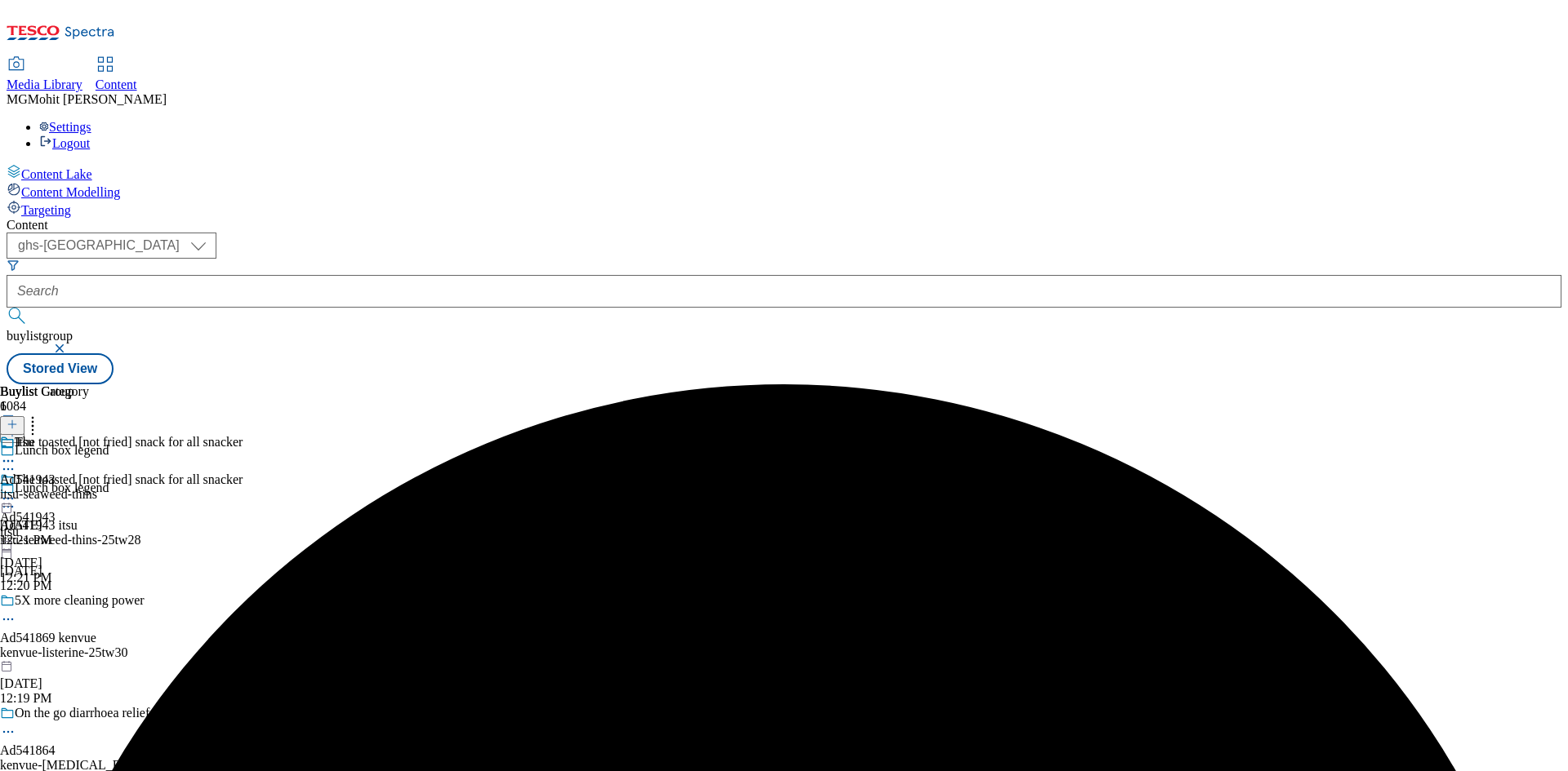
click at [282, 481] on div "Lunch box legend Ad541943 itsu itsu-seaweed-thins-25tw28 Aug 29, 2025 12:20 PM" at bounding box center [141, 537] width 282 height 113
click at [16, 498] on icon at bounding box center [8, 506] width 16 height 16
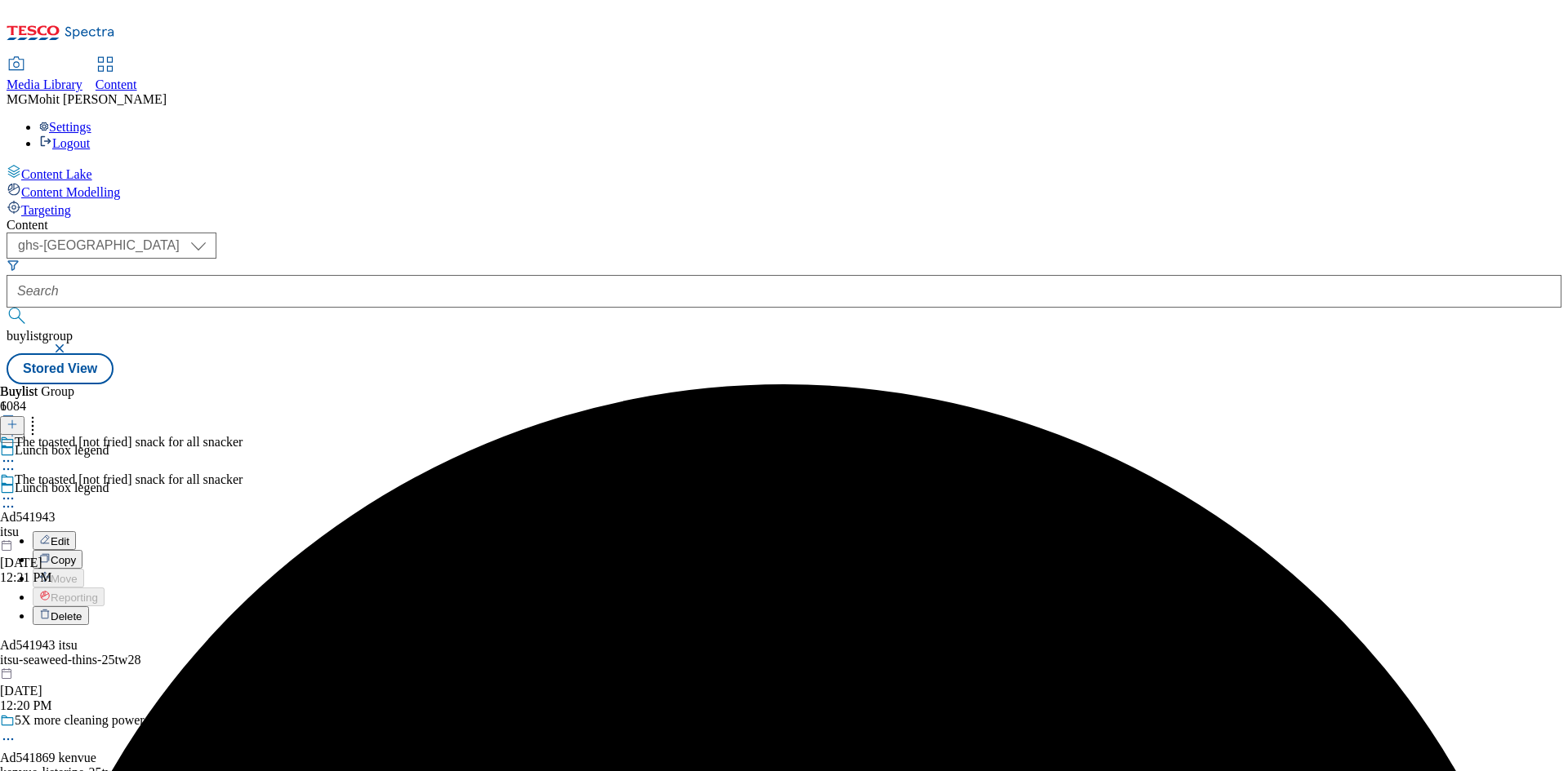
click at [69, 535] on span "Edit" at bounding box center [60, 541] width 19 height 13
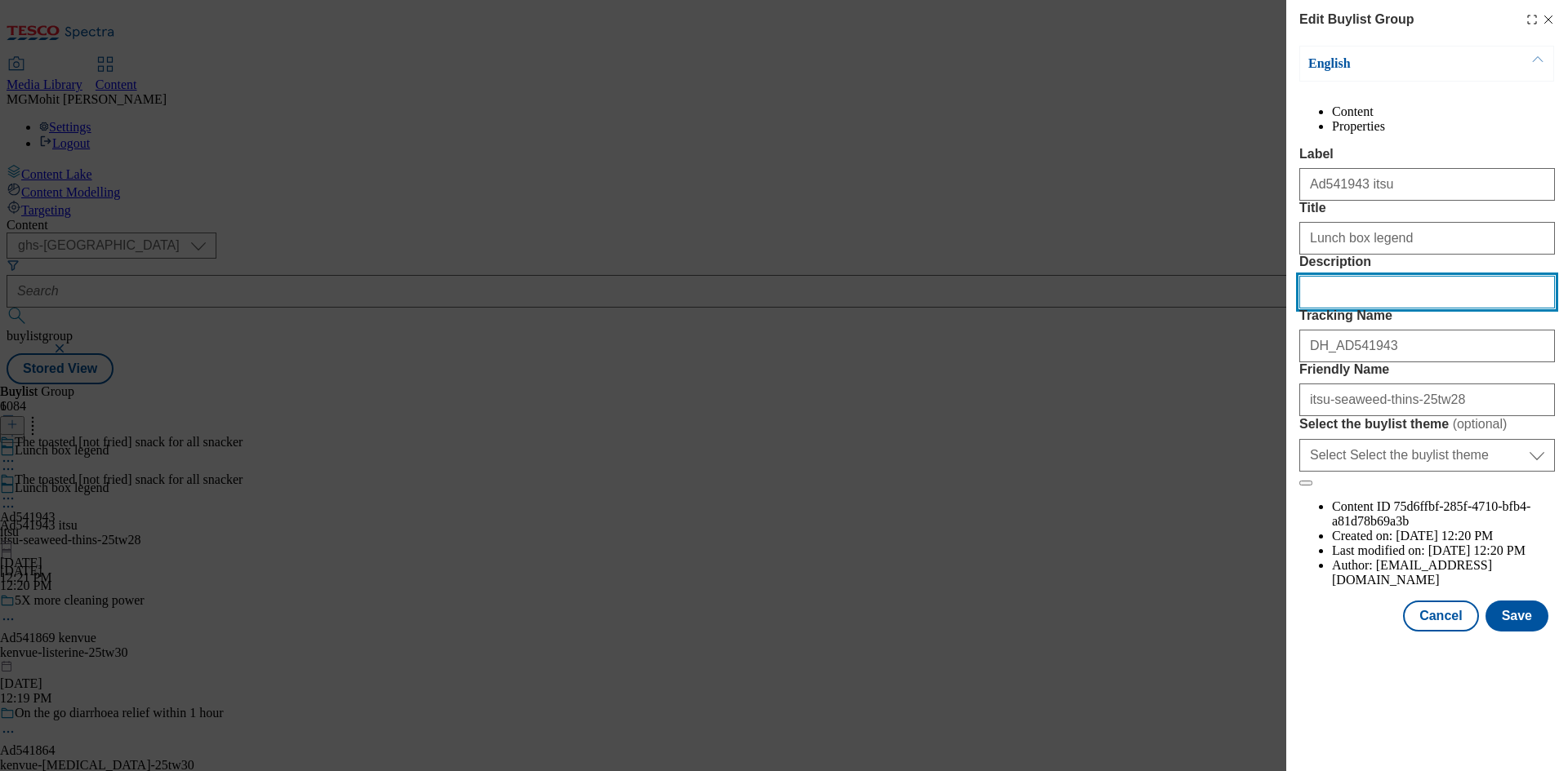
click at [1357, 309] on input "Description" at bounding box center [1427, 292] width 255 height 33
paste input "Itsu Sweet Soy & Sea Salt Crispy Seaweed Thins 4 x 5g (20g)"
type input "Itsu Sweet Soy & Sea Salt Crispy Seaweed Thins 4 x 5g (20g)"
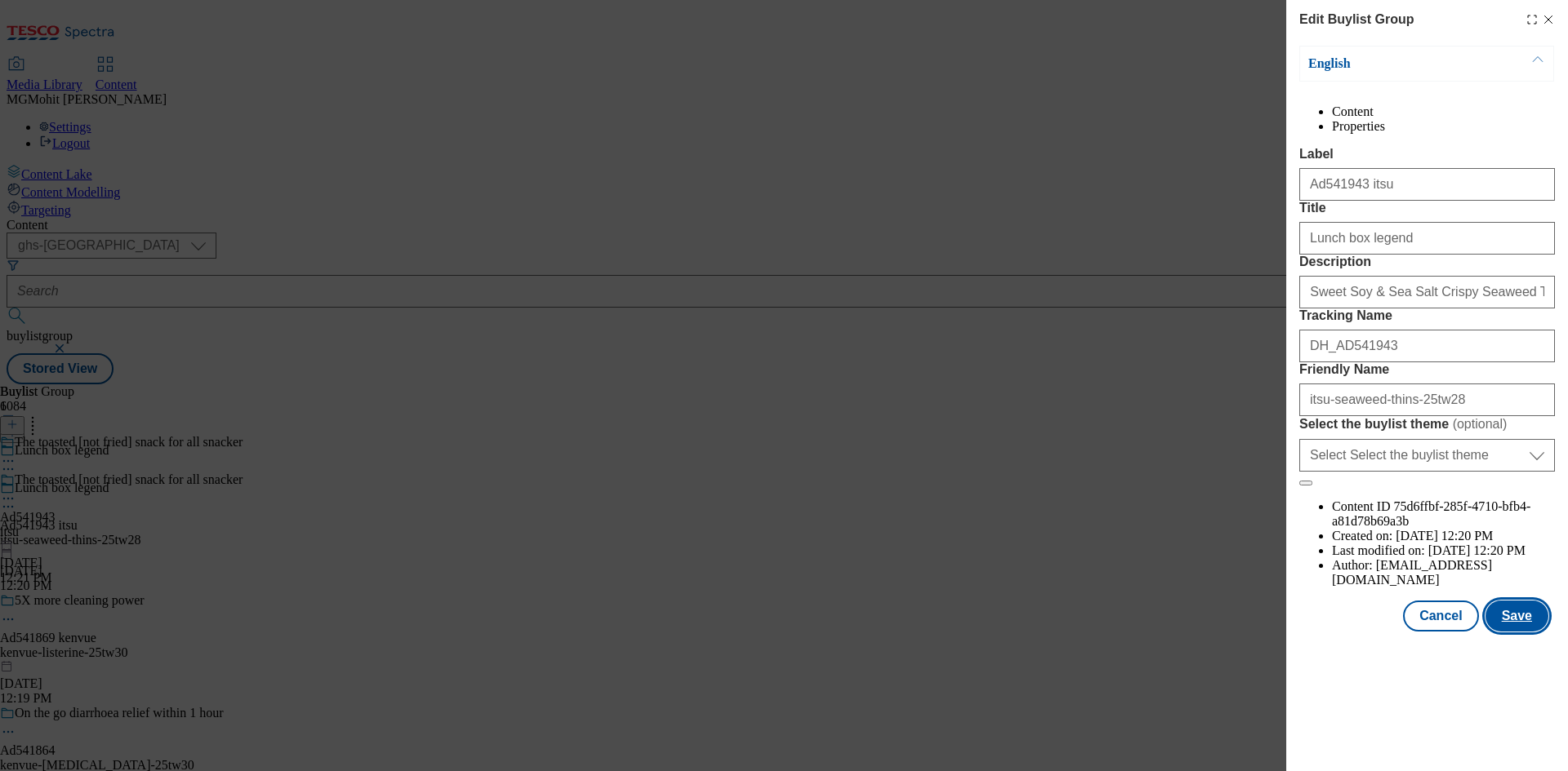
click at [1519, 631] on button "Save" at bounding box center [1517, 616] width 63 height 31
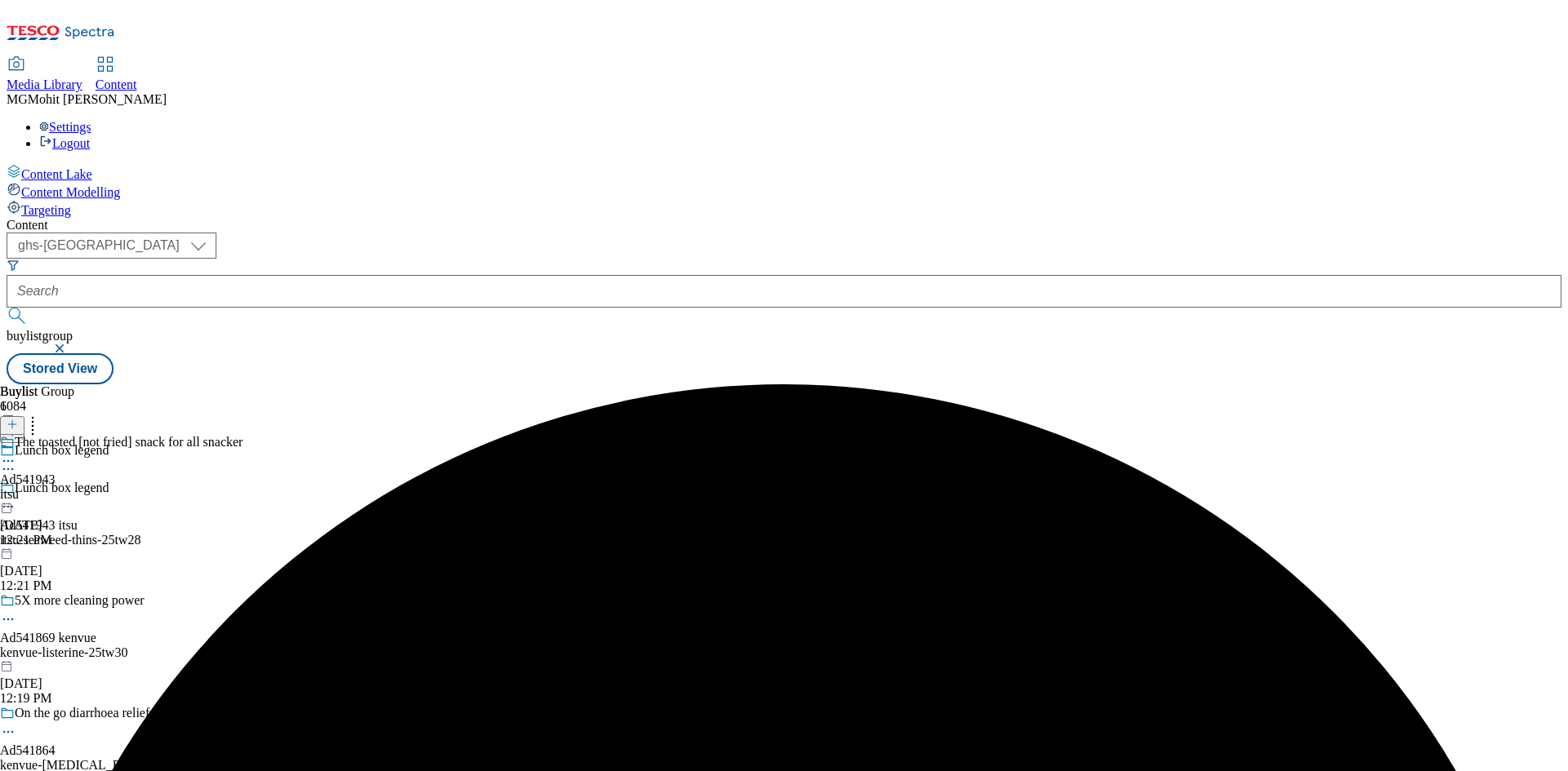
click at [16, 453] on icon at bounding box center [8, 460] width 16 height 16
click at [89, 565] on span "Preview" at bounding box center [70, 571] width 39 height 13
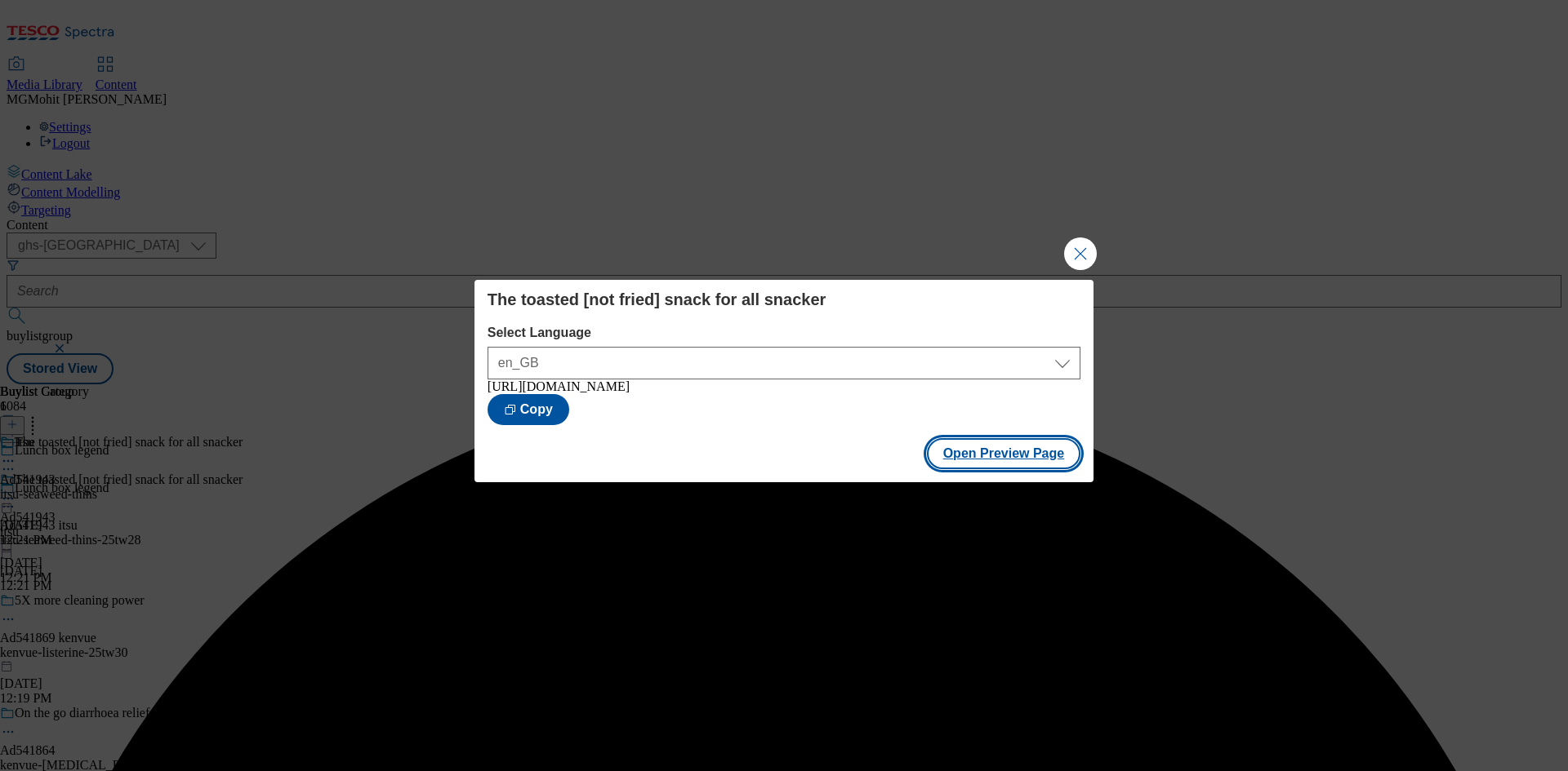
click at [968, 463] on button "Open Preview Page" at bounding box center [1003, 454] width 154 height 31
click at [1084, 247] on button "Close Modal" at bounding box center [1080, 253] width 33 height 33
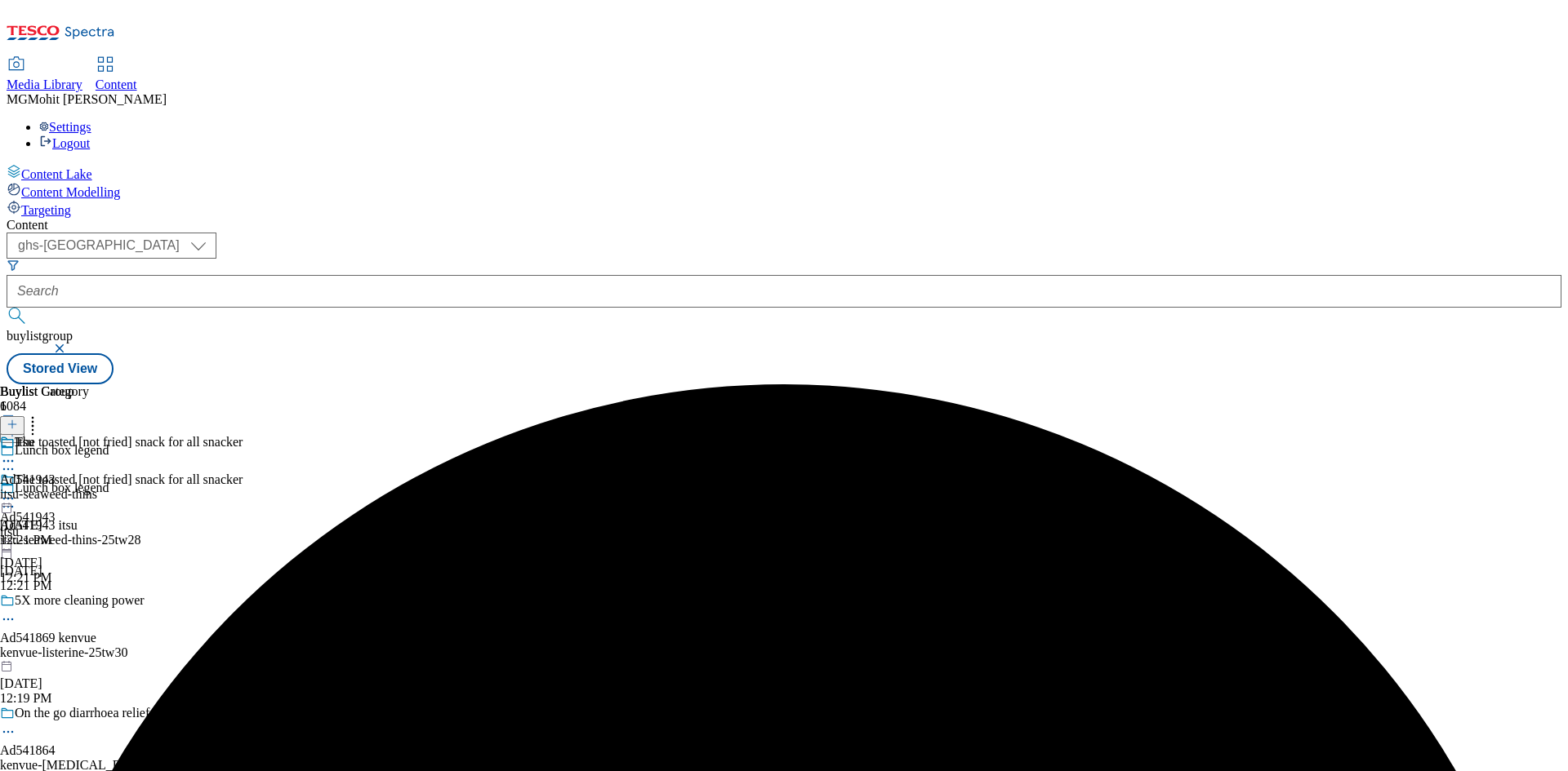
click at [16, 491] on icon at bounding box center [8, 498] width 16 height 16
click at [87, 658] on span "Publish" at bounding box center [68, 664] width 36 height 13
